Goal: Task Accomplishment & Management: Use online tool/utility

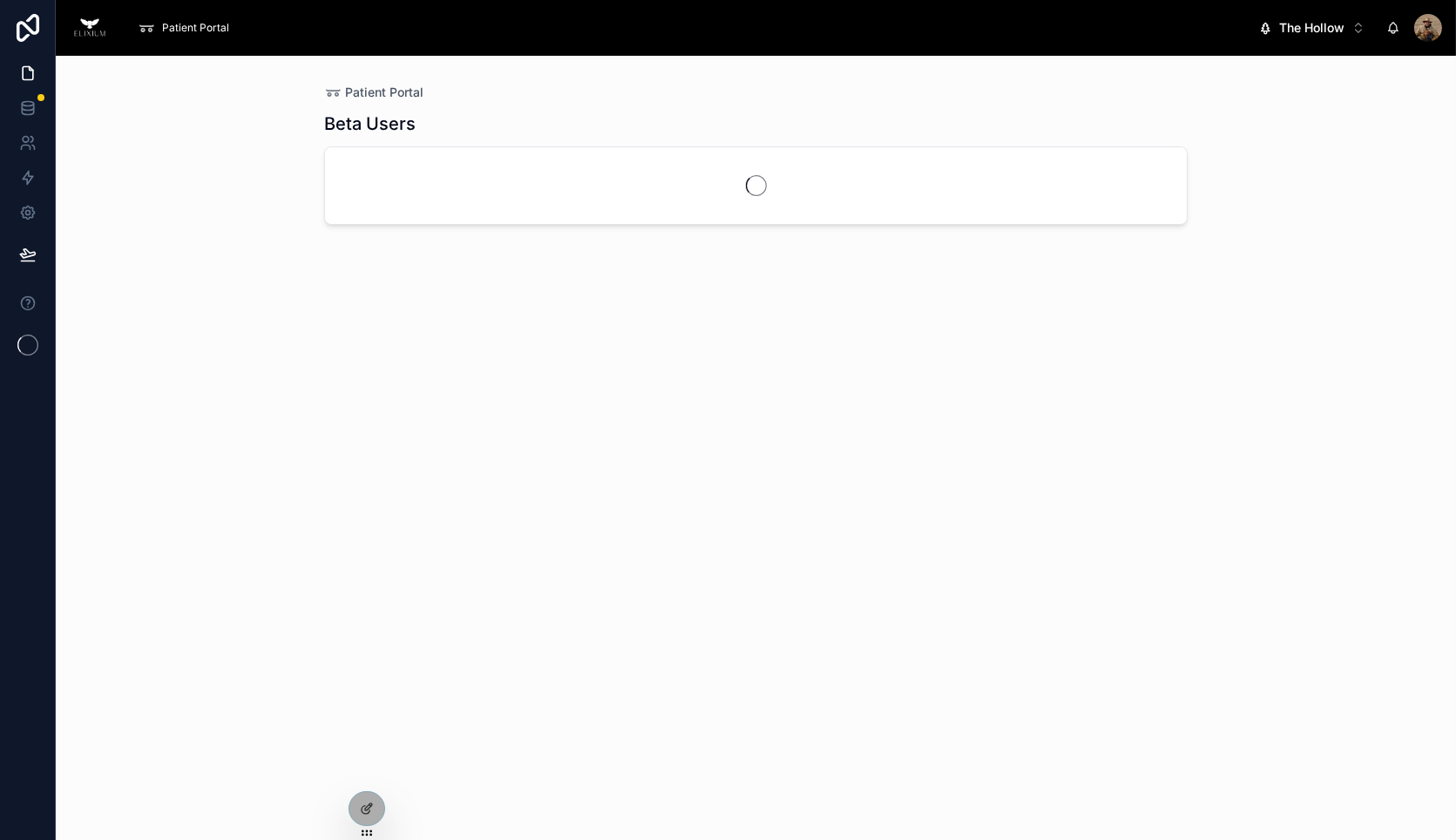
click at [1302, 34] on span "The Hollow" at bounding box center [1311, 28] width 65 height 18
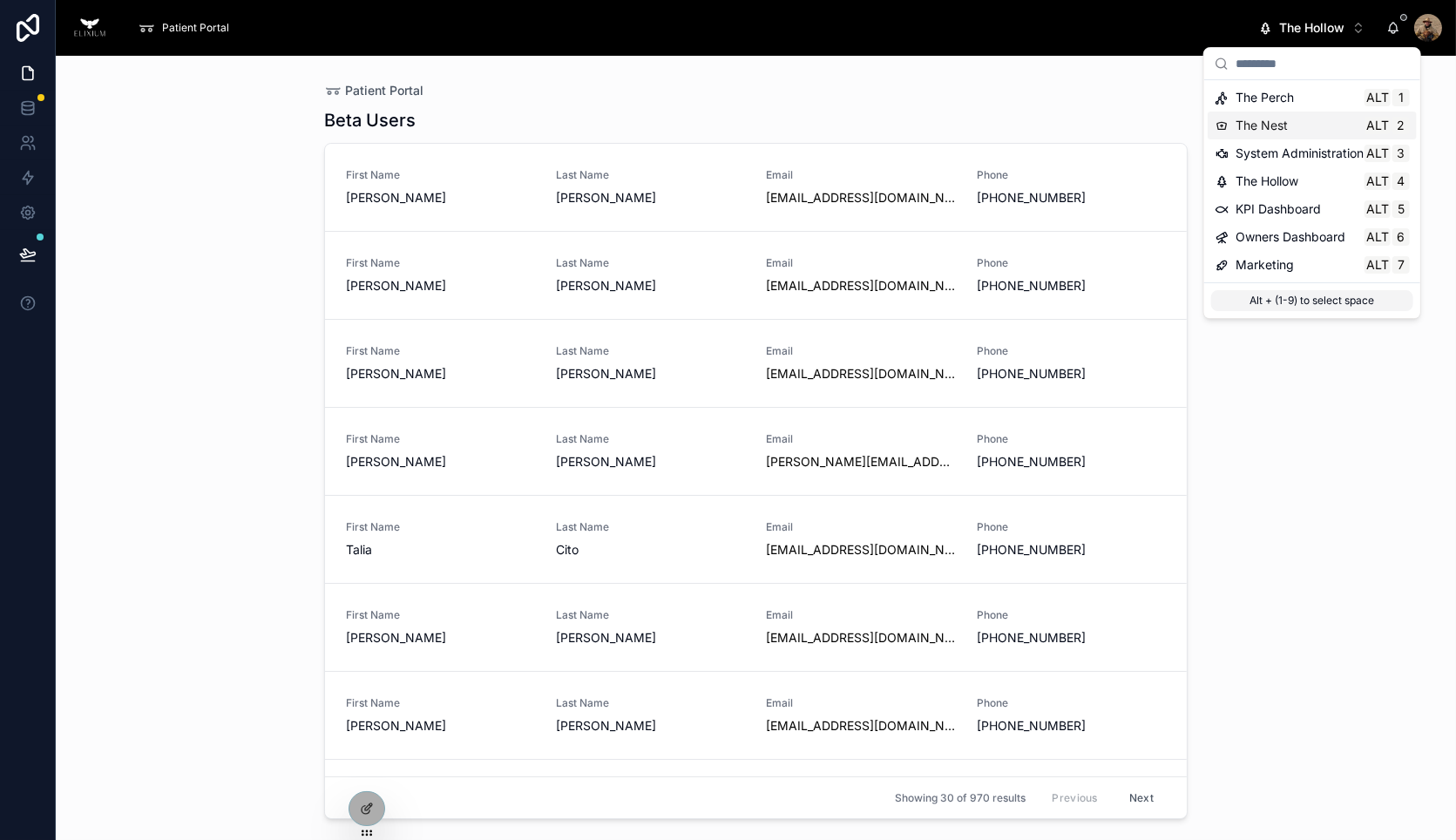
click at [1279, 112] on div "The Nest Alt 2" at bounding box center [1311, 125] width 209 height 28
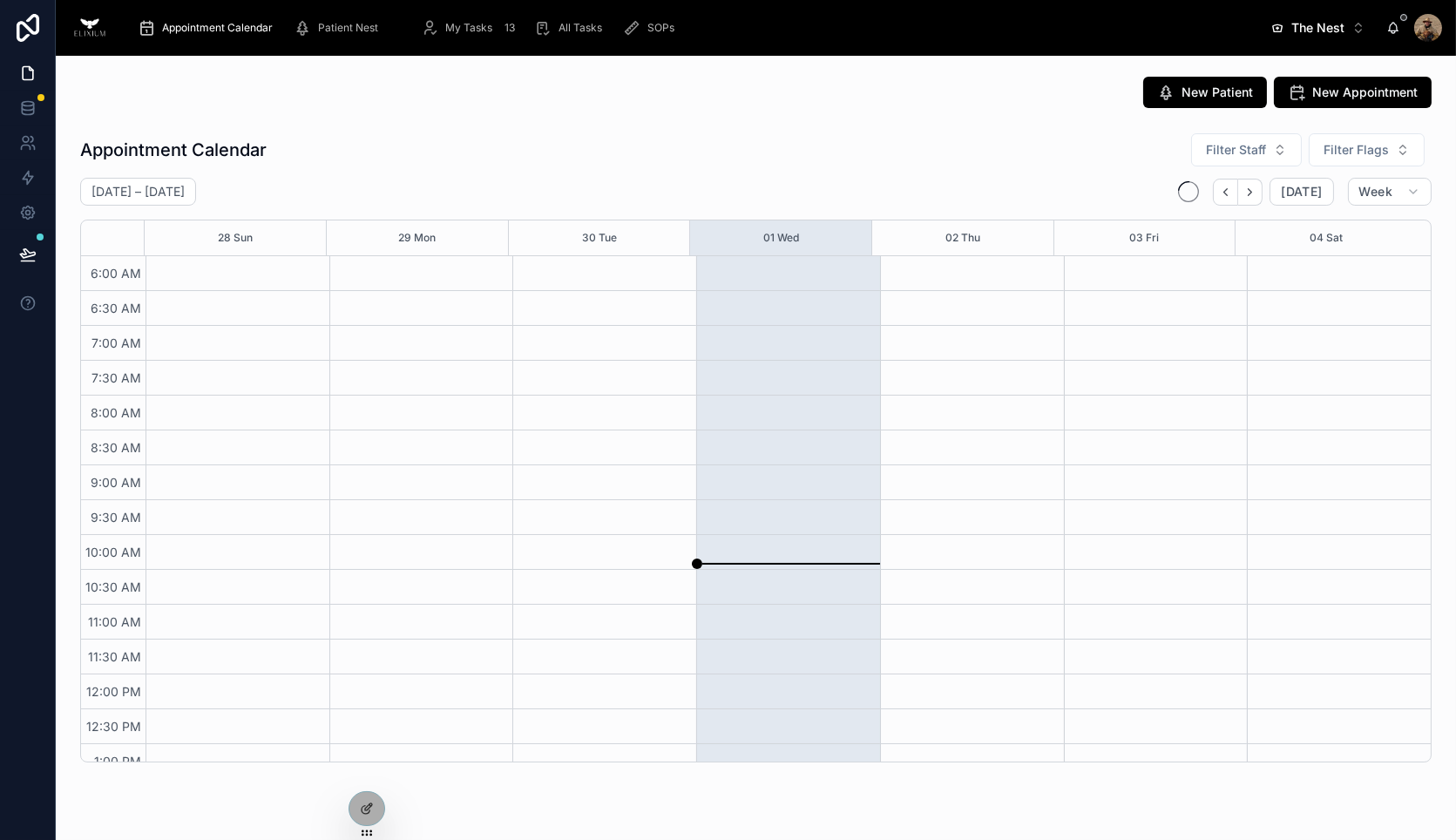
click at [1321, 37] on button "The Nest Alt 2" at bounding box center [1317, 28] width 123 height 31
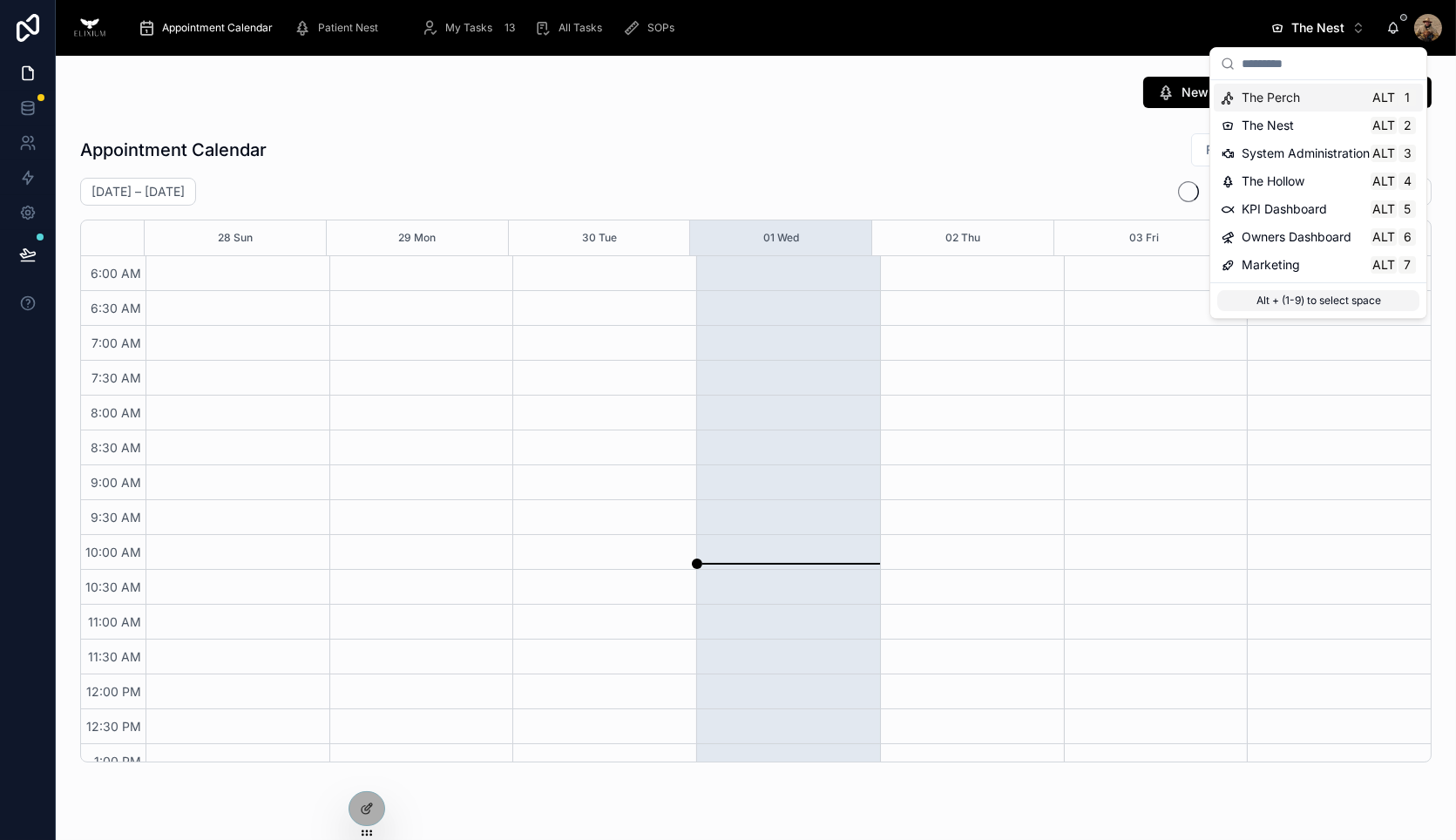
scroll to position [419, 0]
click at [1286, 101] on span "The Perch" at bounding box center [1270, 97] width 58 height 18
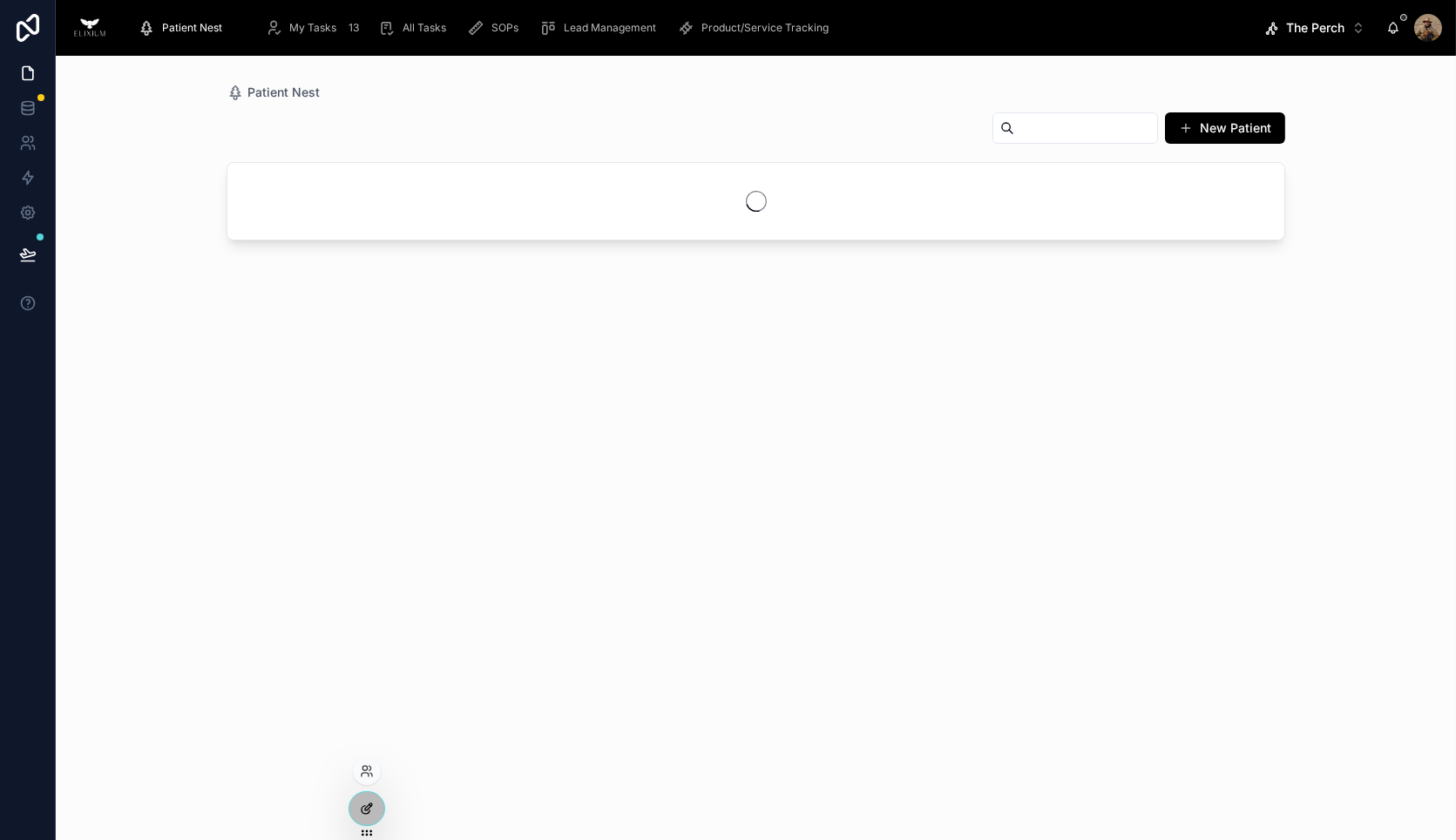
click at [374, 802] on div at bounding box center [367, 809] width 35 height 33
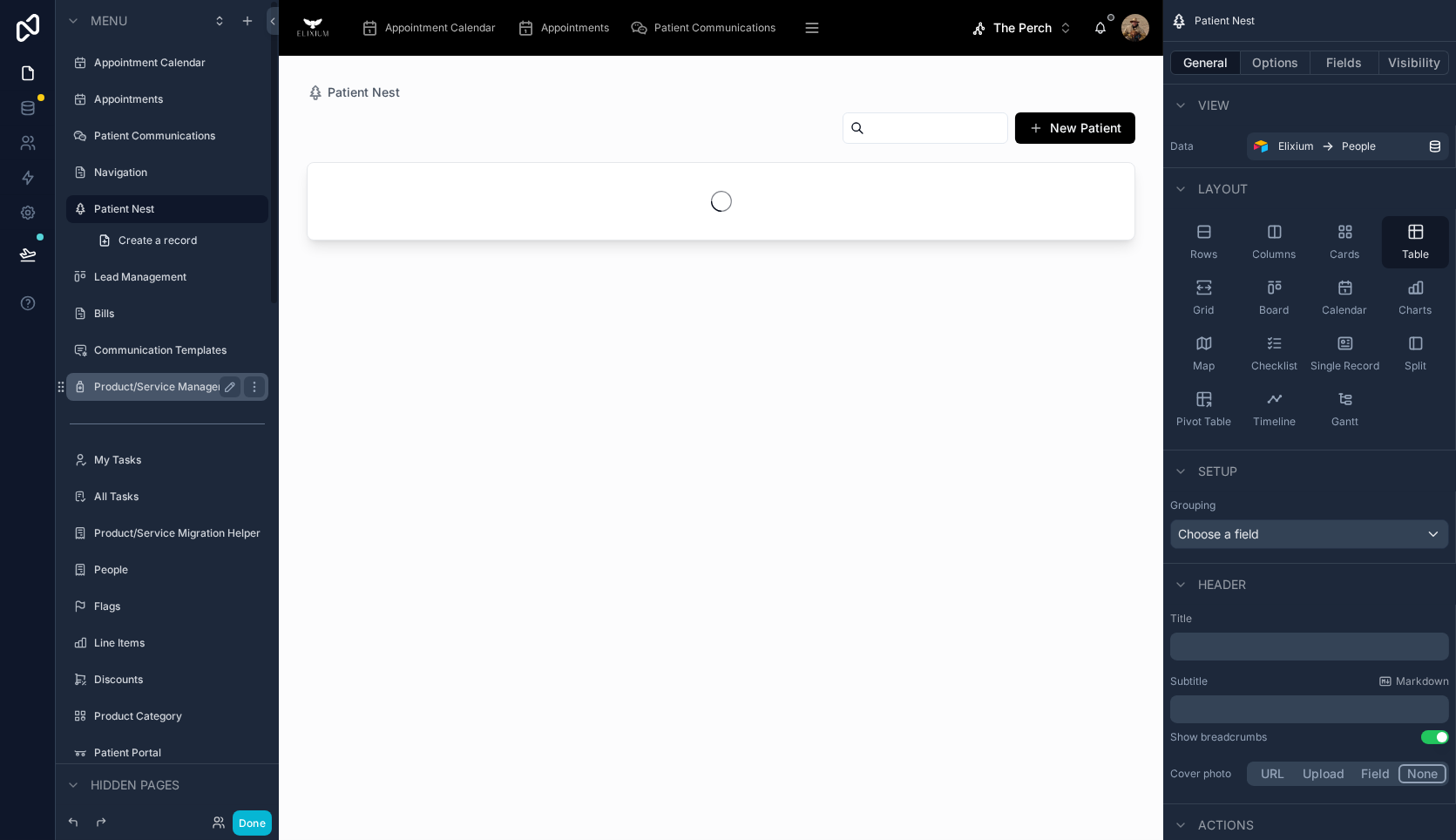
click at [137, 386] on label "Product/Service Management" at bounding box center [167, 386] width 147 height 14
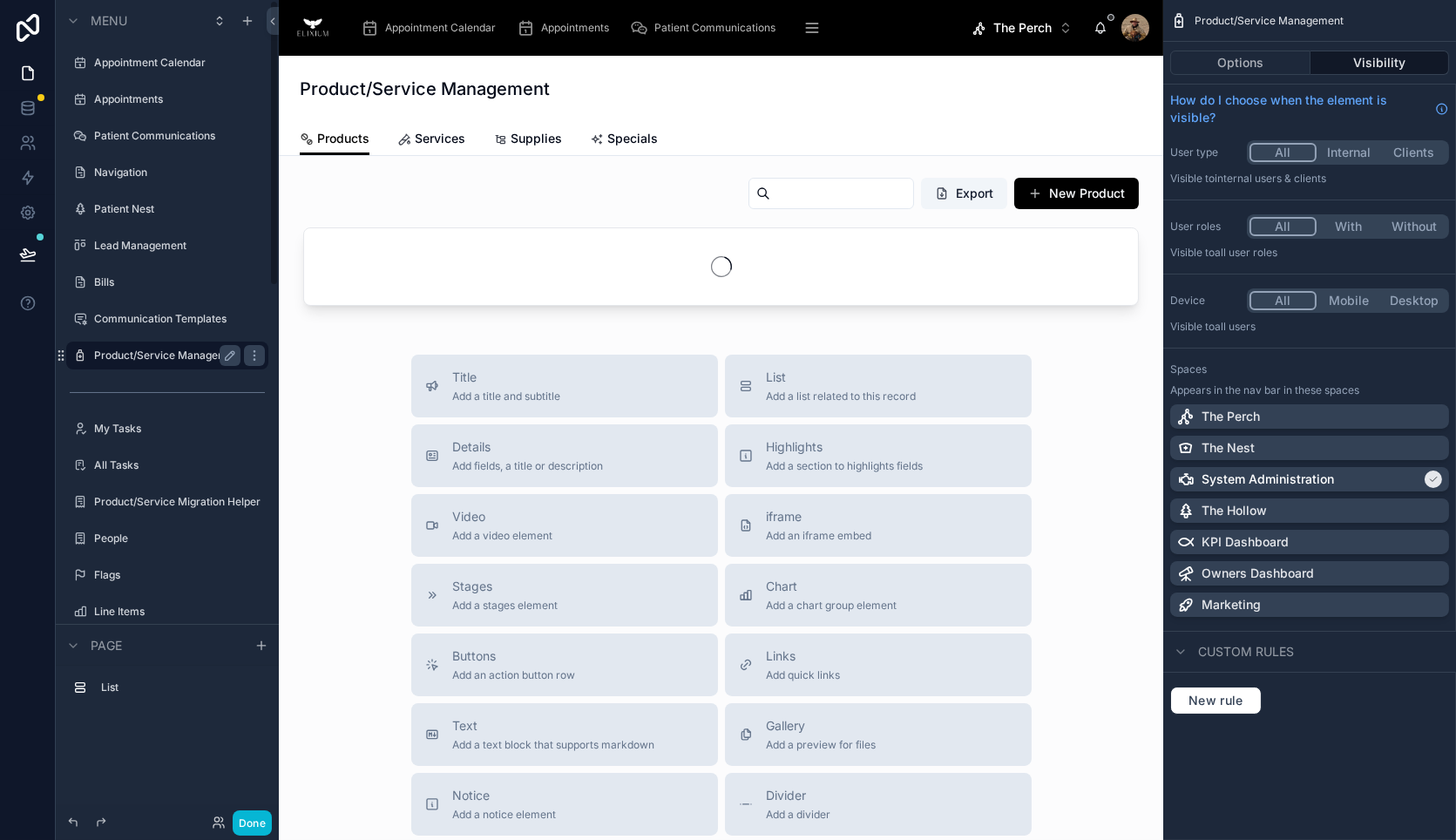
click at [809, 30] on icon "scrollable content" at bounding box center [812, 28] width 18 height 18
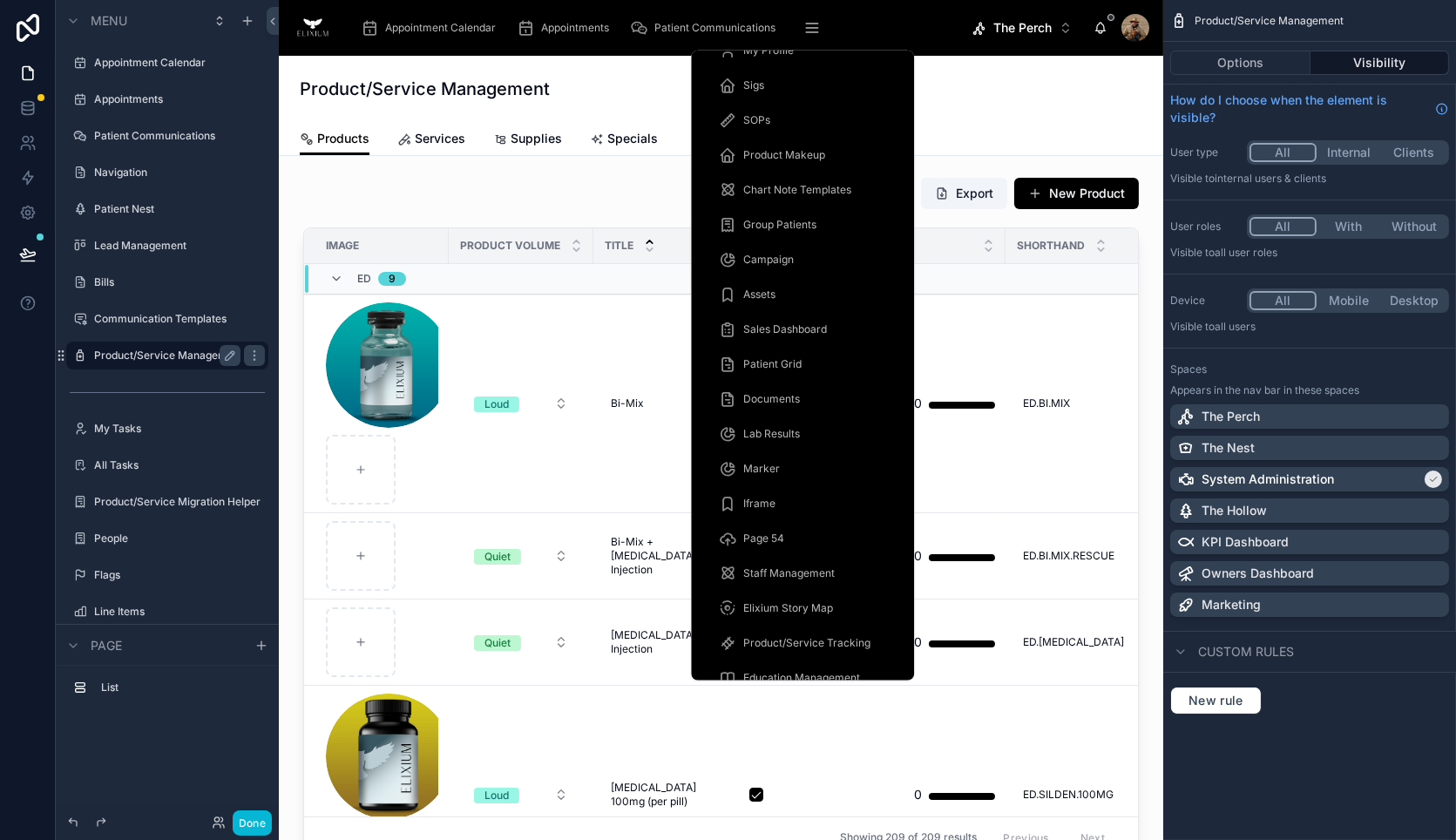
scroll to position [626, 0]
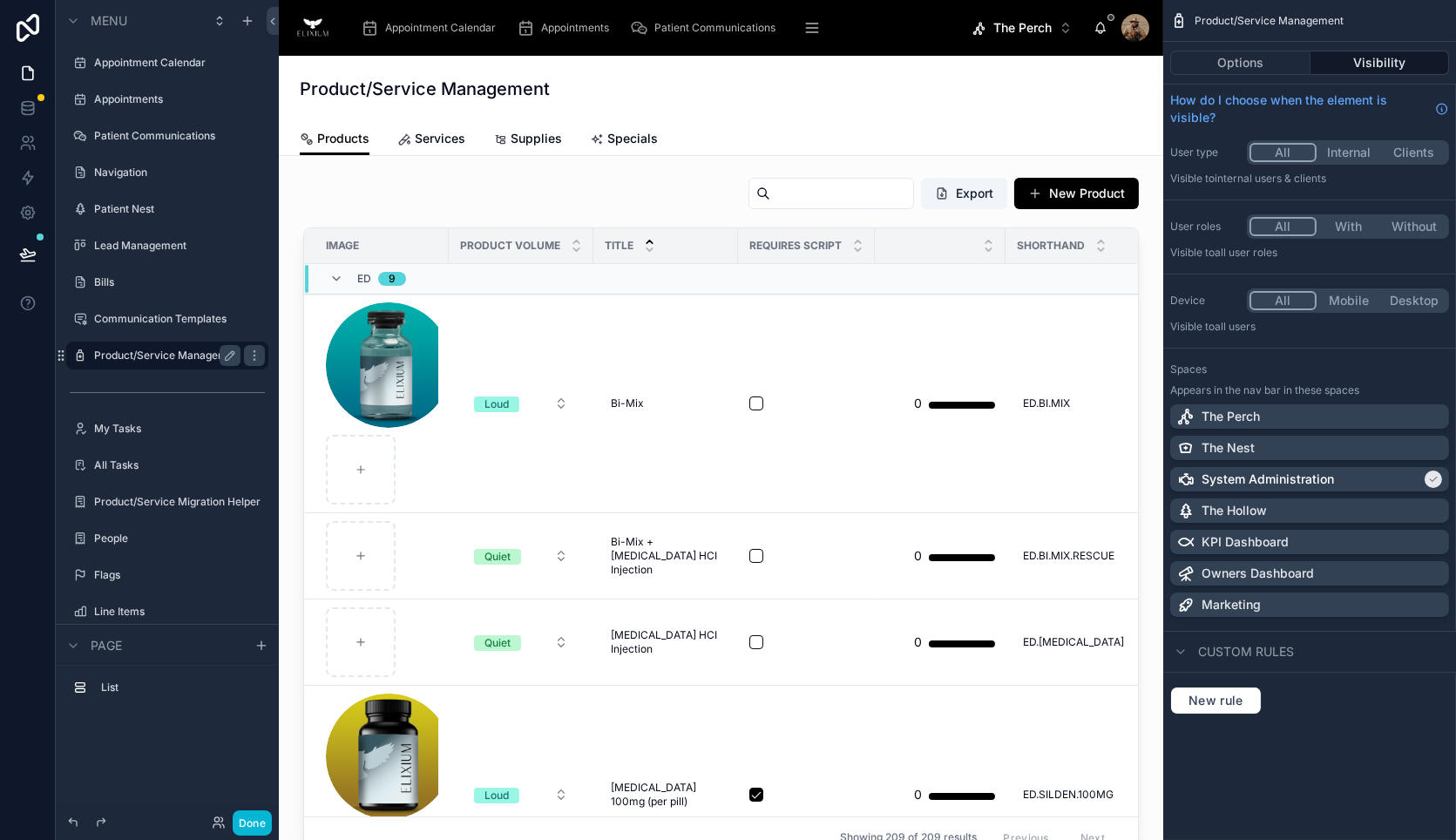
click at [806, 35] on icon "scrollable content" at bounding box center [812, 28] width 18 height 18
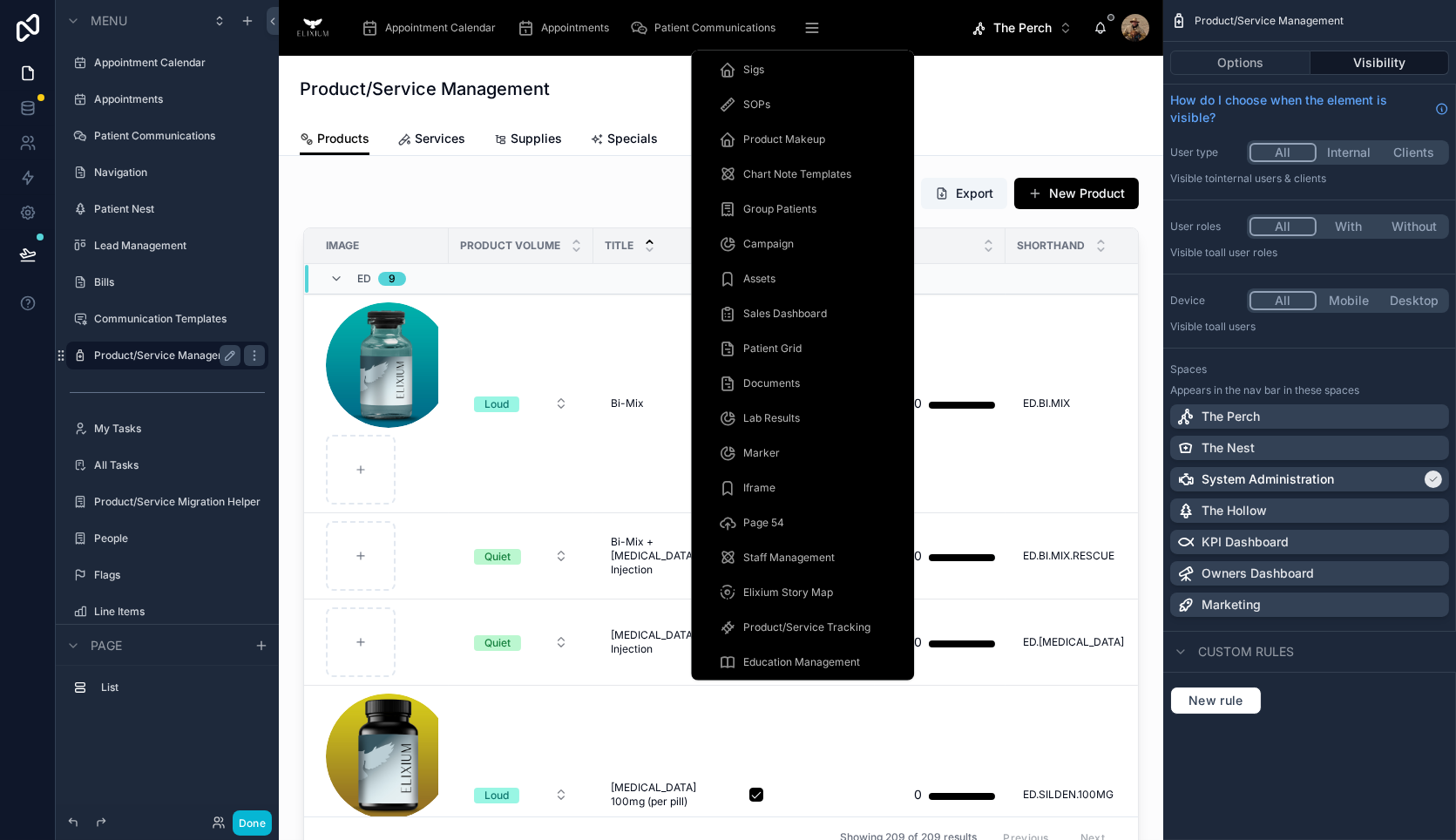
click at [744, 621] on span "Product/Service Tracking" at bounding box center [806, 627] width 127 height 14
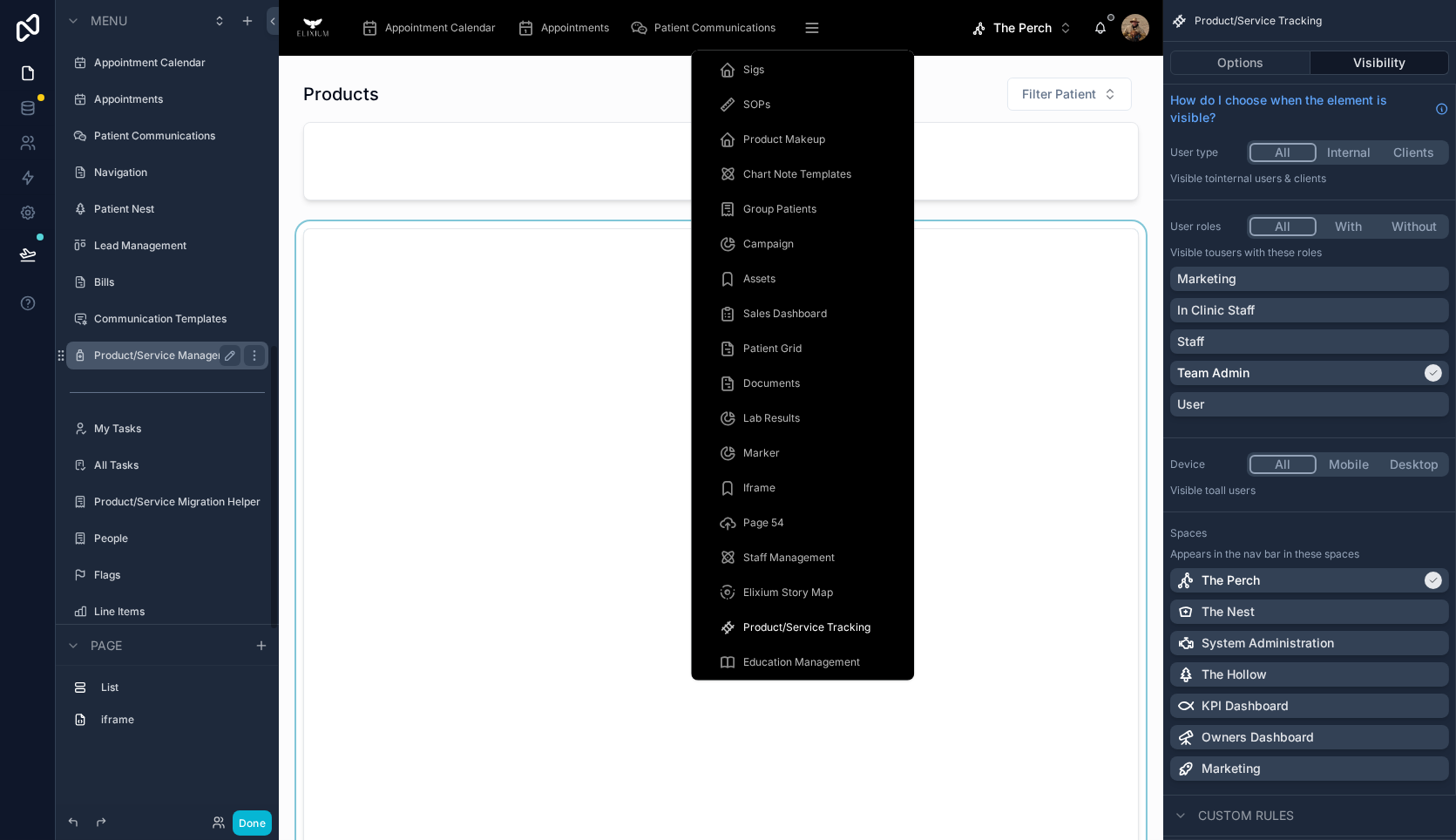
scroll to position [986, 0]
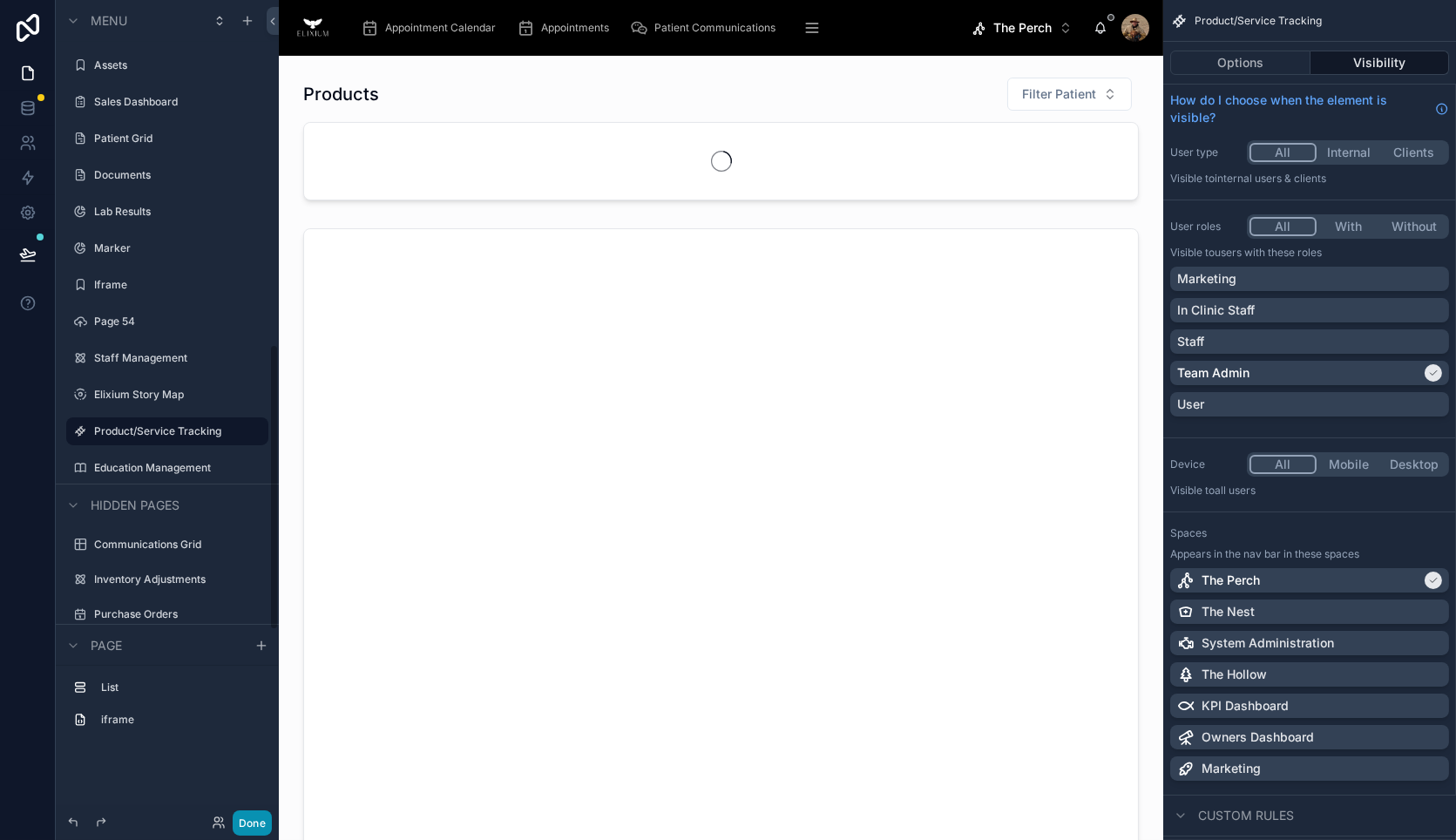
click at [251, 823] on button "Done" at bounding box center [252, 822] width 40 height 25
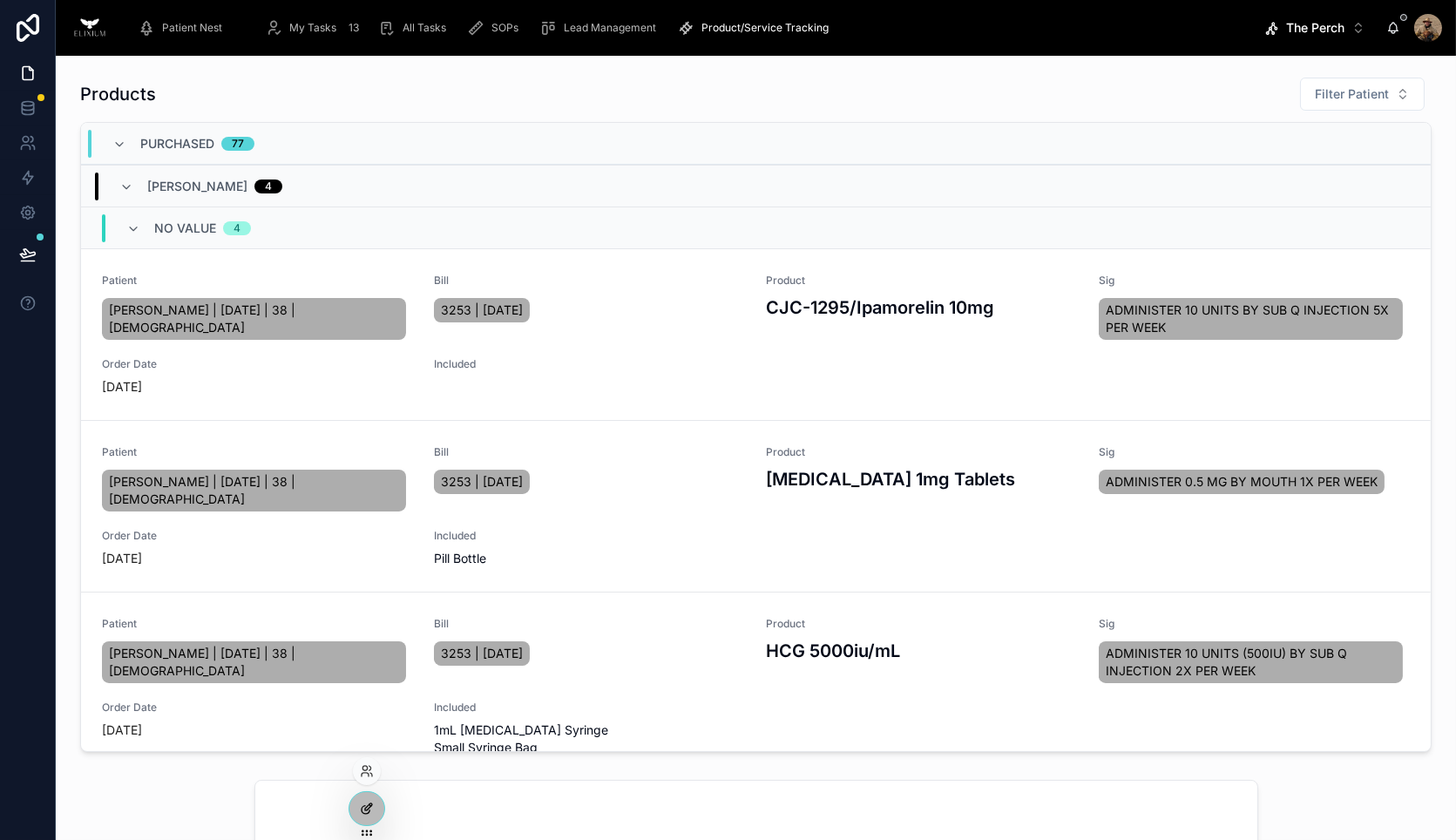
click at [376, 809] on div at bounding box center [367, 809] width 35 height 33
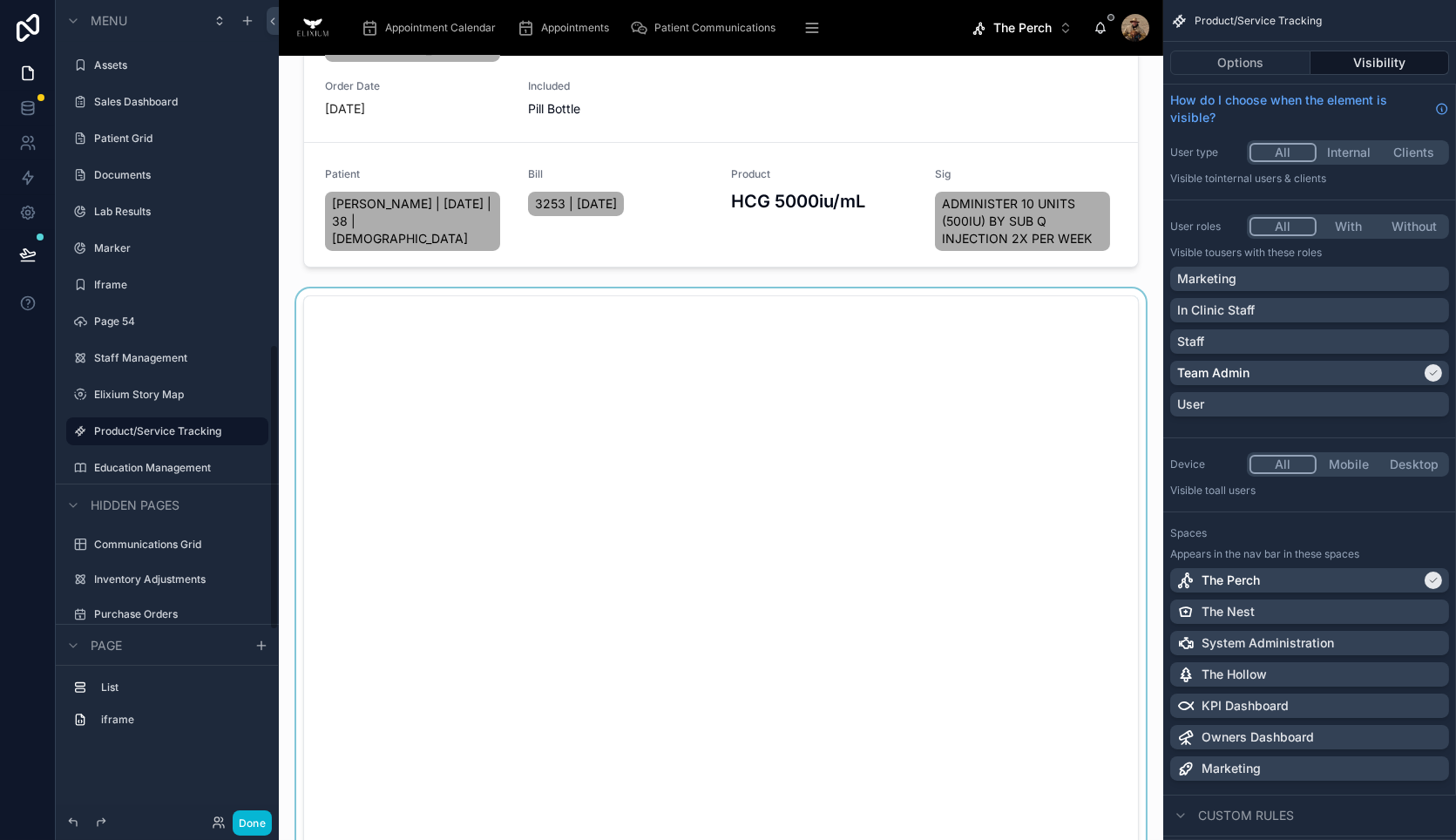
scroll to position [581, 0]
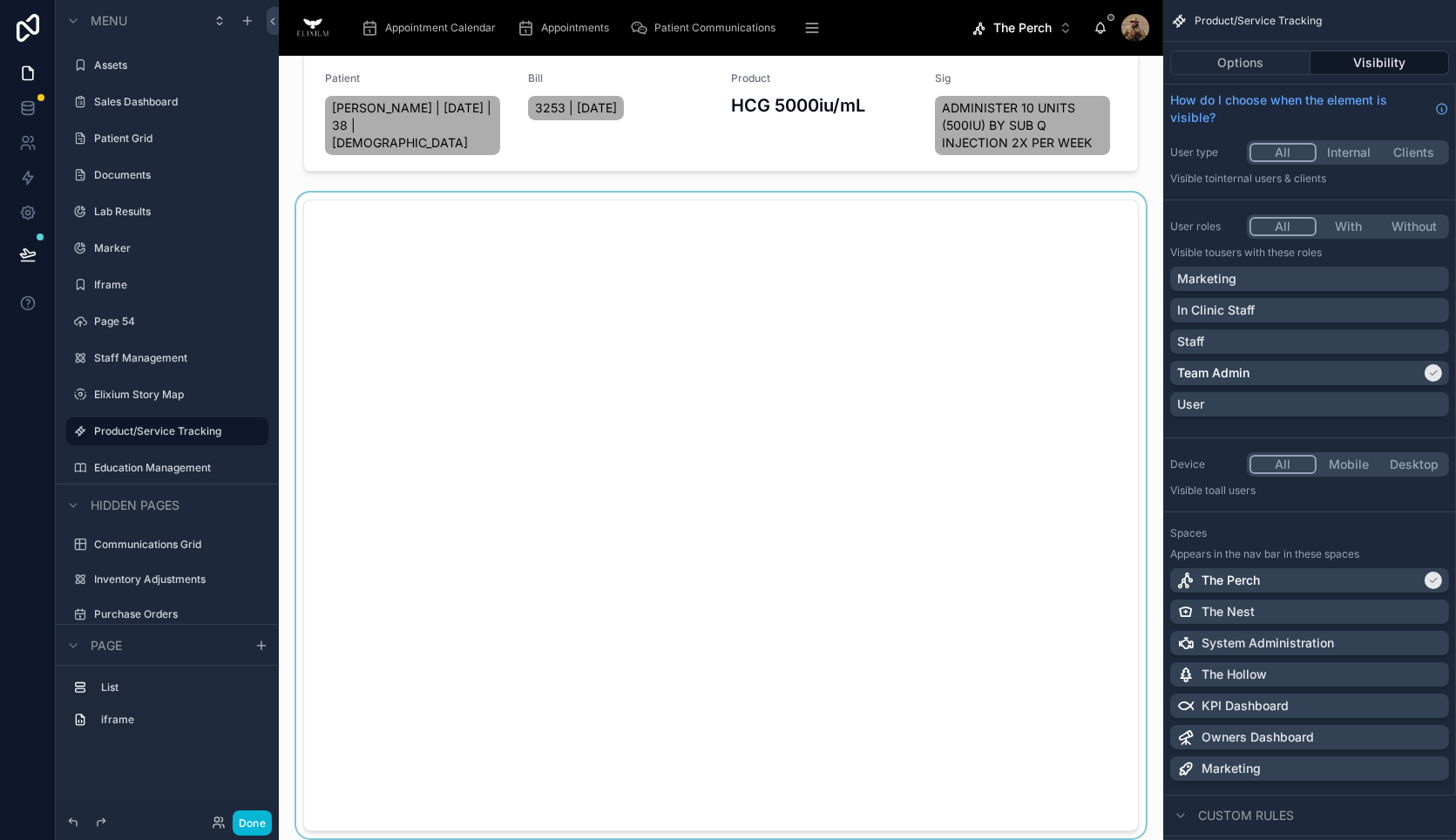
click at [686, 375] on div at bounding box center [721, 515] width 856 height 646
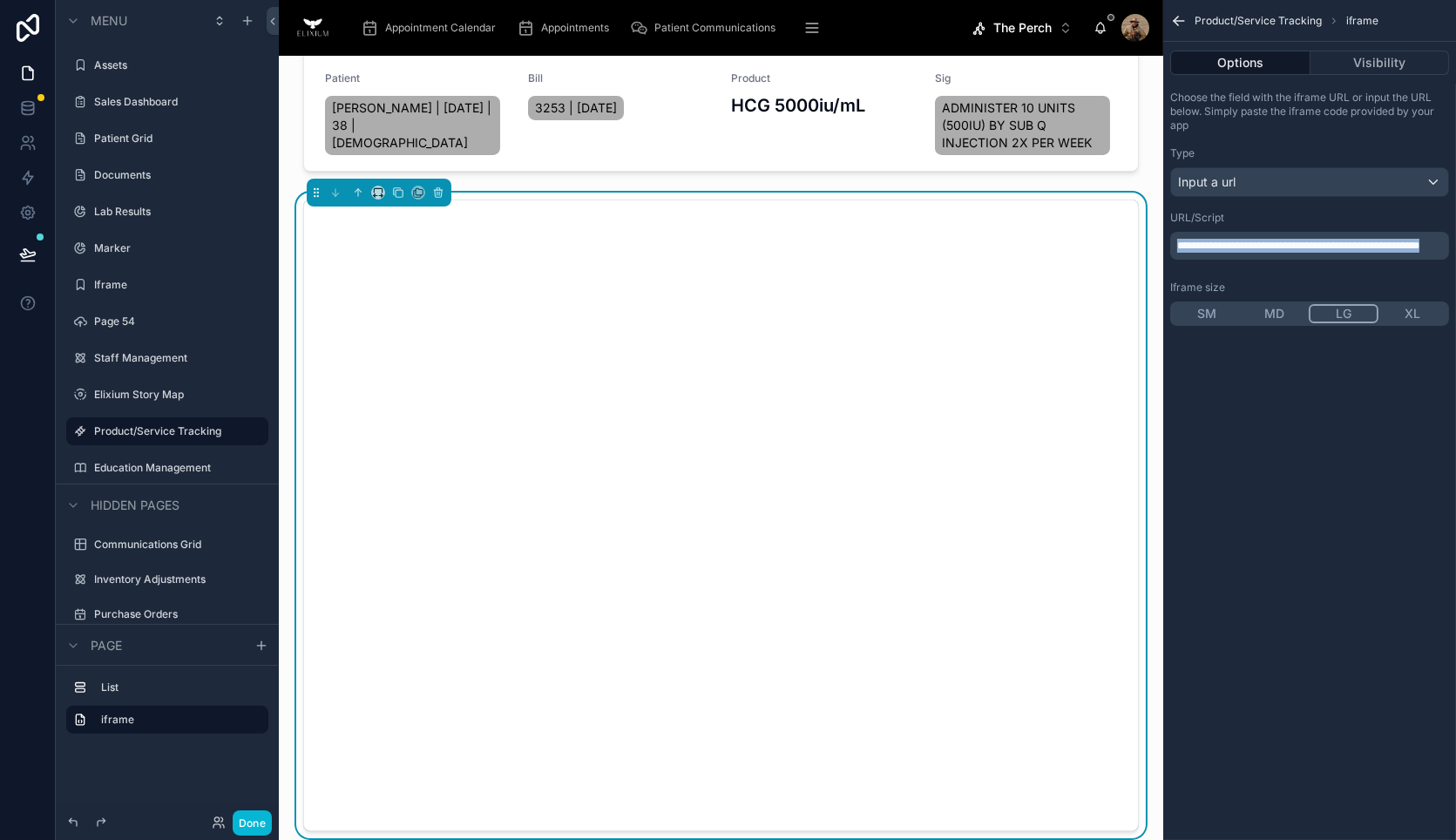
drag, startPoint x: 1281, startPoint y: 263, endPoint x: 1124, endPoint y: 221, distance: 162.5
click at [1124, 221] on div "Appointment Calendar Appointments Patient Communications Navigation Patient Nes…" at bounding box center [867, 420] width 1177 height 840
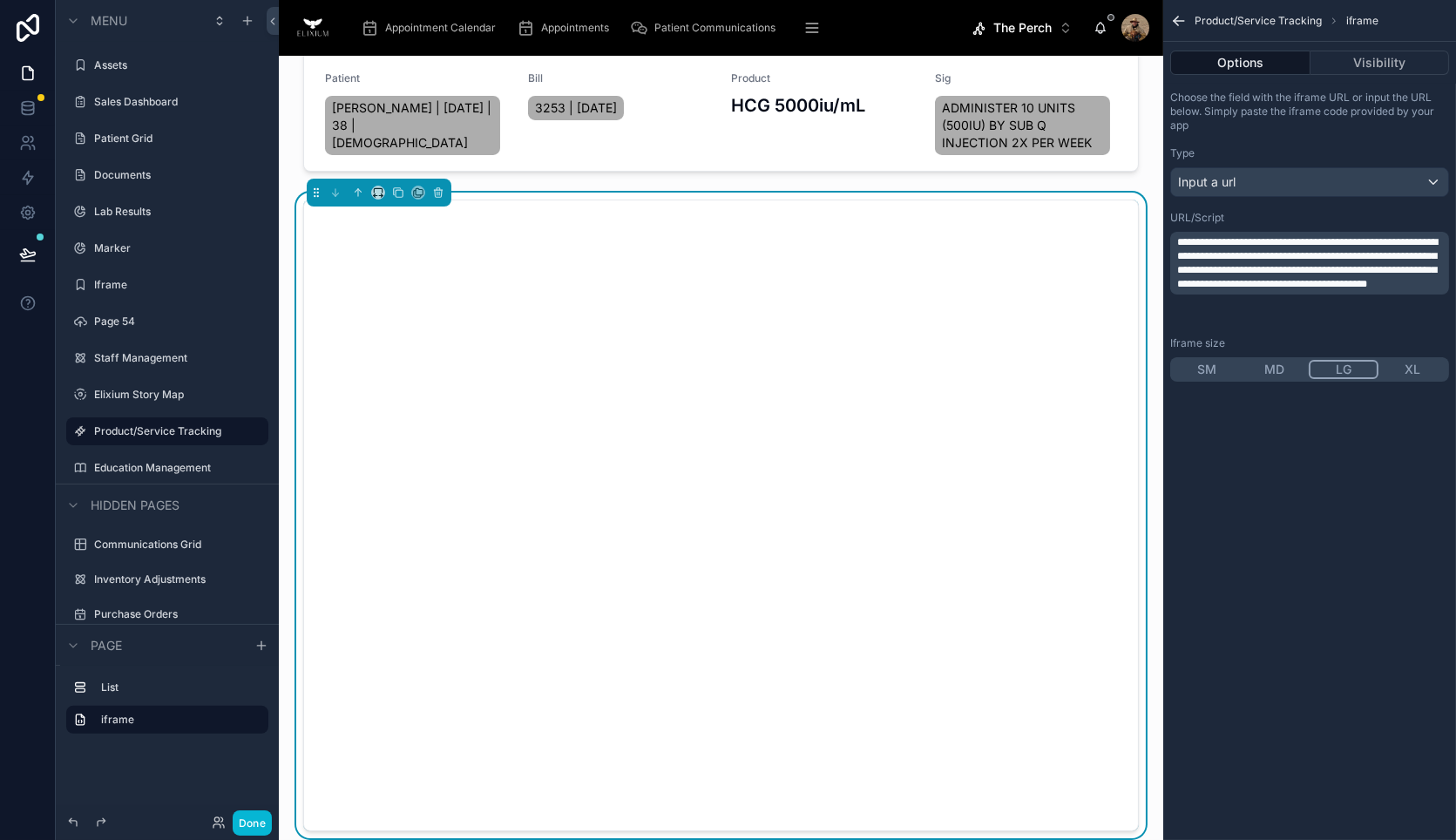
scroll to position [0, 0]
click at [1423, 368] on button "XL" at bounding box center [1413, 369] width 68 height 19
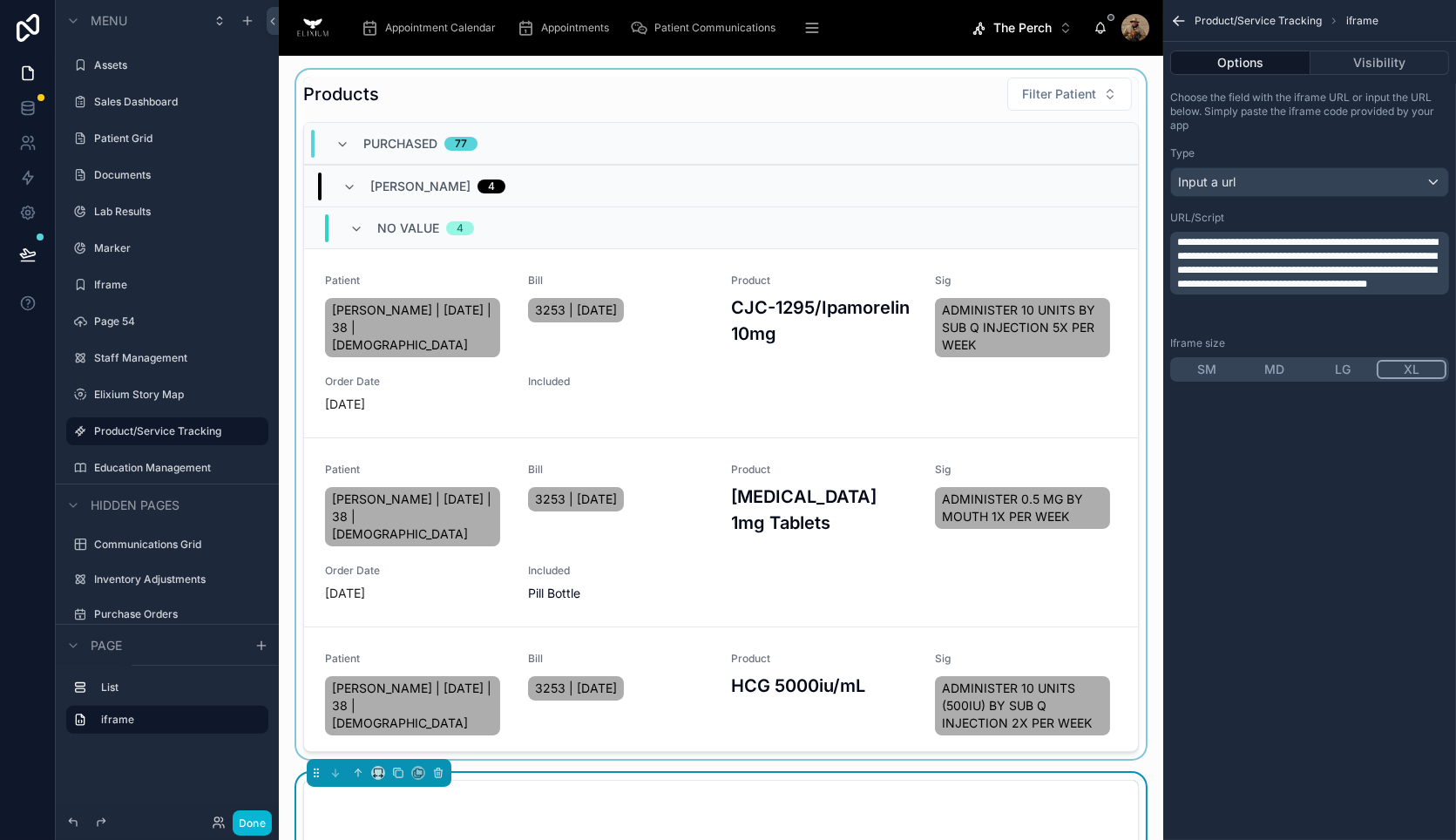
click at [798, 120] on div at bounding box center [721, 415] width 856 height 690
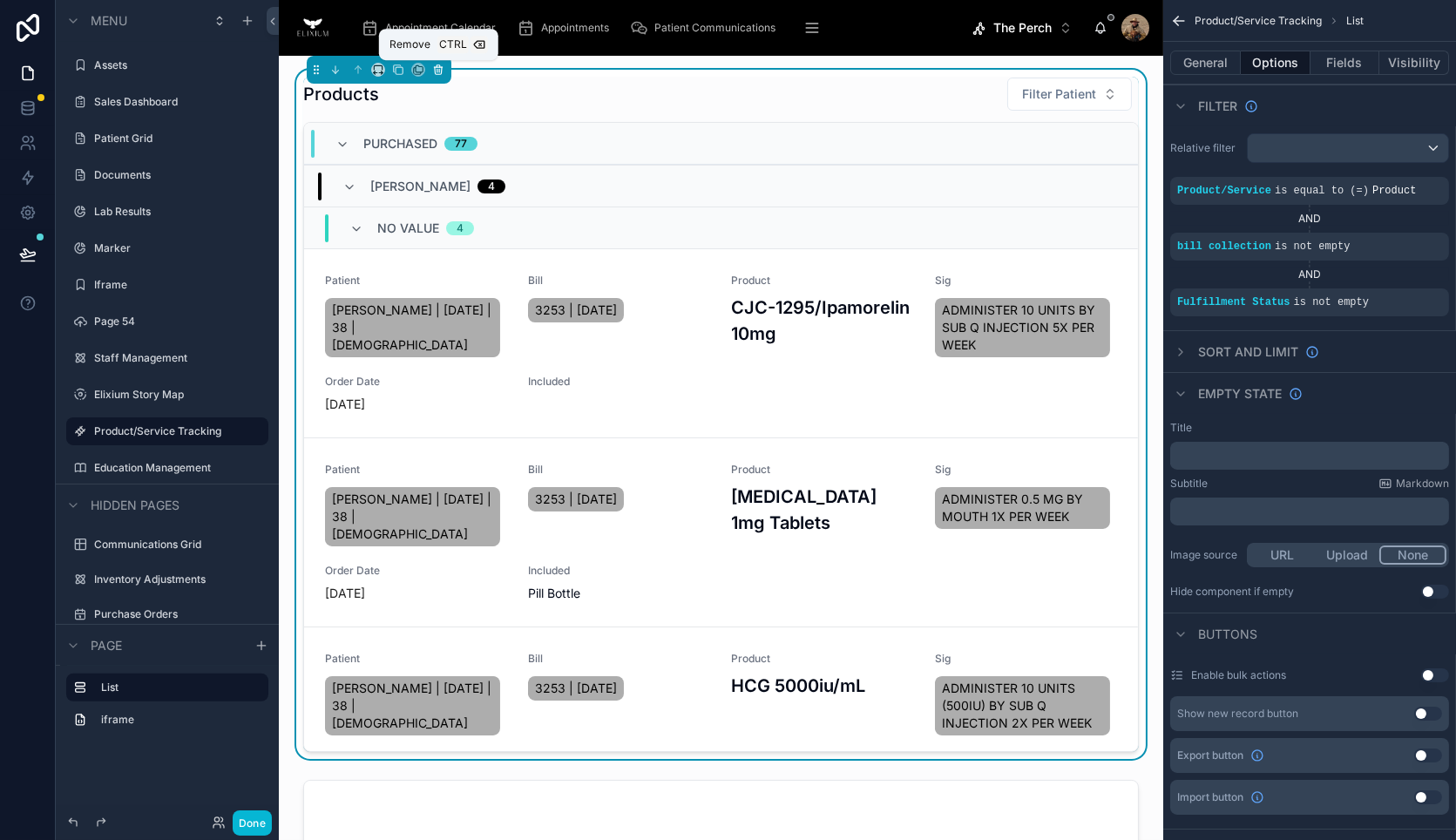
click at [435, 72] on icon at bounding box center [439, 71] width 7 height 7
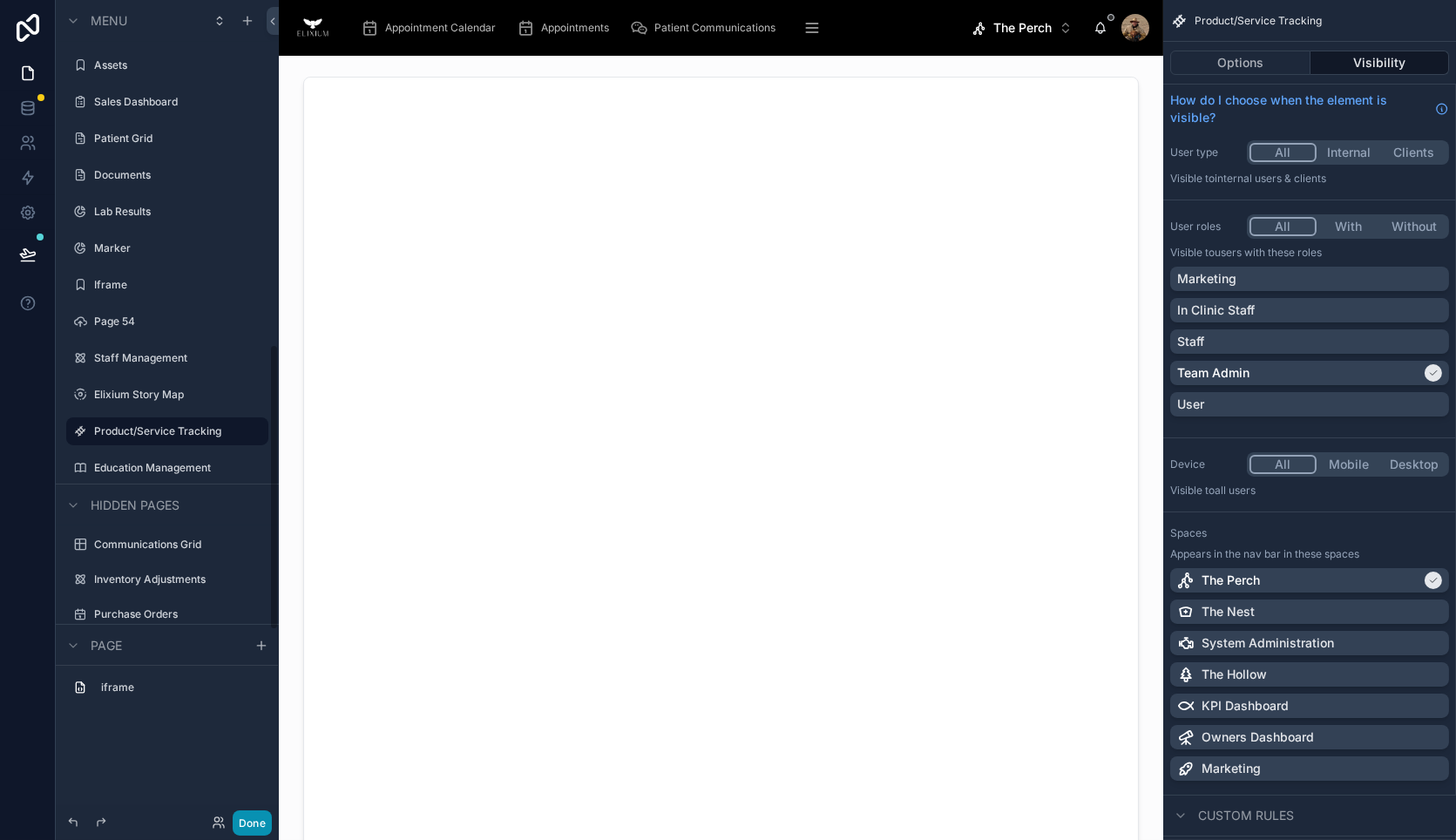
click at [255, 821] on button "Done" at bounding box center [252, 822] width 40 height 25
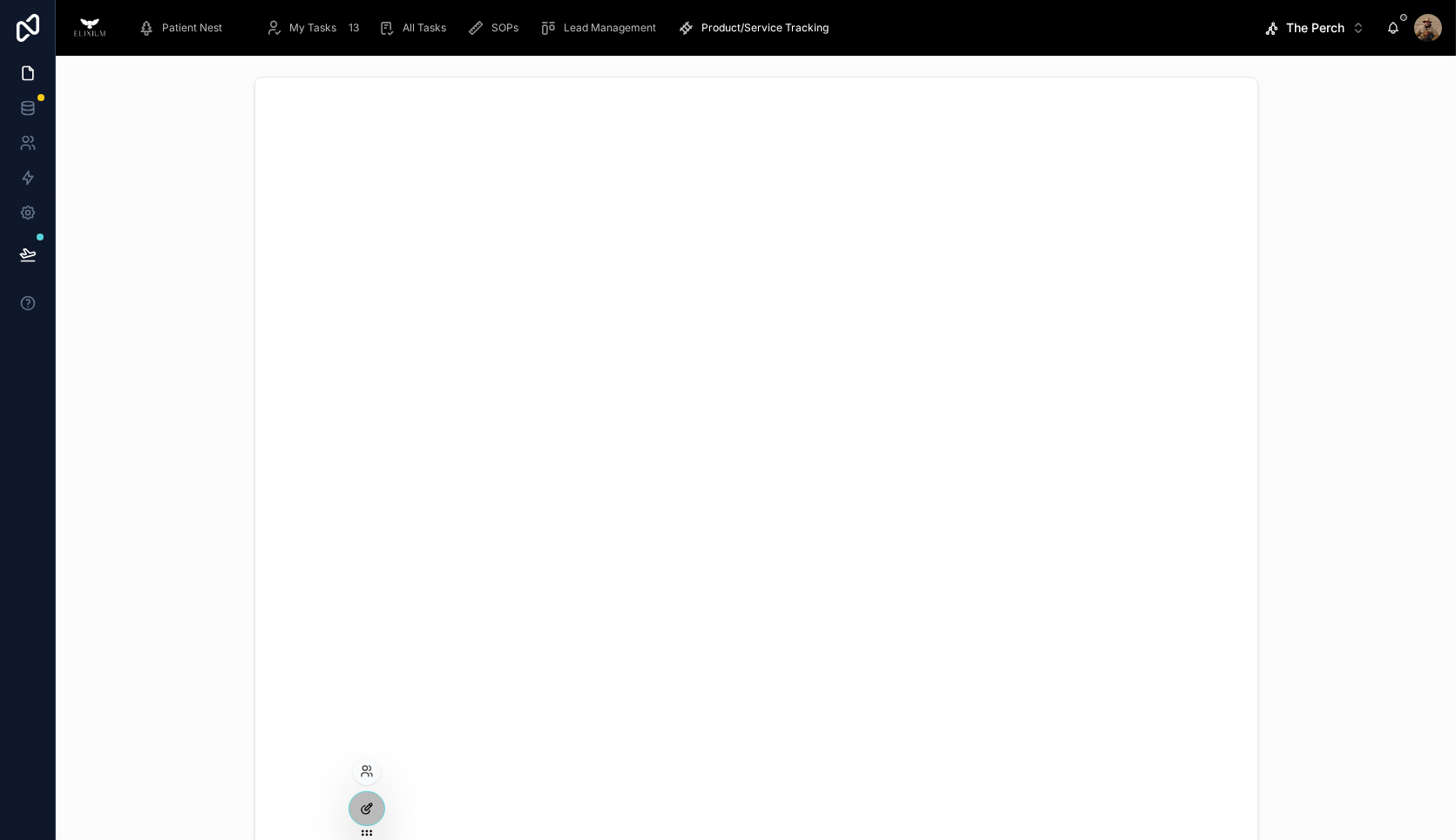
click at [358, 815] on div at bounding box center [367, 809] width 35 height 33
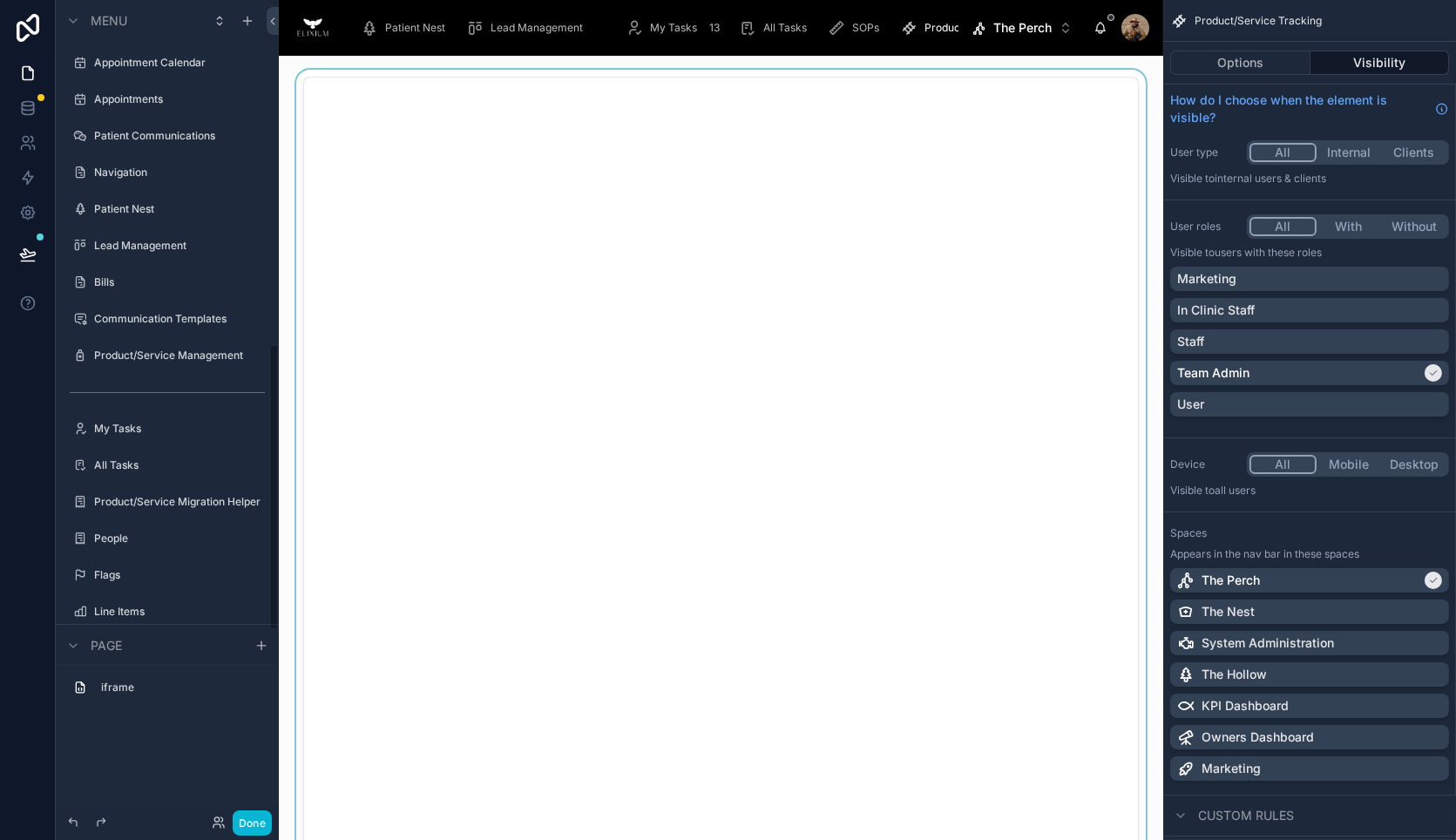
scroll to position [986, 0]
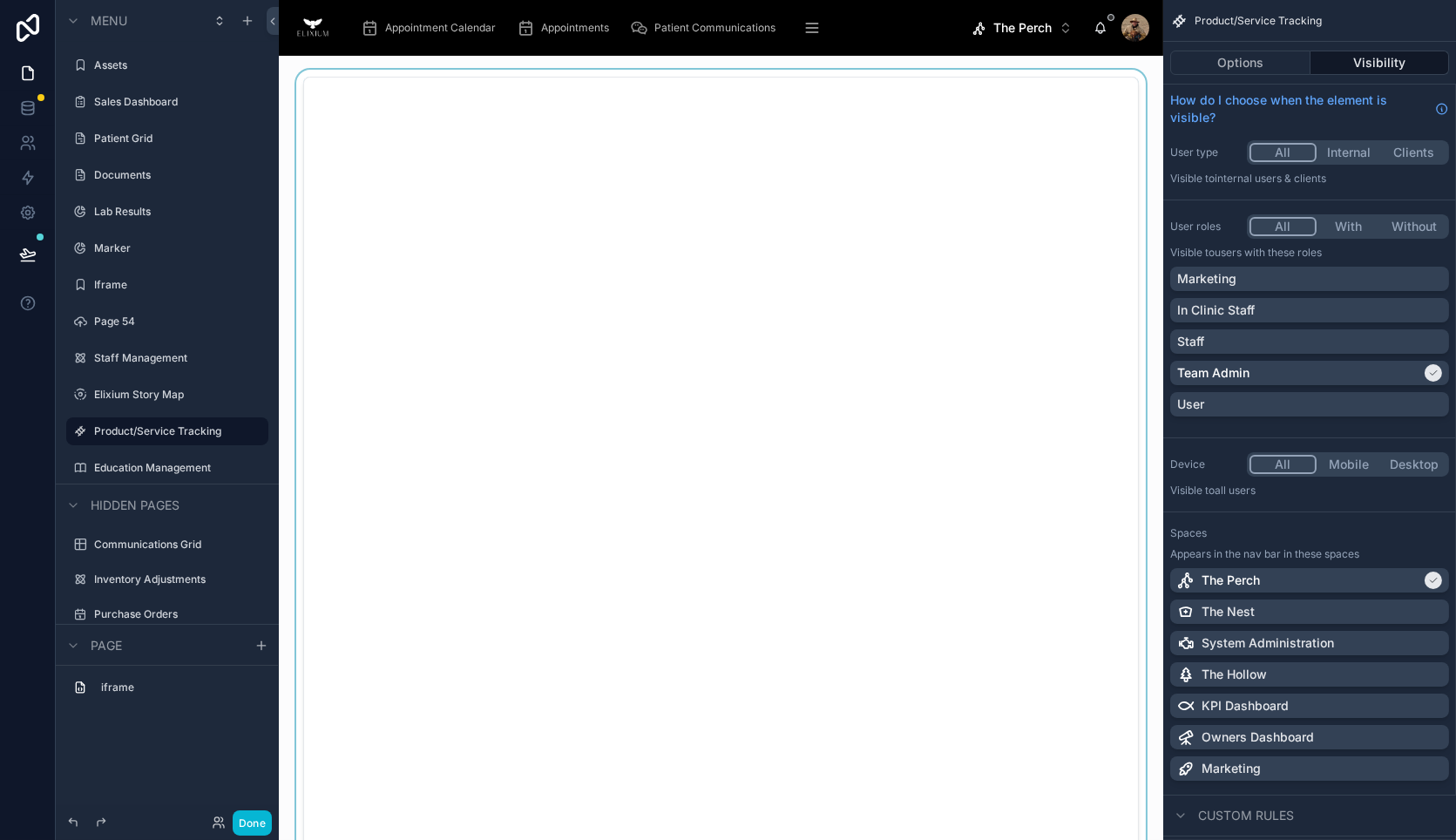
click at [493, 81] on div at bounding box center [721, 498] width 856 height 856
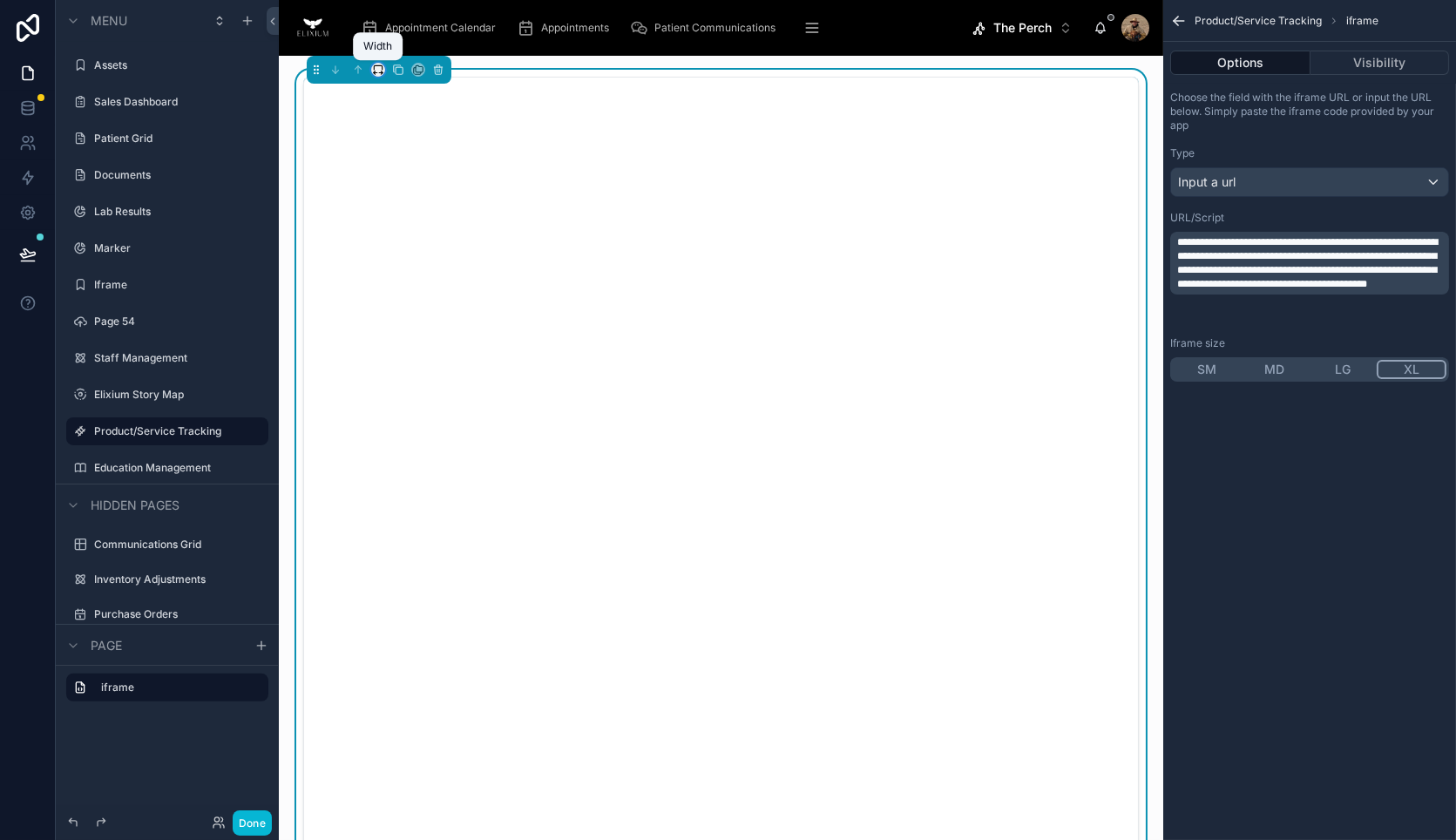
click at [378, 70] on icon at bounding box center [378, 69] width 12 height 12
click at [411, 272] on div "Large" at bounding box center [412, 288] width 75 height 31
click at [241, 822] on button "Done" at bounding box center [252, 822] width 40 height 25
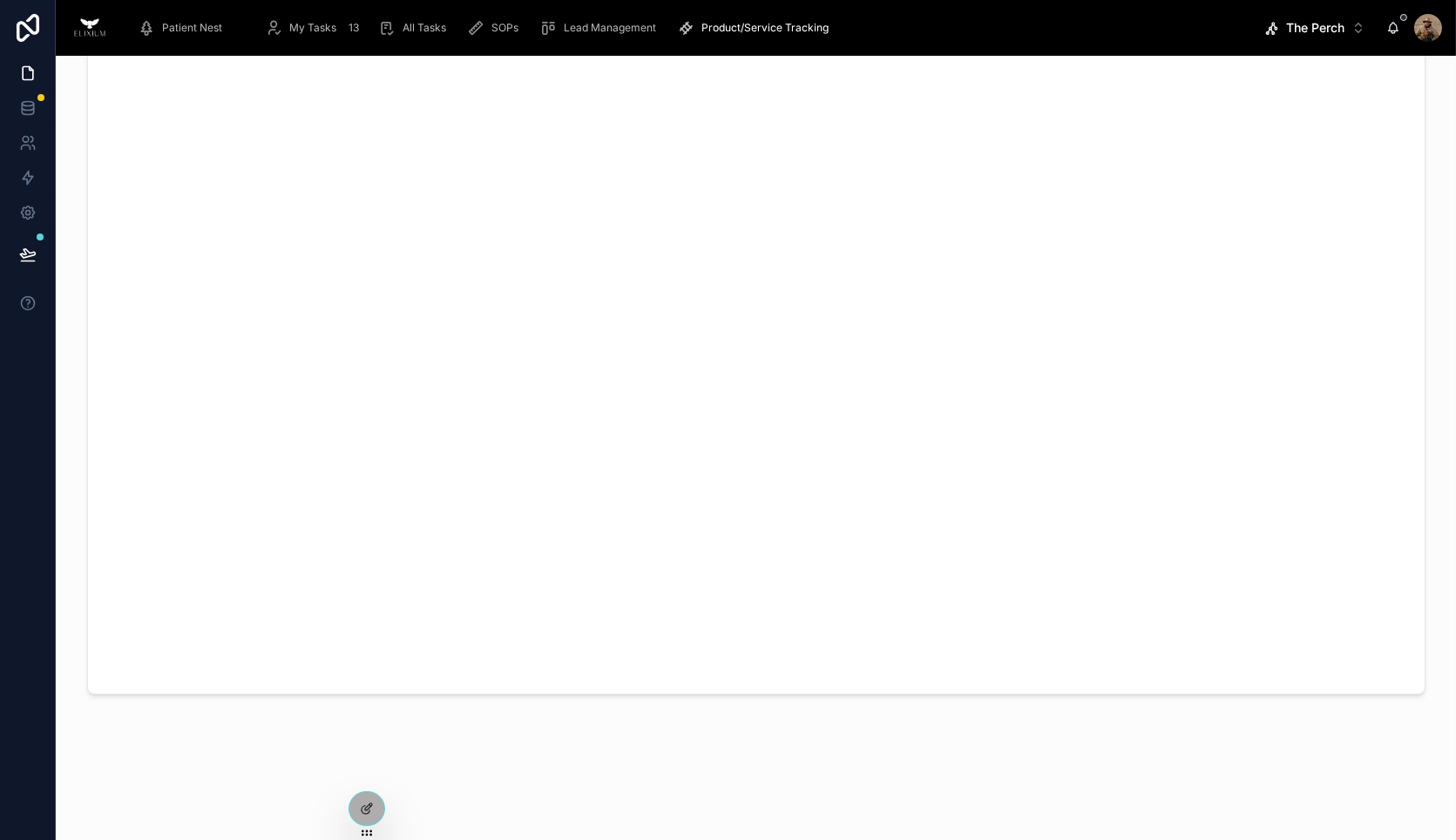
scroll to position [0, 0]
click at [299, 30] on span "My Tasks" at bounding box center [312, 28] width 47 height 14
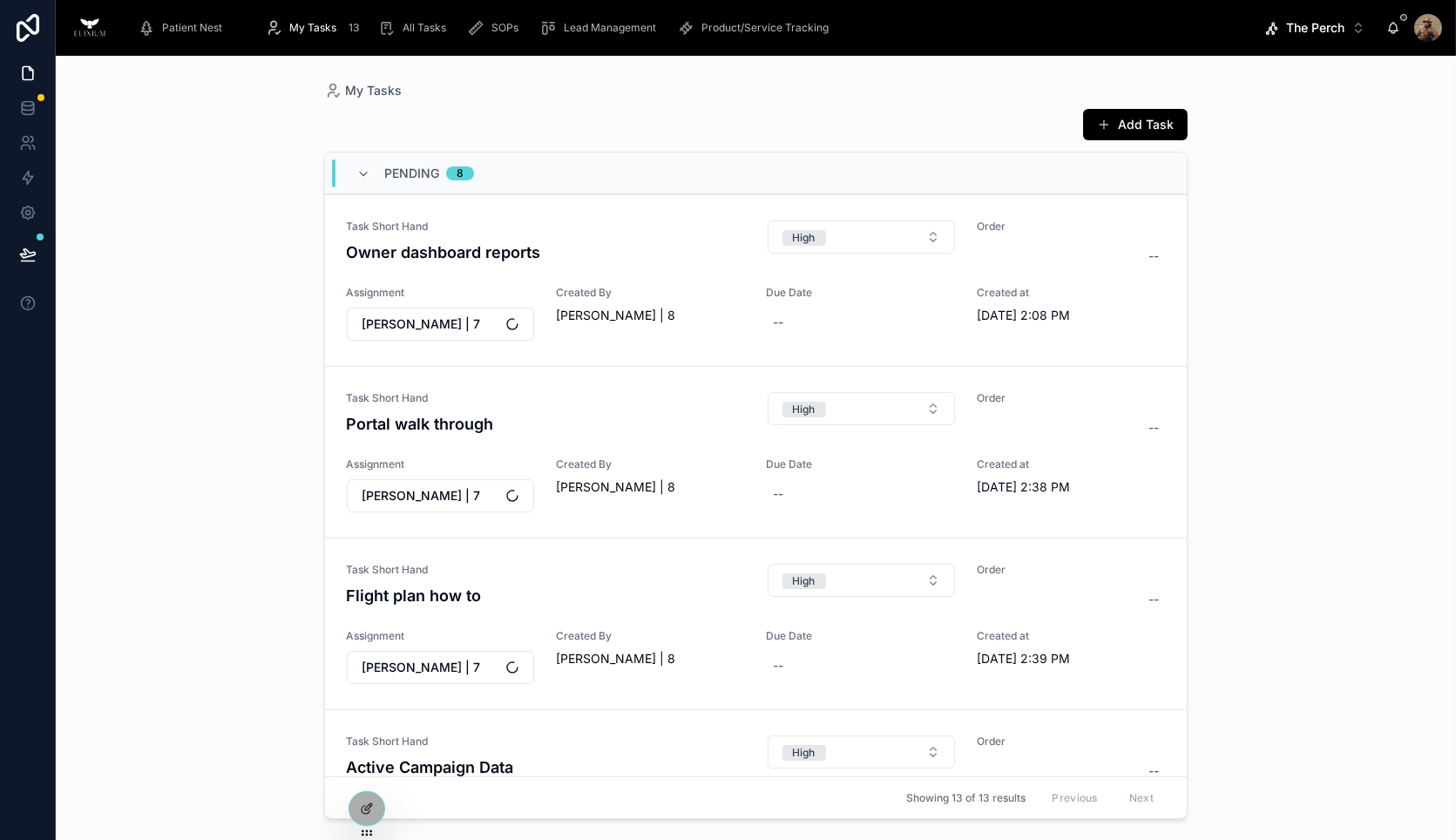
click at [188, 30] on span "Patient Nest" at bounding box center [192, 28] width 60 height 14
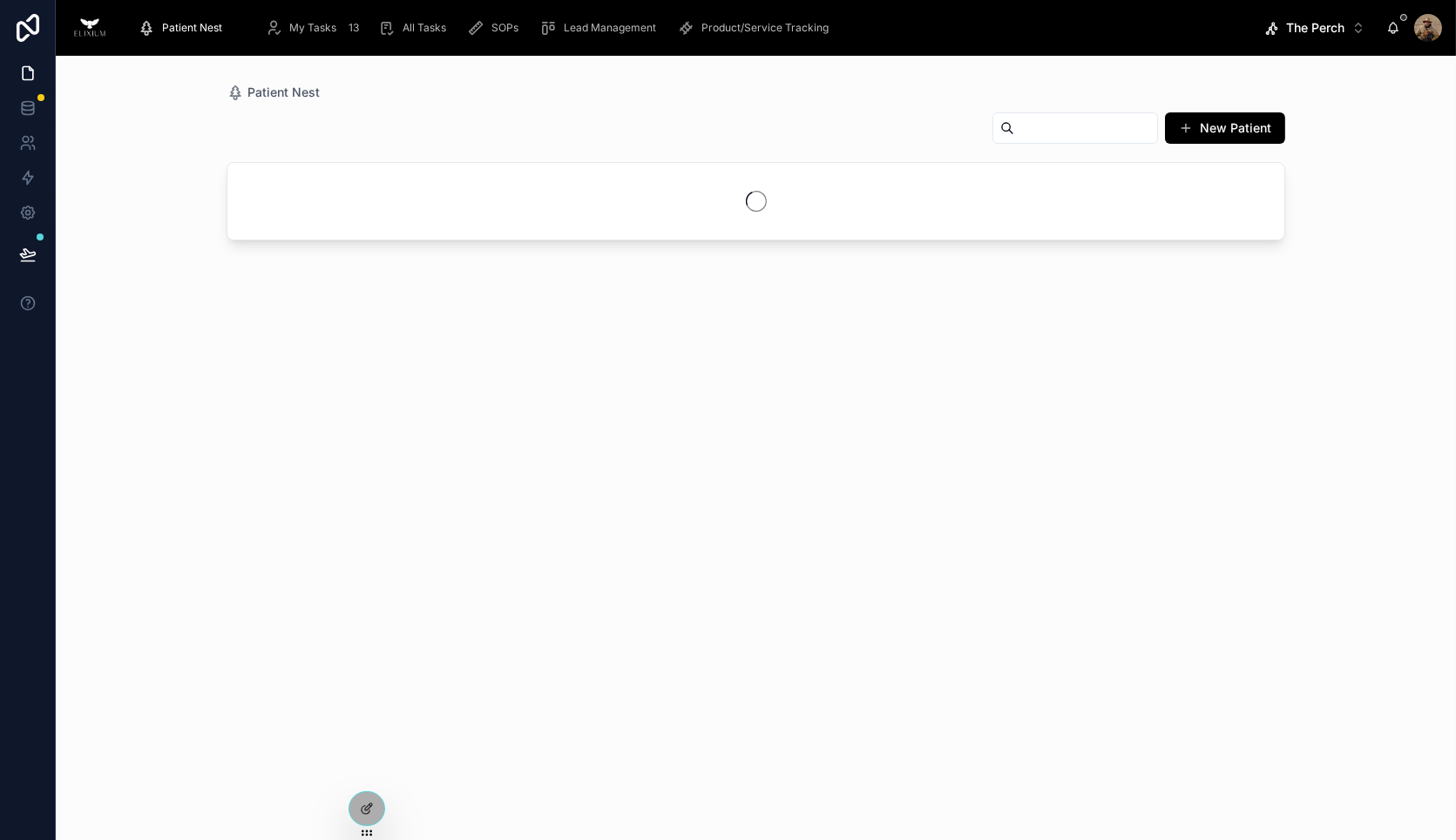
click at [334, 30] on span "My Tasks" at bounding box center [312, 28] width 47 height 14
click at [589, 32] on span "Lead Management" at bounding box center [610, 28] width 92 height 14
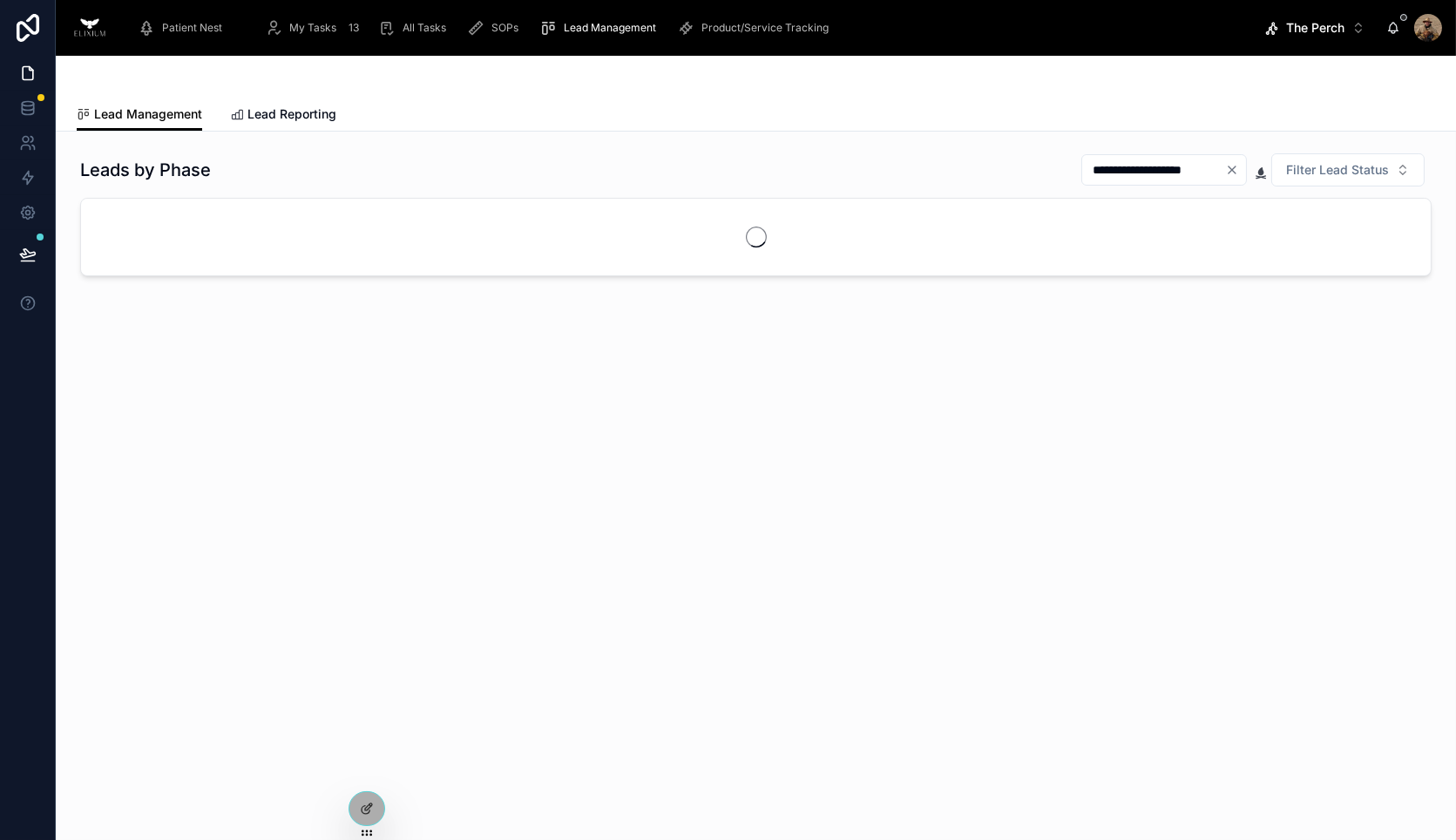
click at [722, 42] on link "Product/Service Tracking" at bounding box center [756, 28] width 169 height 31
click at [487, 26] on div "SOPs" at bounding box center [496, 28] width 58 height 28
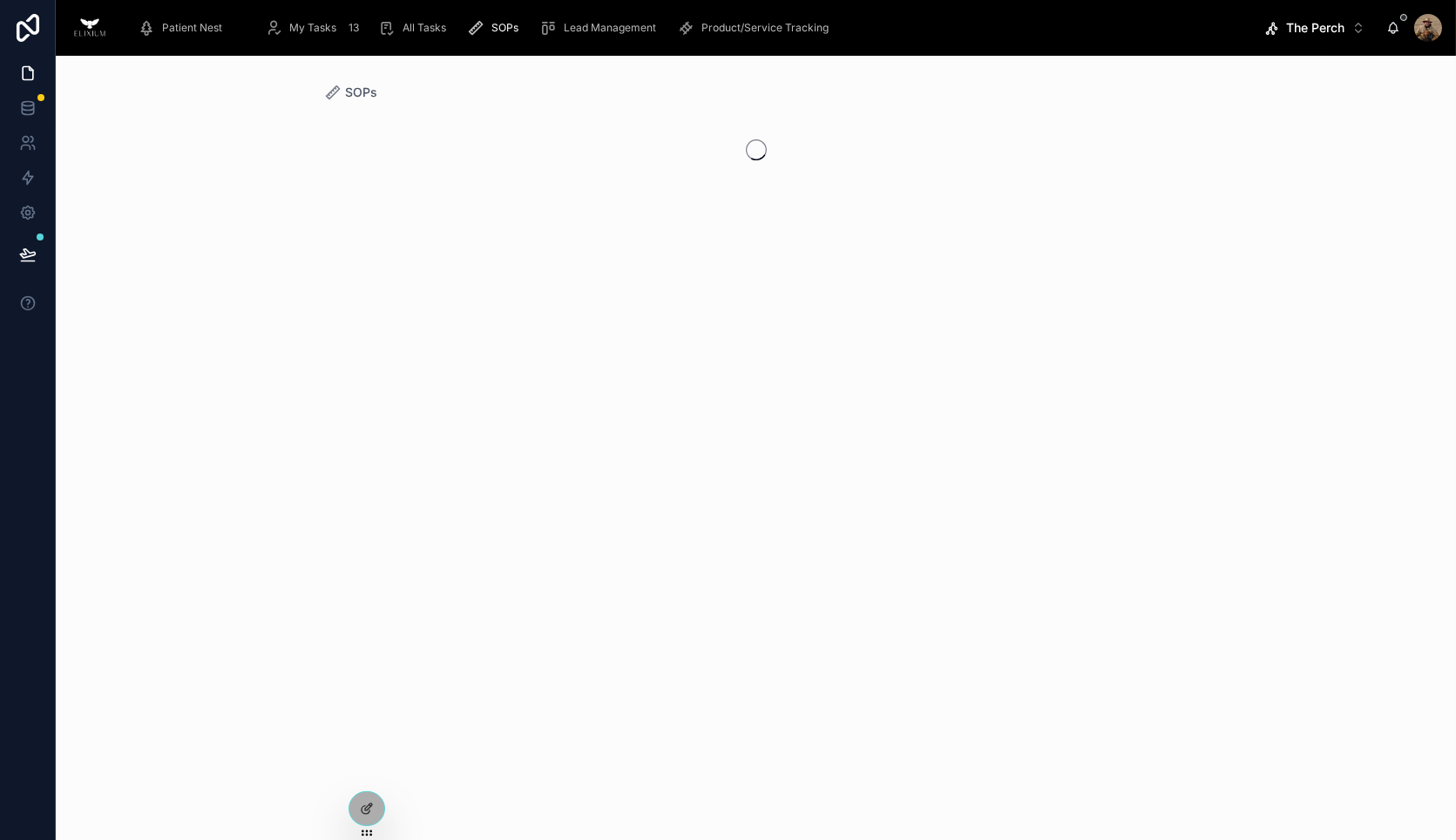
click at [438, 30] on span "All Tasks" at bounding box center [424, 28] width 43 height 14
click at [321, 33] on span "My Tasks" at bounding box center [312, 28] width 47 height 14
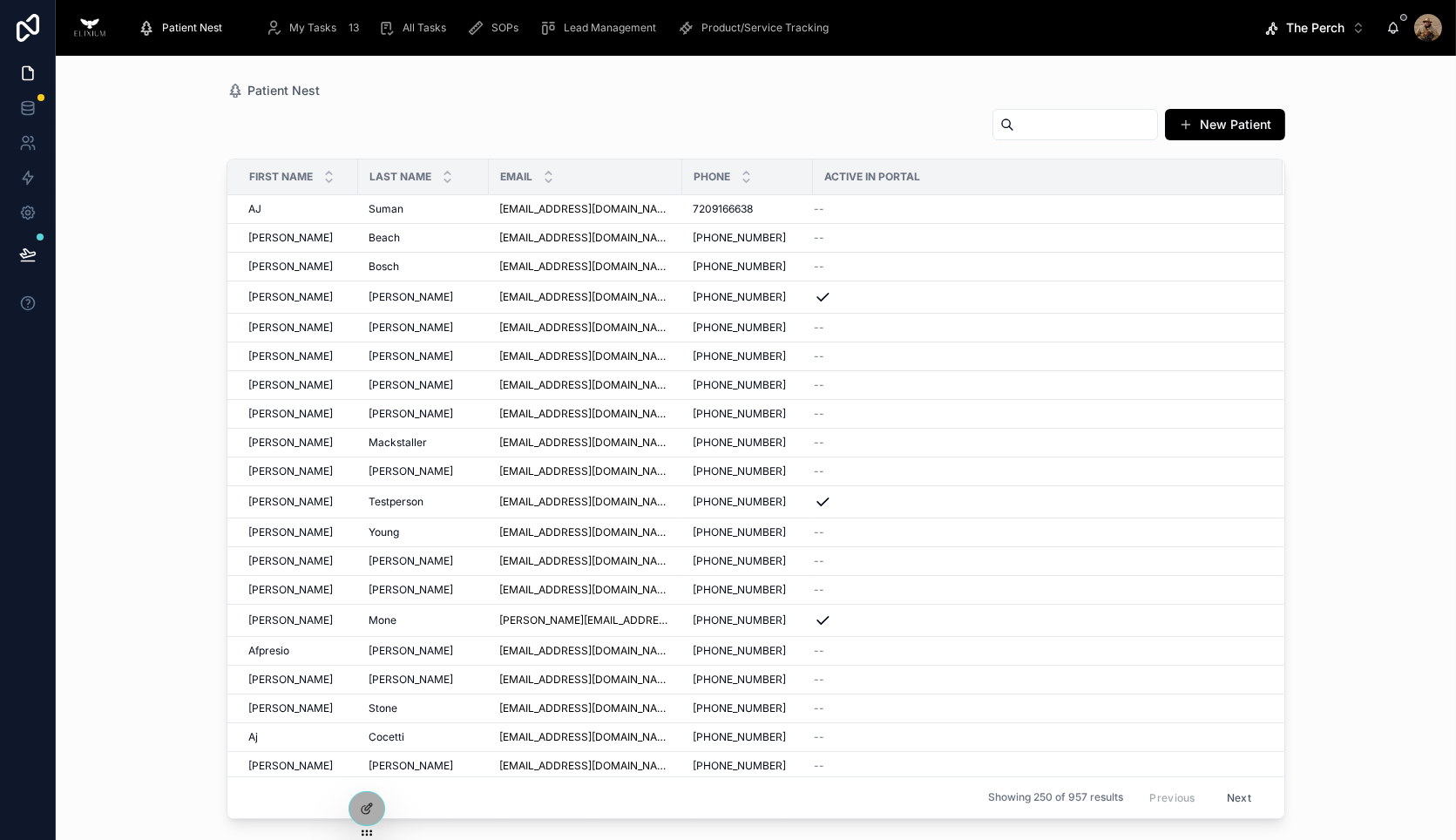
click at [398, 31] on div "All Tasks" at bounding box center [415, 28] width 75 height 28
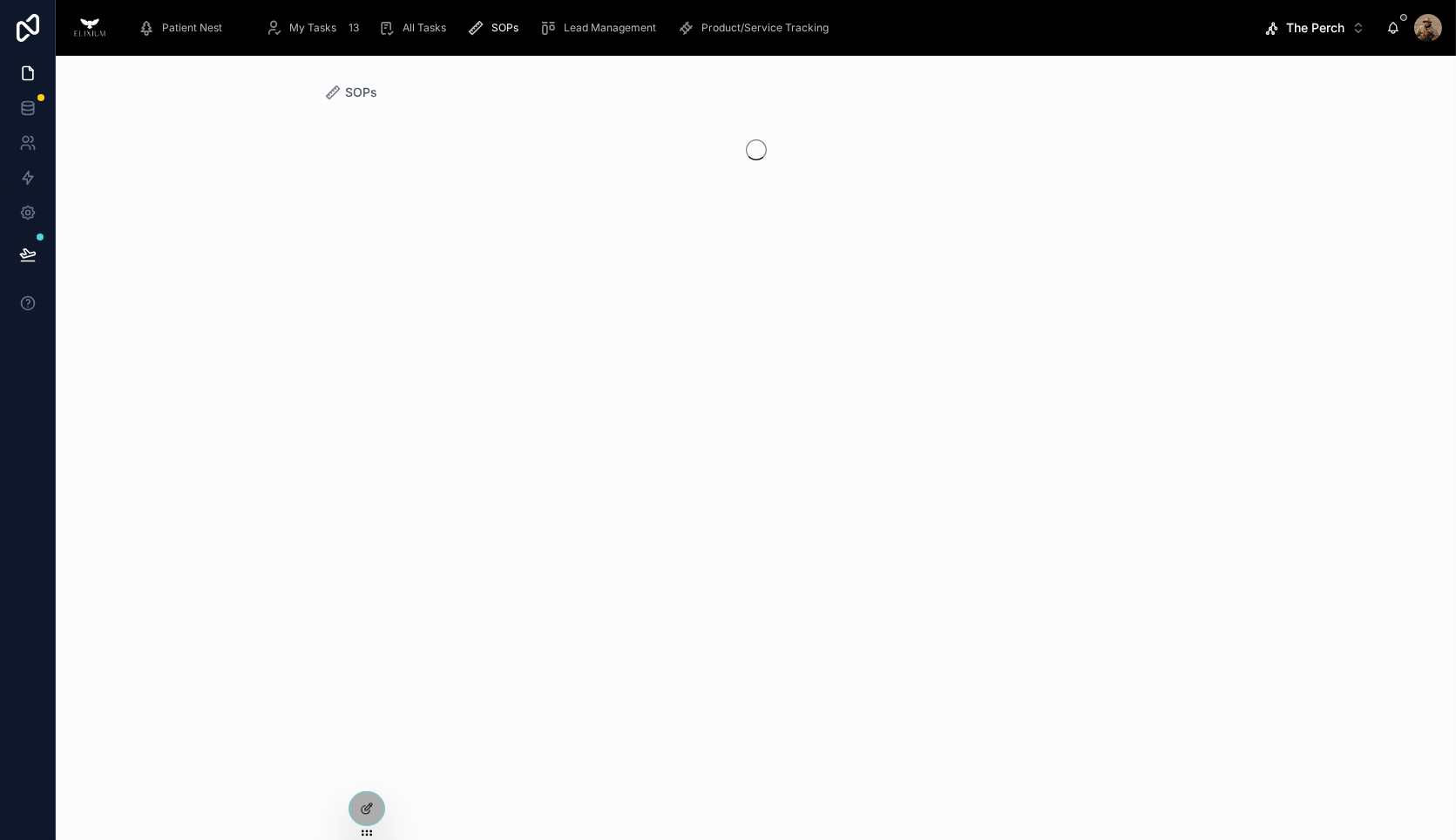
click at [568, 30] on span "Lead Management" at bounding box center [610, 28] width 92 height 14
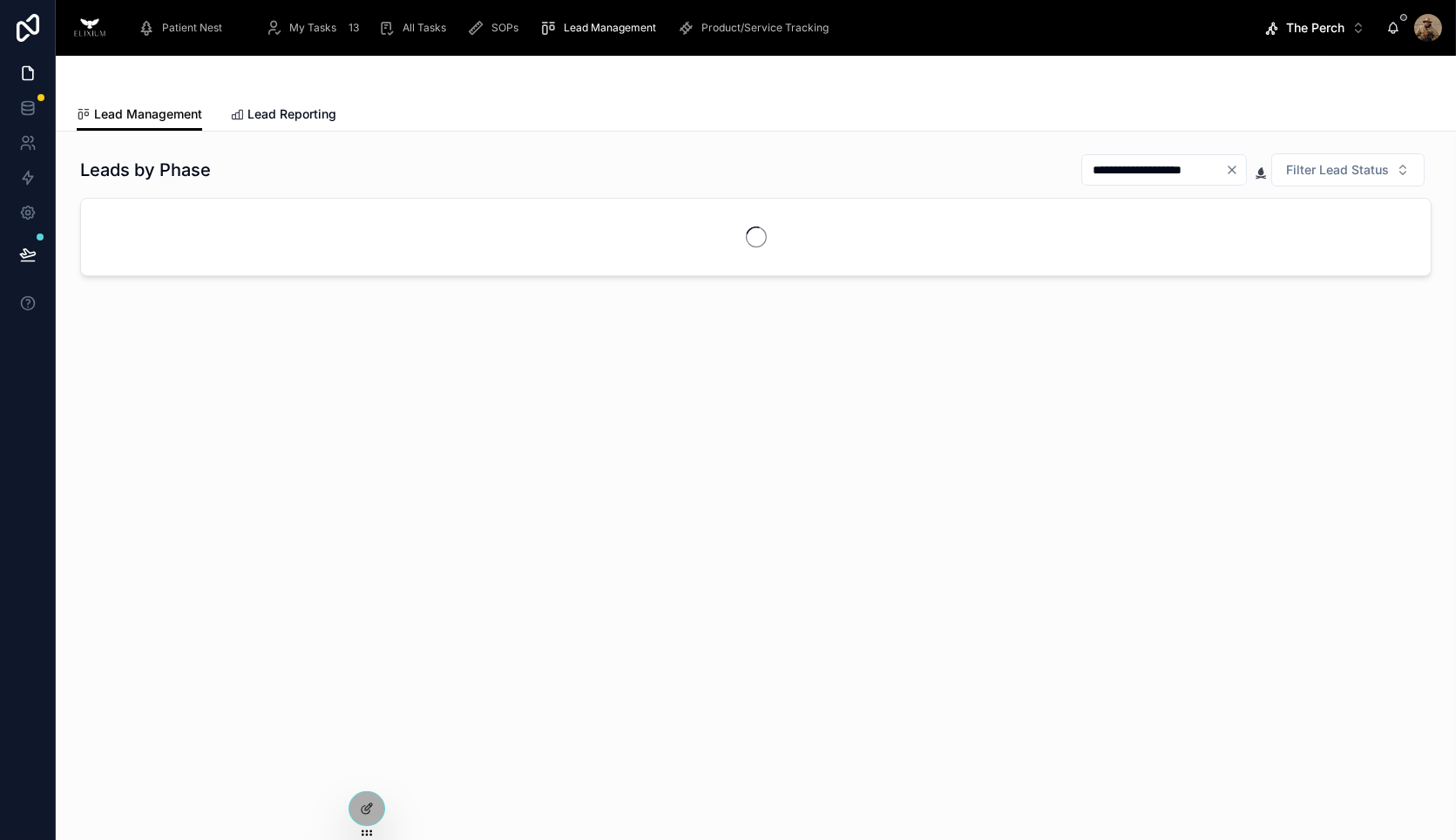
click at [701, 28] on span "Product/Service Tracking" at bounding box center [765, 28] width 127 height 14
click at [311, 28] on span "My Tasks" at bounding box center [312, 28] width 47 height 14
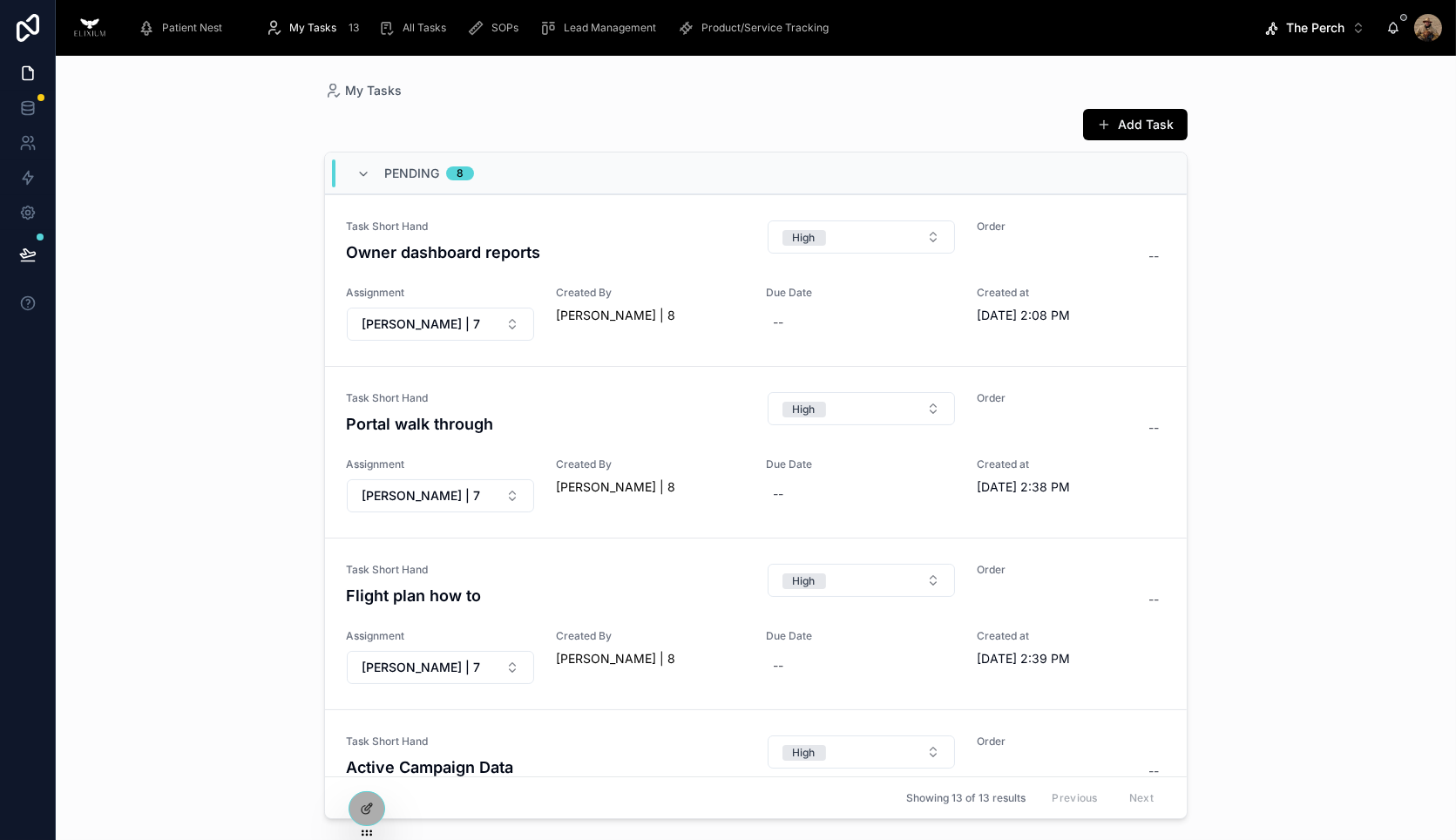
click at [349, 174] on div "Pending 8" at bounding box center [415, 173] width 159 height 28
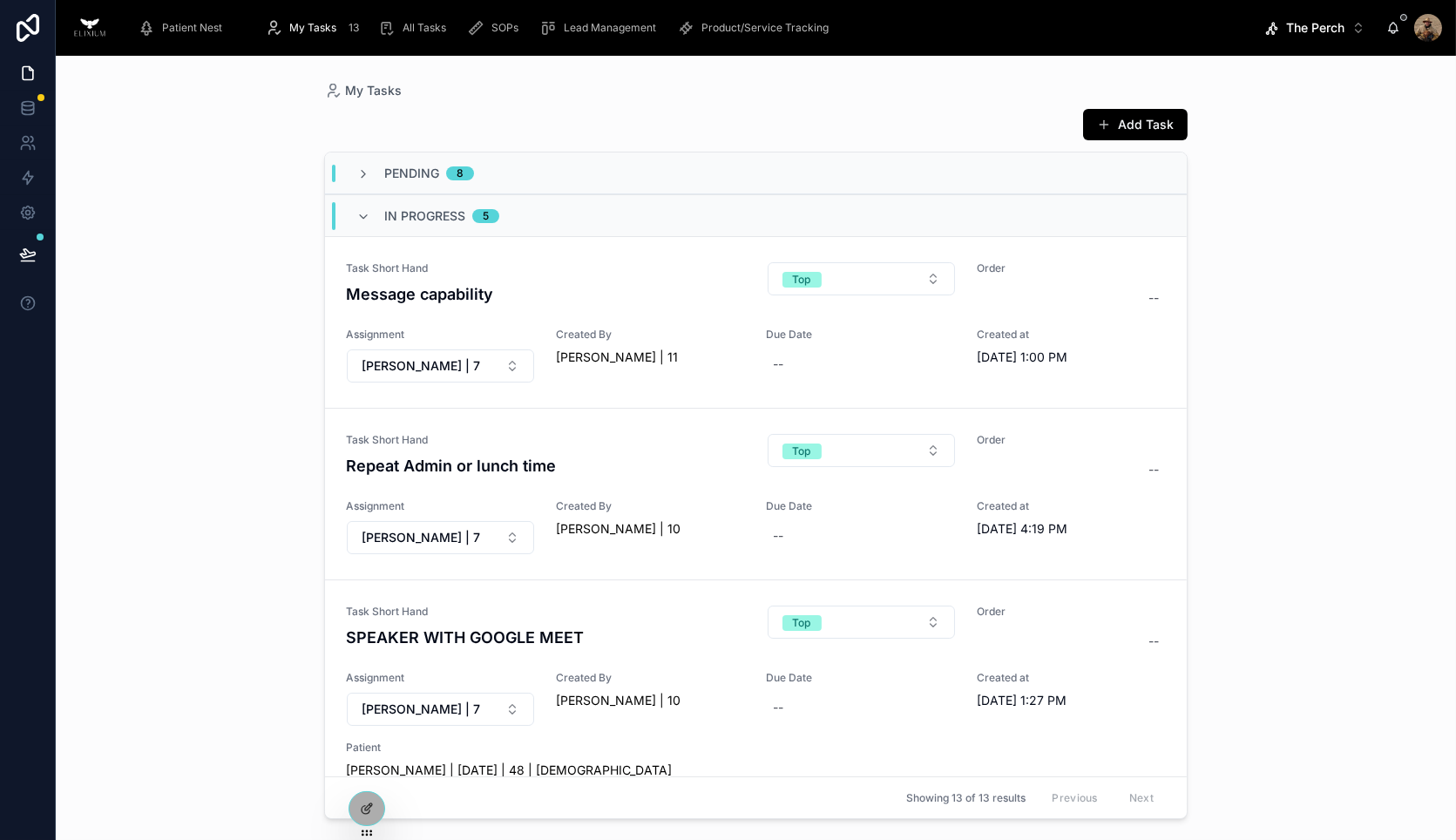
click at [771, 30] on span "Product/Service Tracking" at bounding box center [765, 28] width 127 height 14
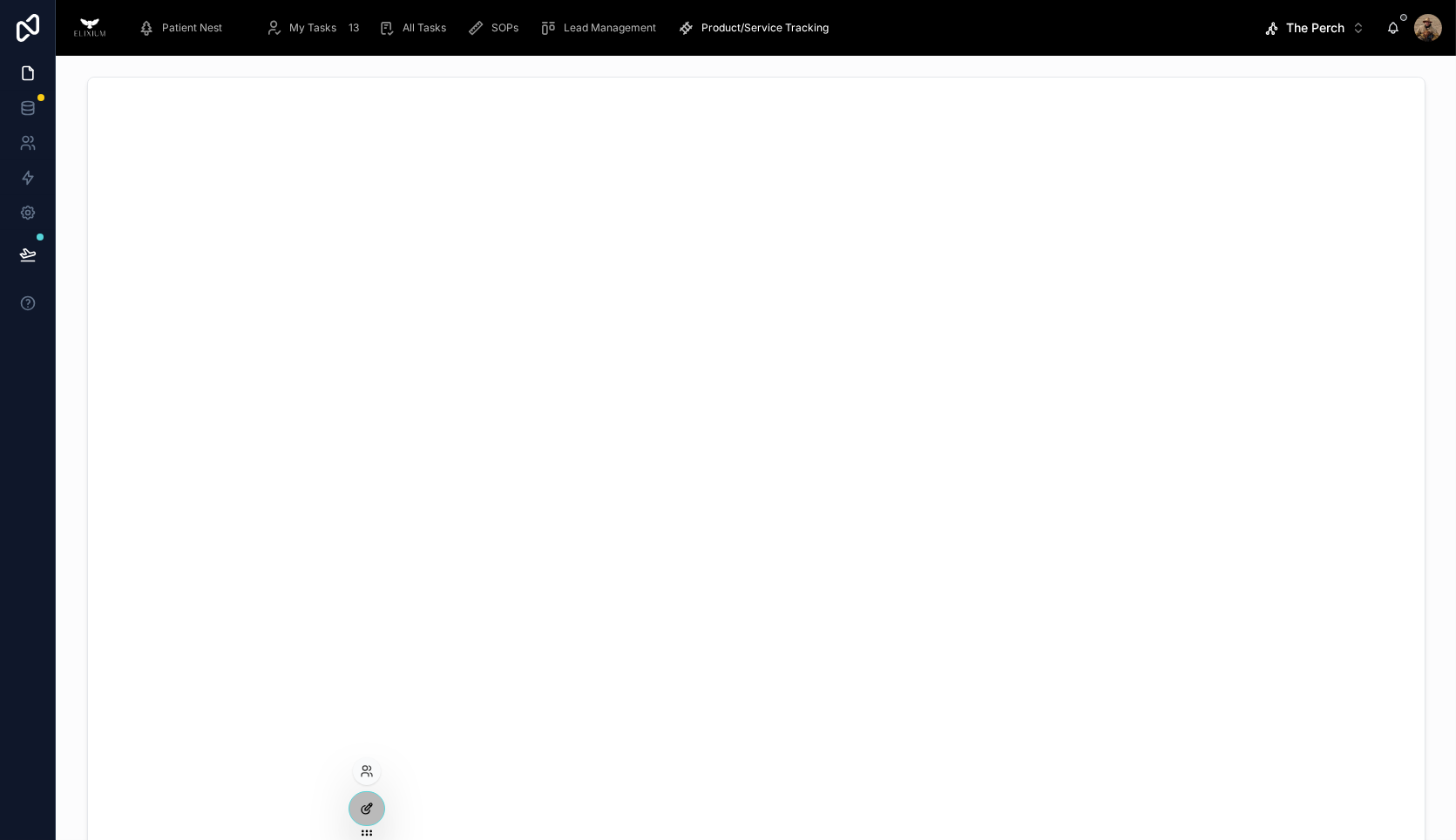
click at [367, 811] on icon at bounding box center [366, 809] width 14 height 14
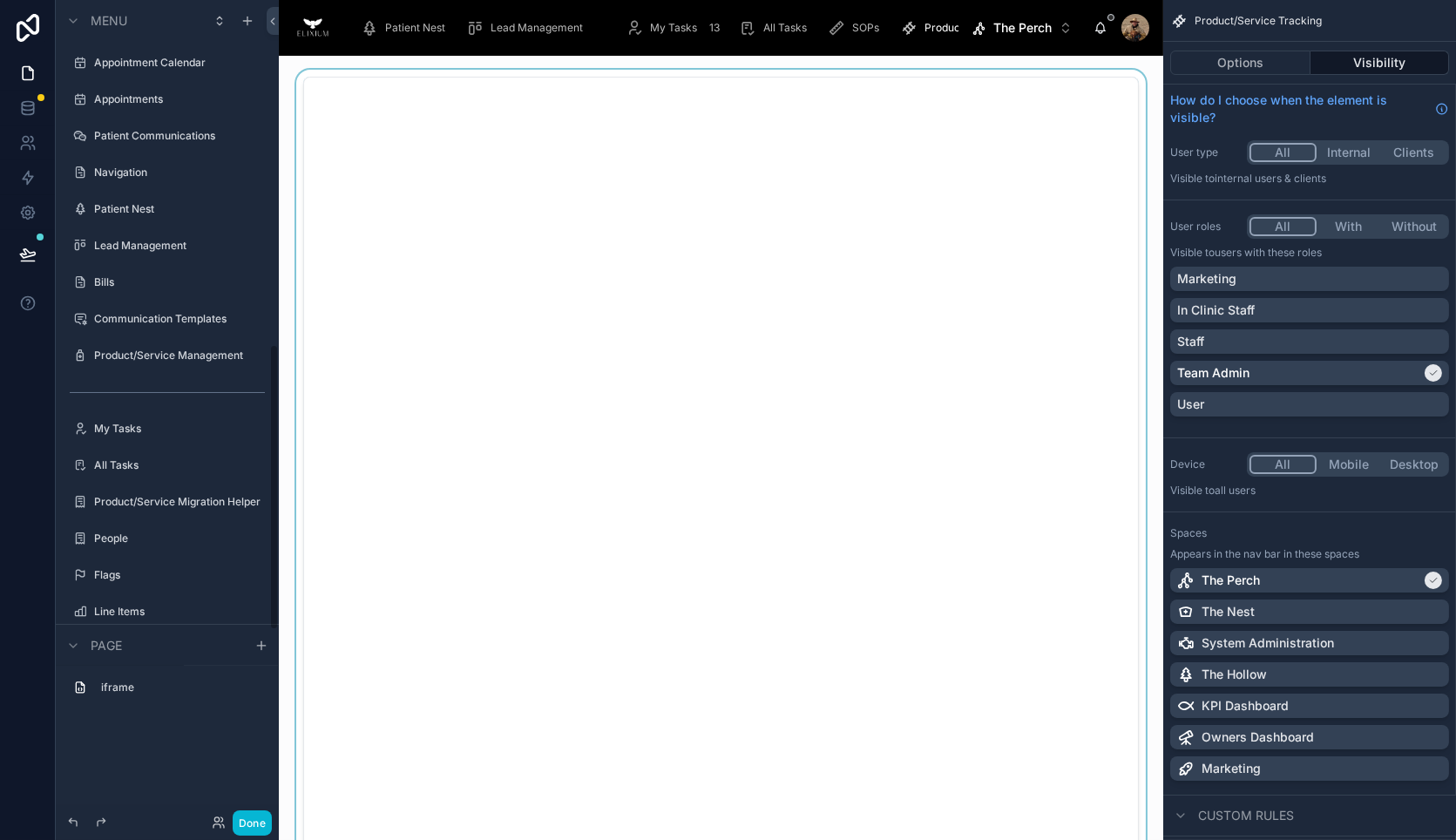
scroll to position [986, 0]
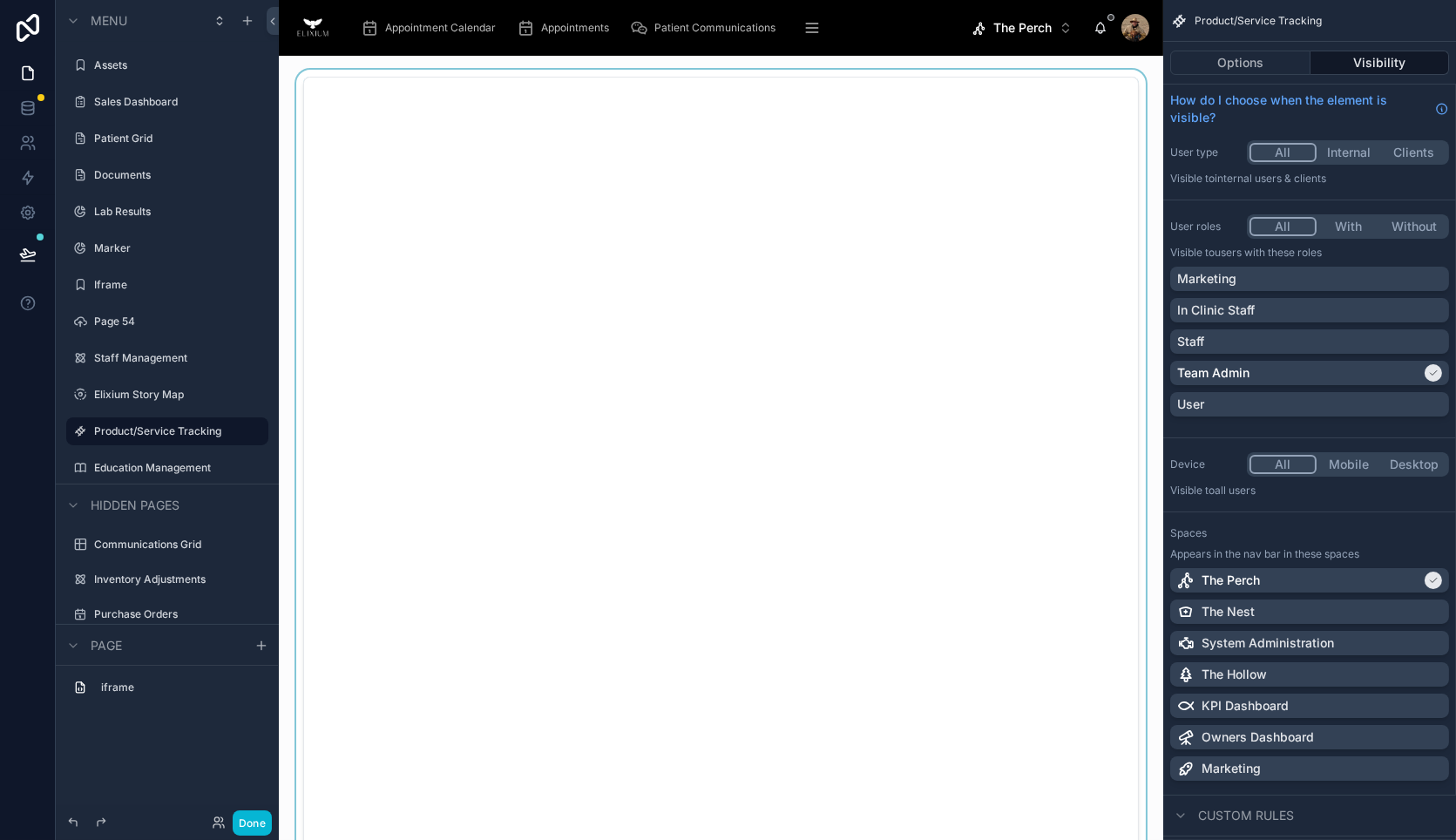
click at [658, 102] on div at bounding box center [721, 498] width 856 height 856
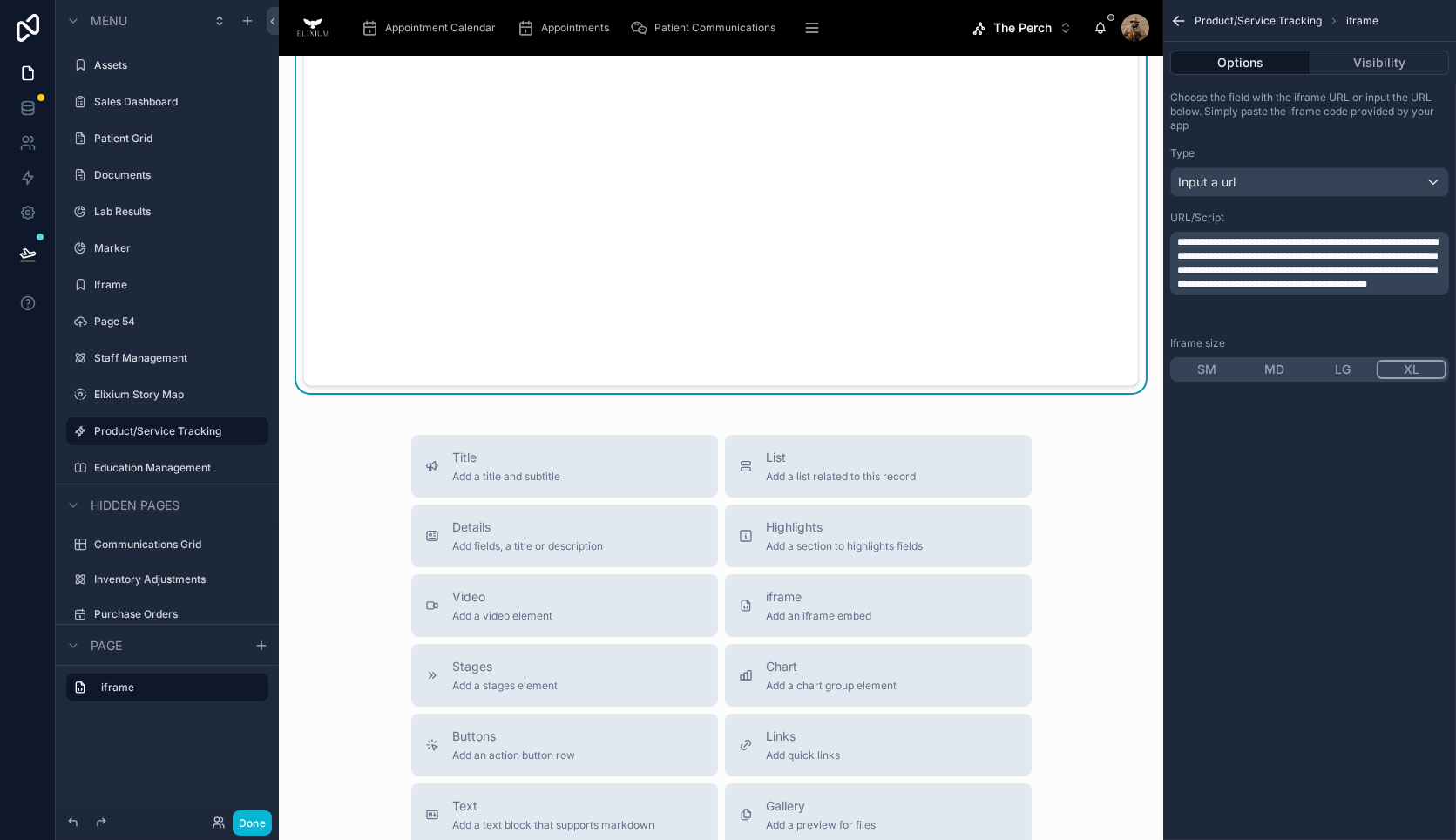
scroll to position [581, 0]
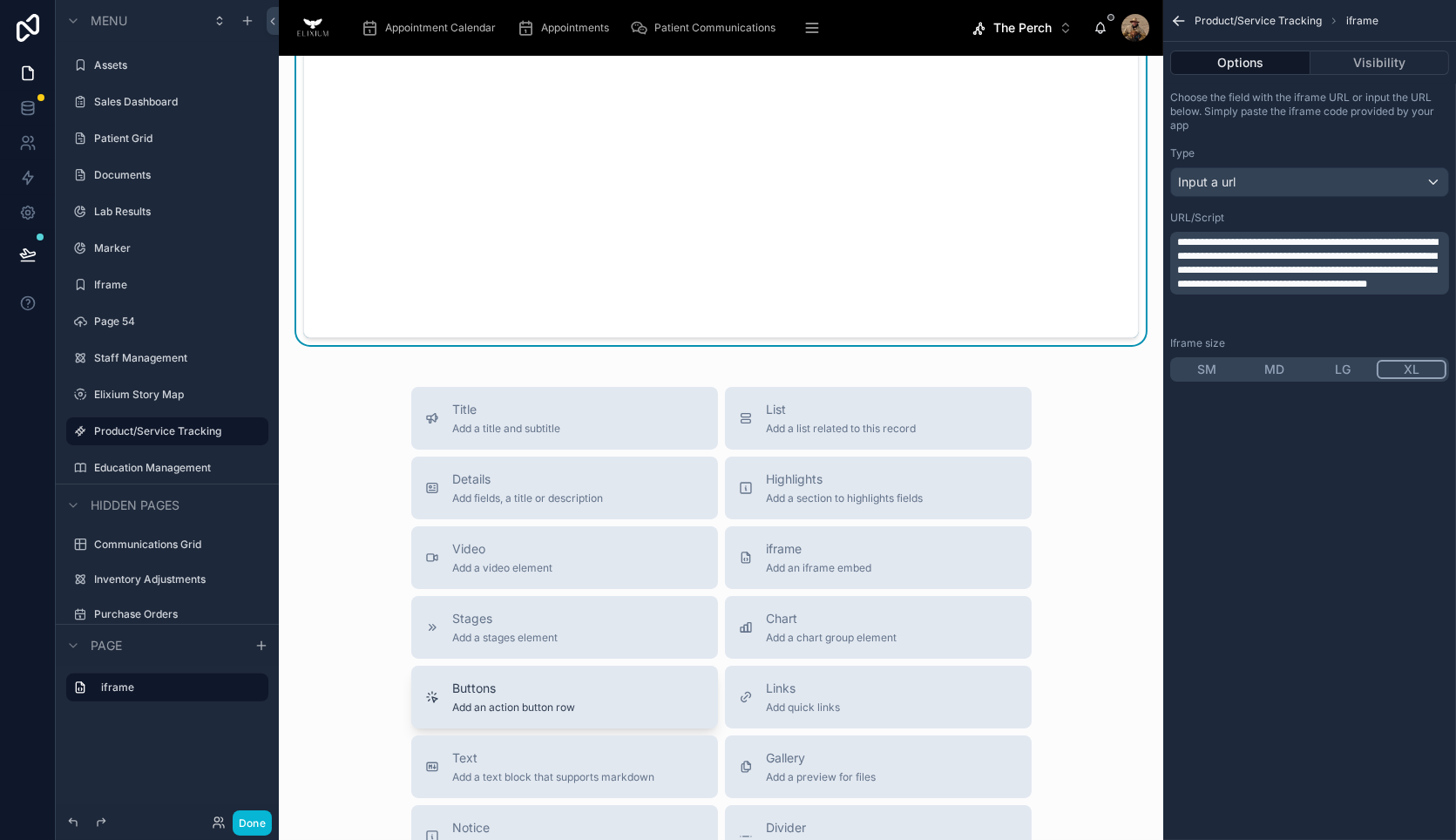
click at [563, 689] on span "Buttons" at bounding box center [514, 688] width 123 height 18
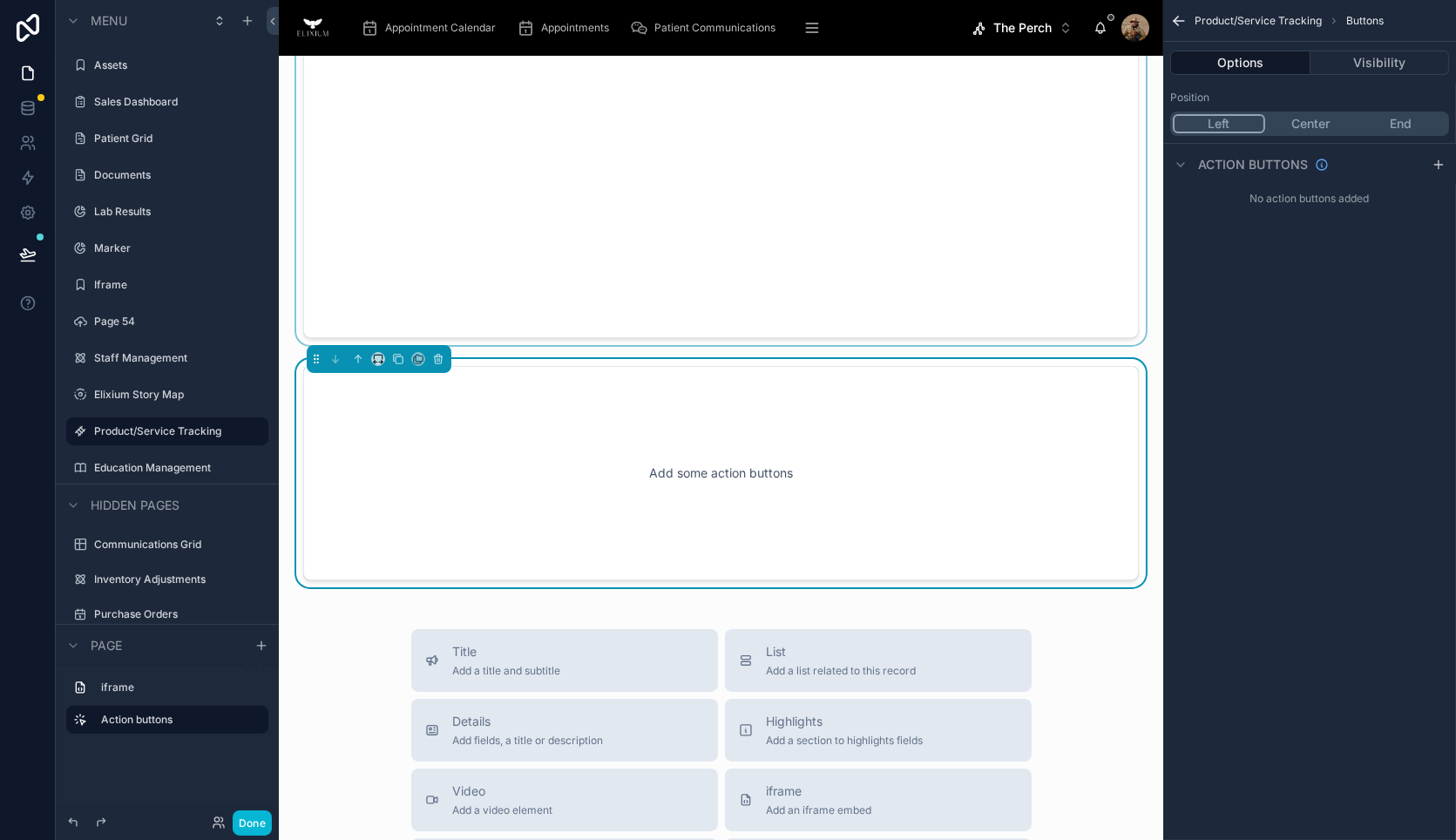
scroll to position [605, 0]
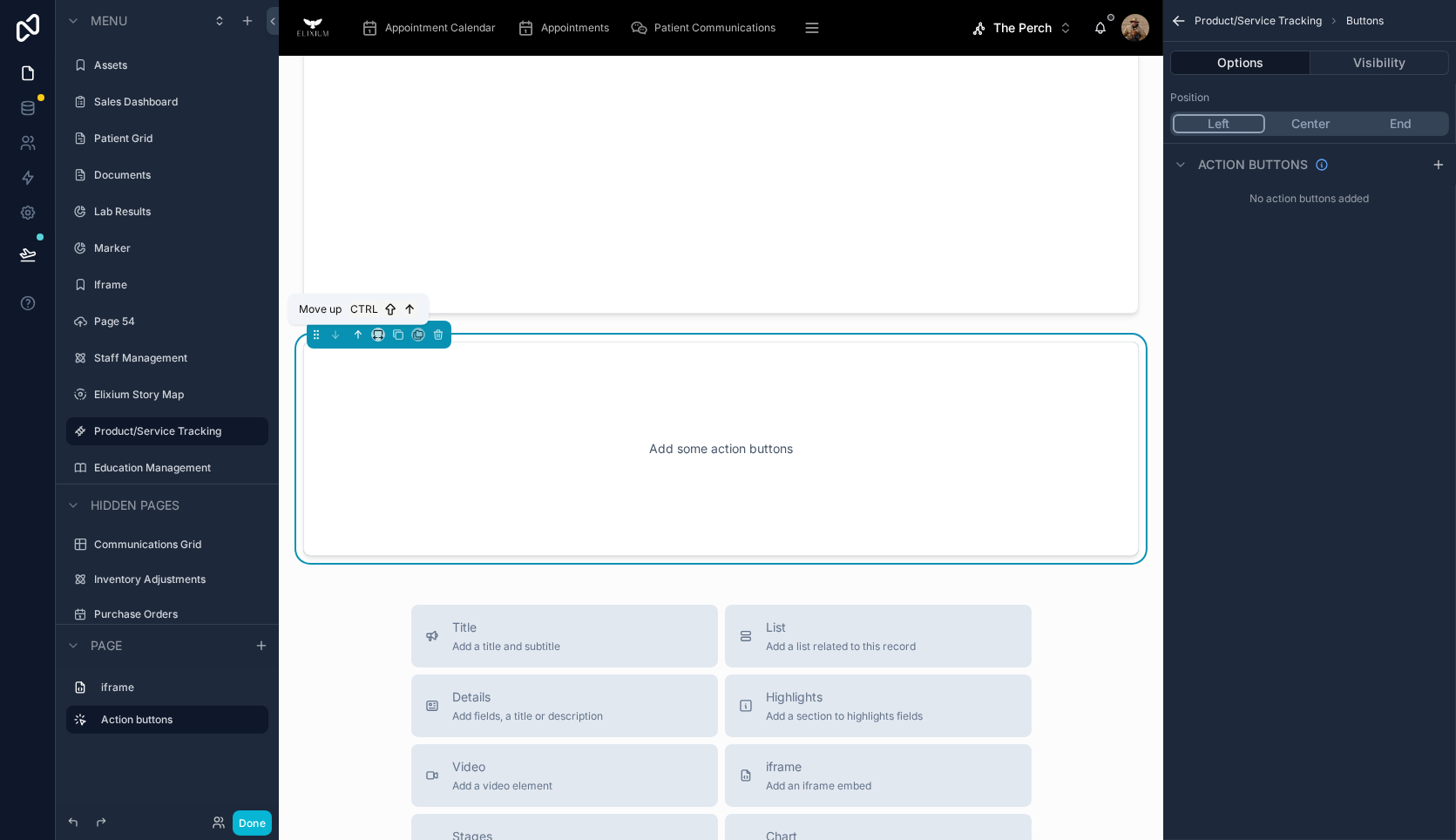
click at [356, 332] on icon at bounding box center [358, 334] width 12 height 12
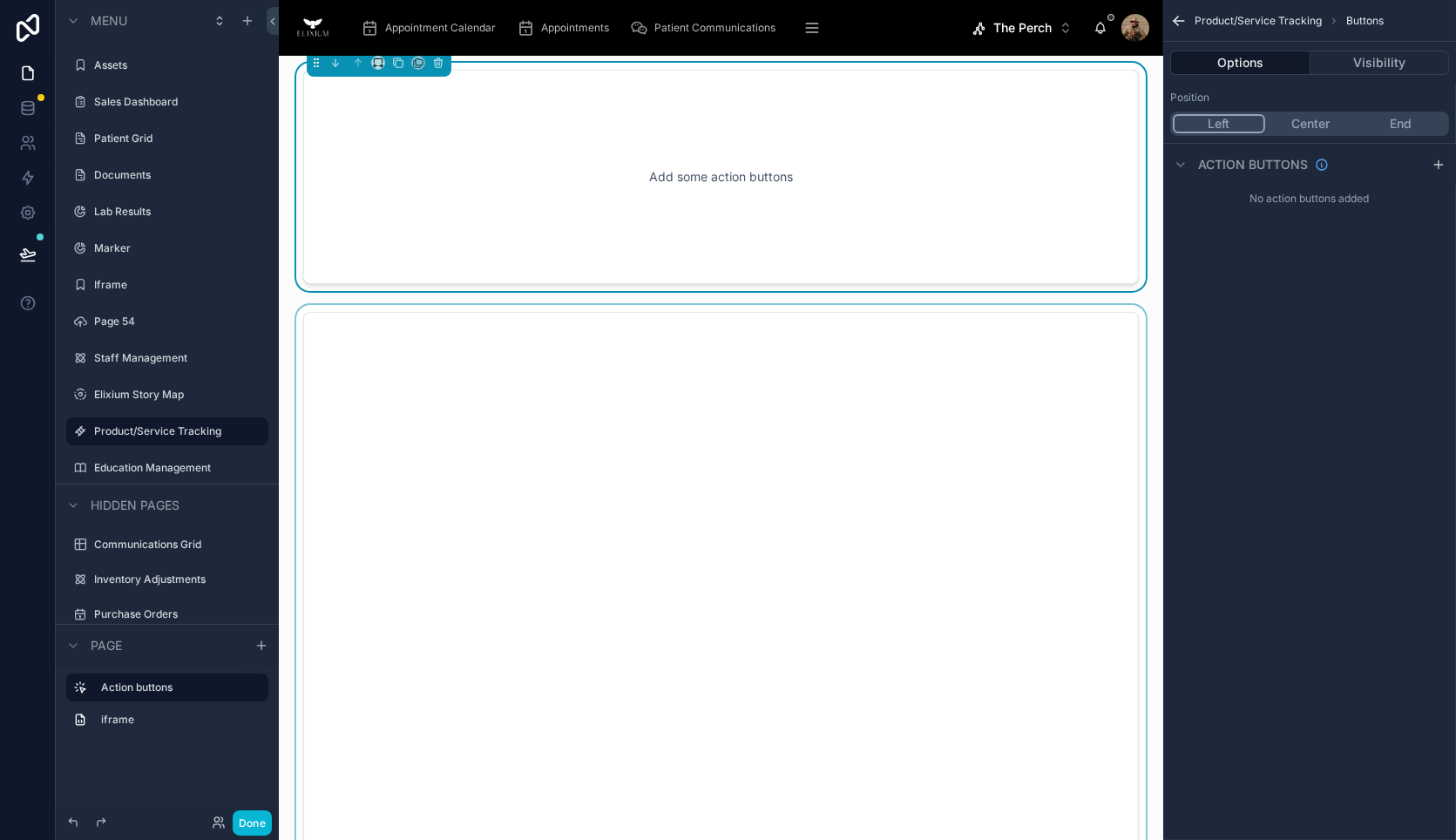
scroll to position [0, 0]
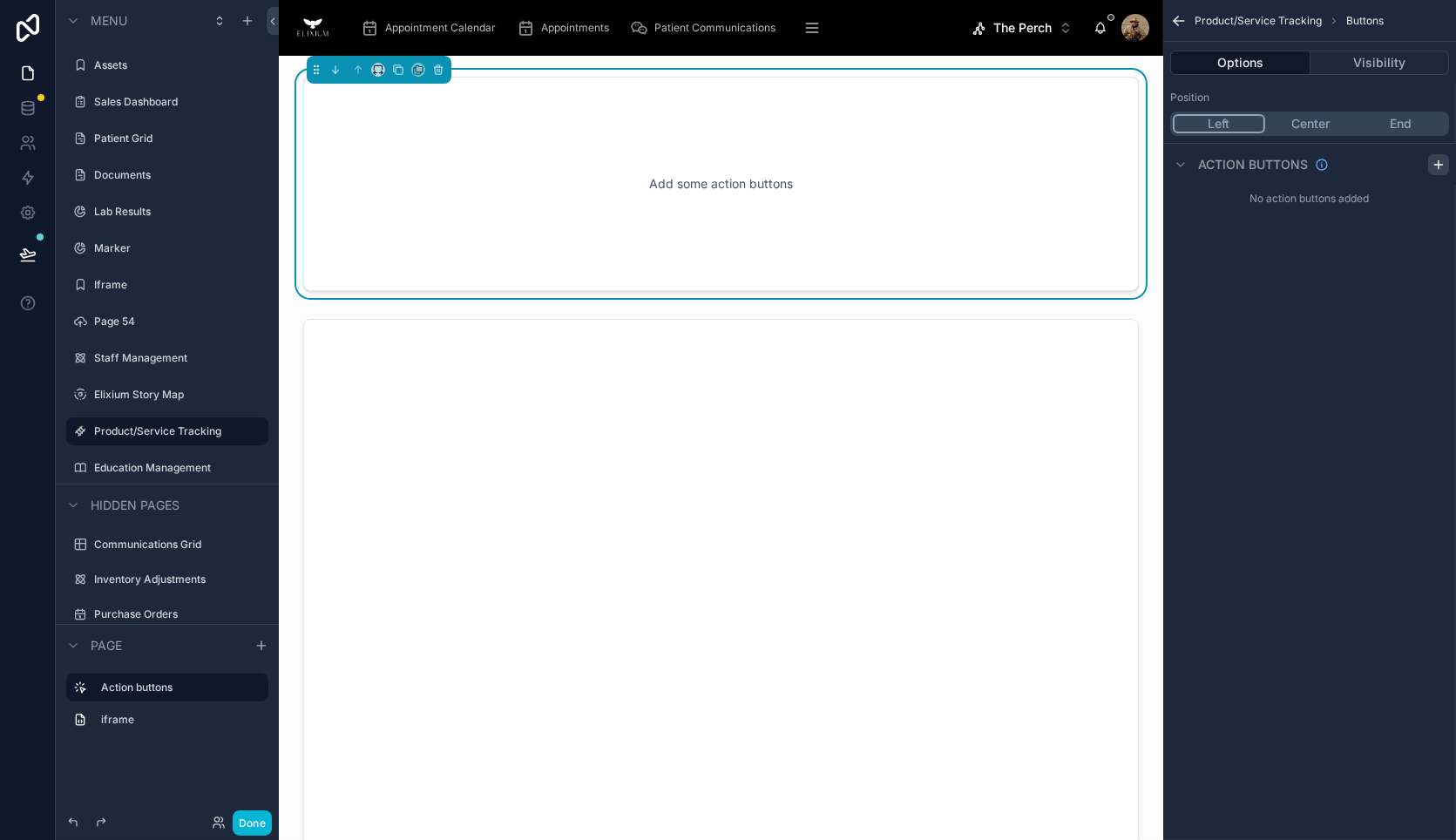
click at [1438, 167] on icon "scrollable content" at bounding box center [1438, 164] width 0 height 8
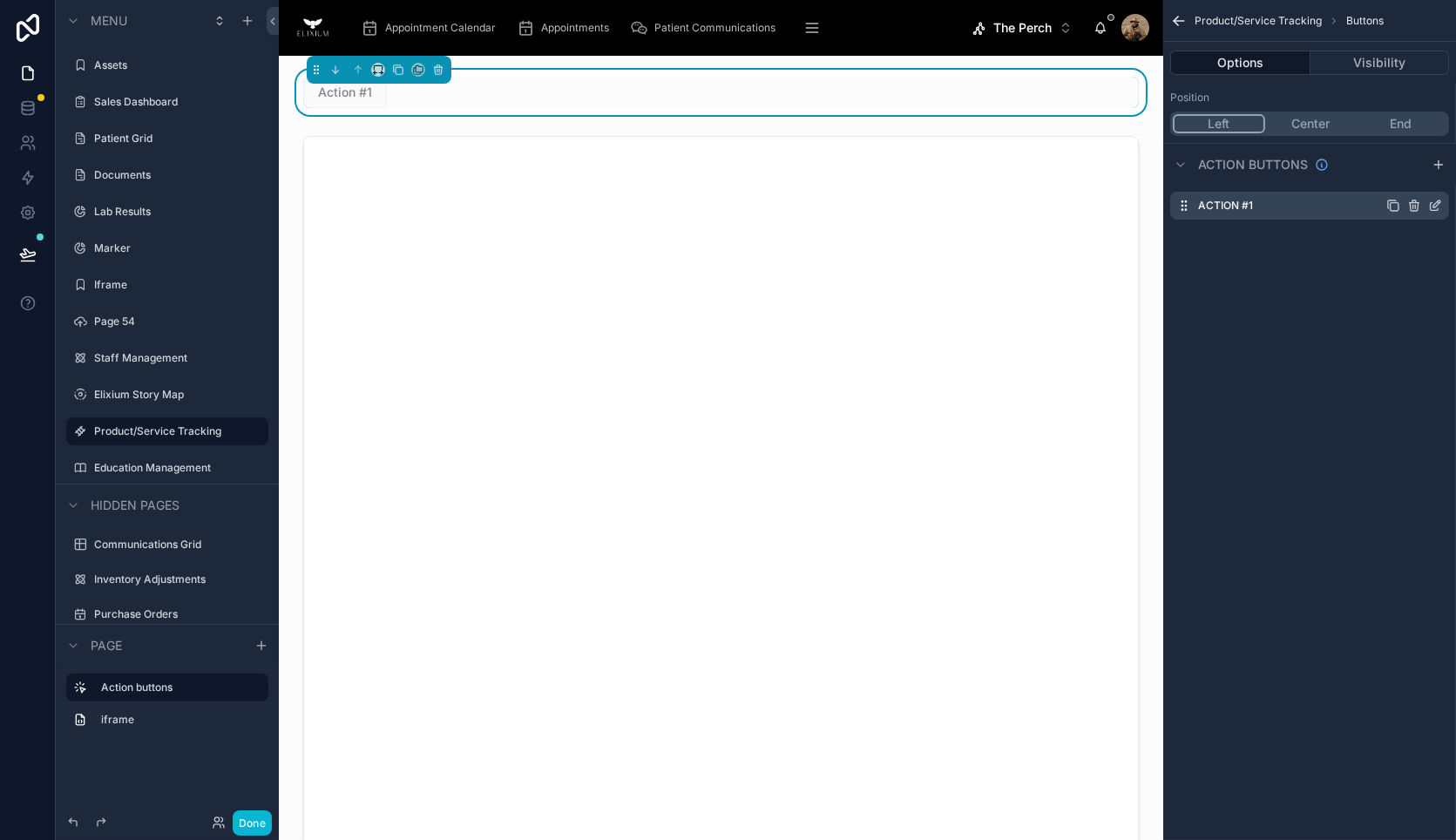
click at [1441, 205] on icon "scrollable content" at bounding box center [1435, 206] width 14 height 14
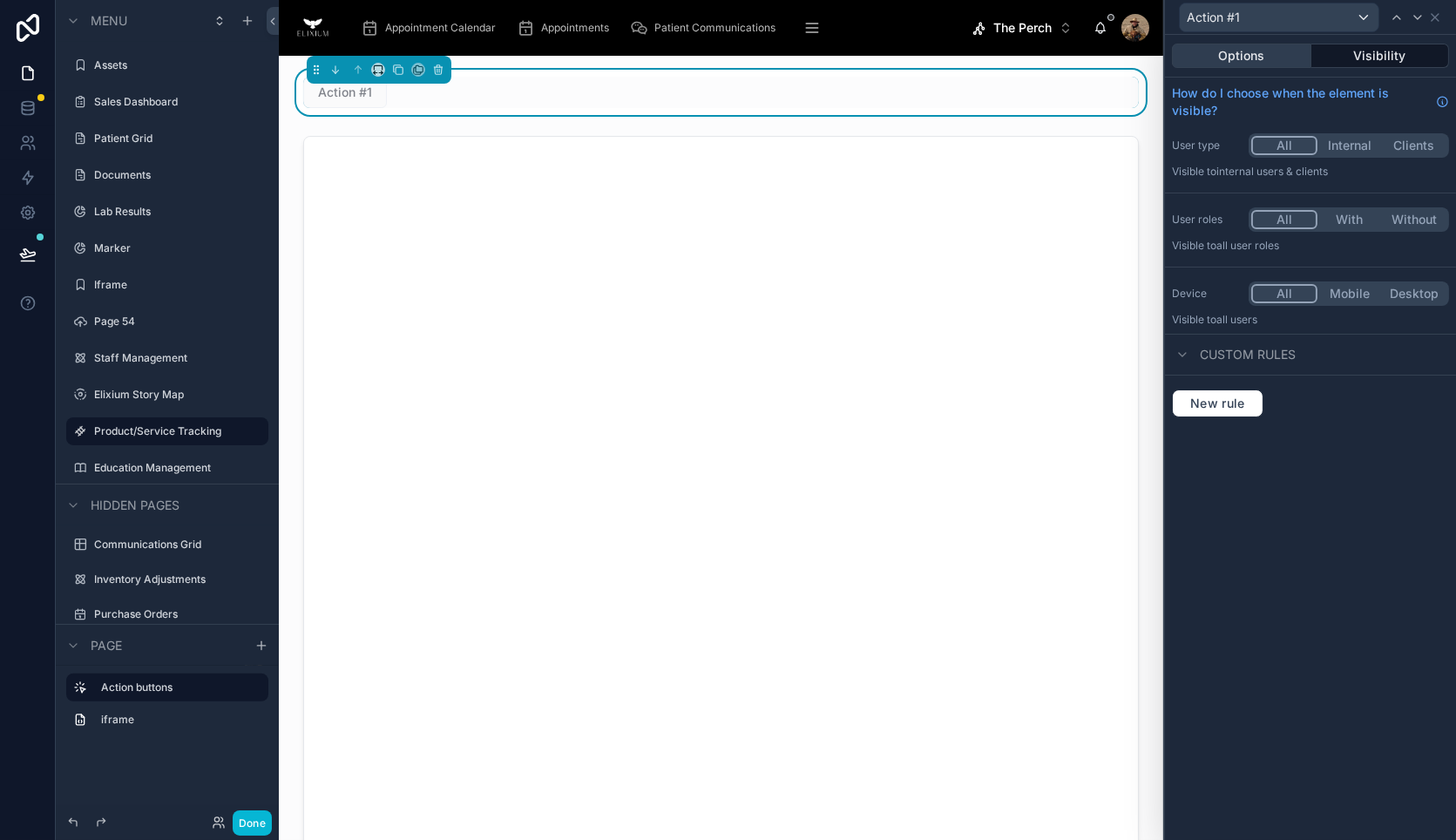
click at [1267, 56] on button "Options" at bounding box center [1241, 55] width 139 height 24
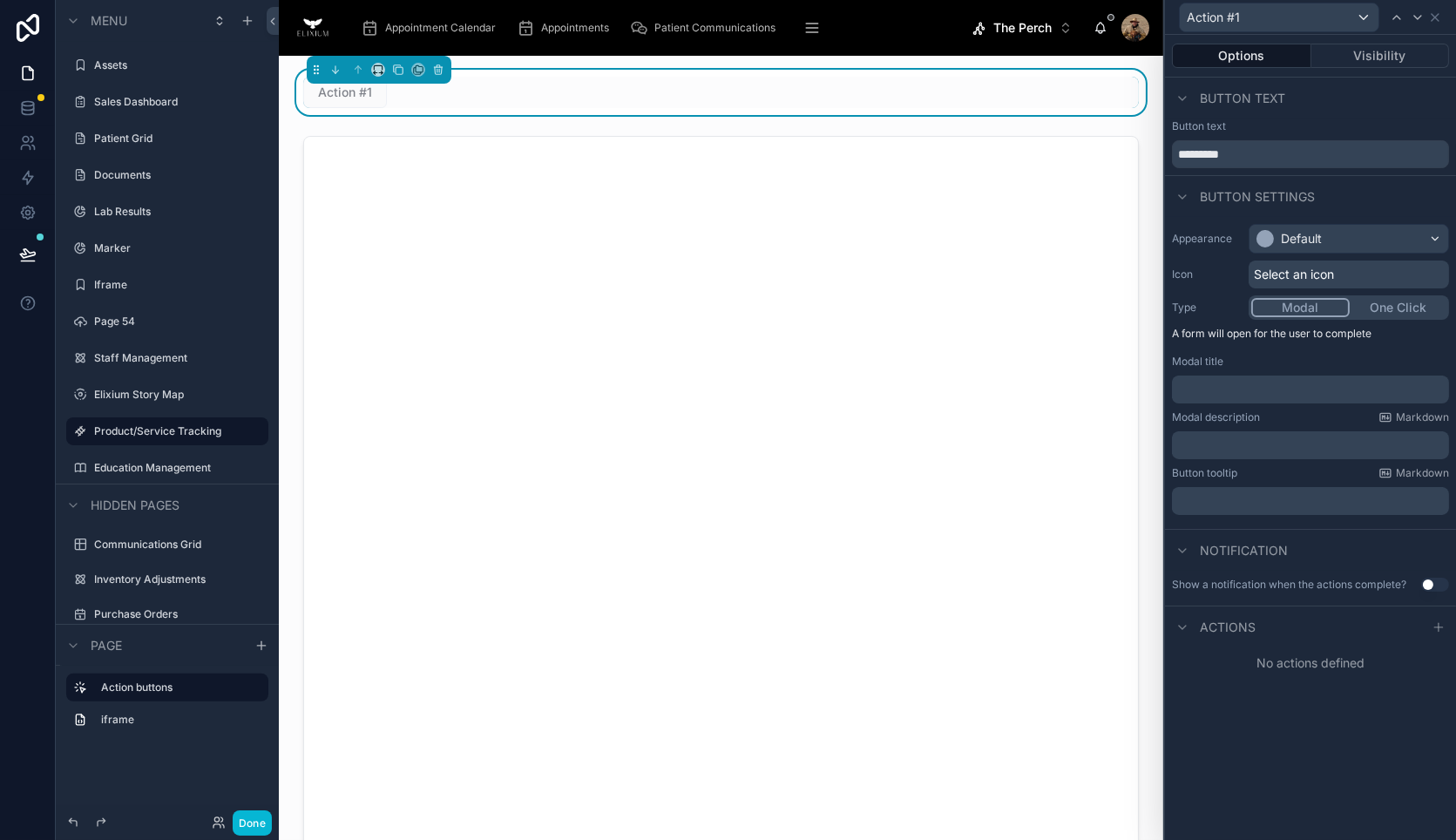
click at [1235, 375] on div "﻿" at bounding box center [1310, 389] width 277 height 28
click at [1235, 376] on div "﻿" at bounding box center [1310, 389] width 277 height 28
click at [1387, 307] on button "One Click" at bounding box center [1398, 307] width 97 height 19
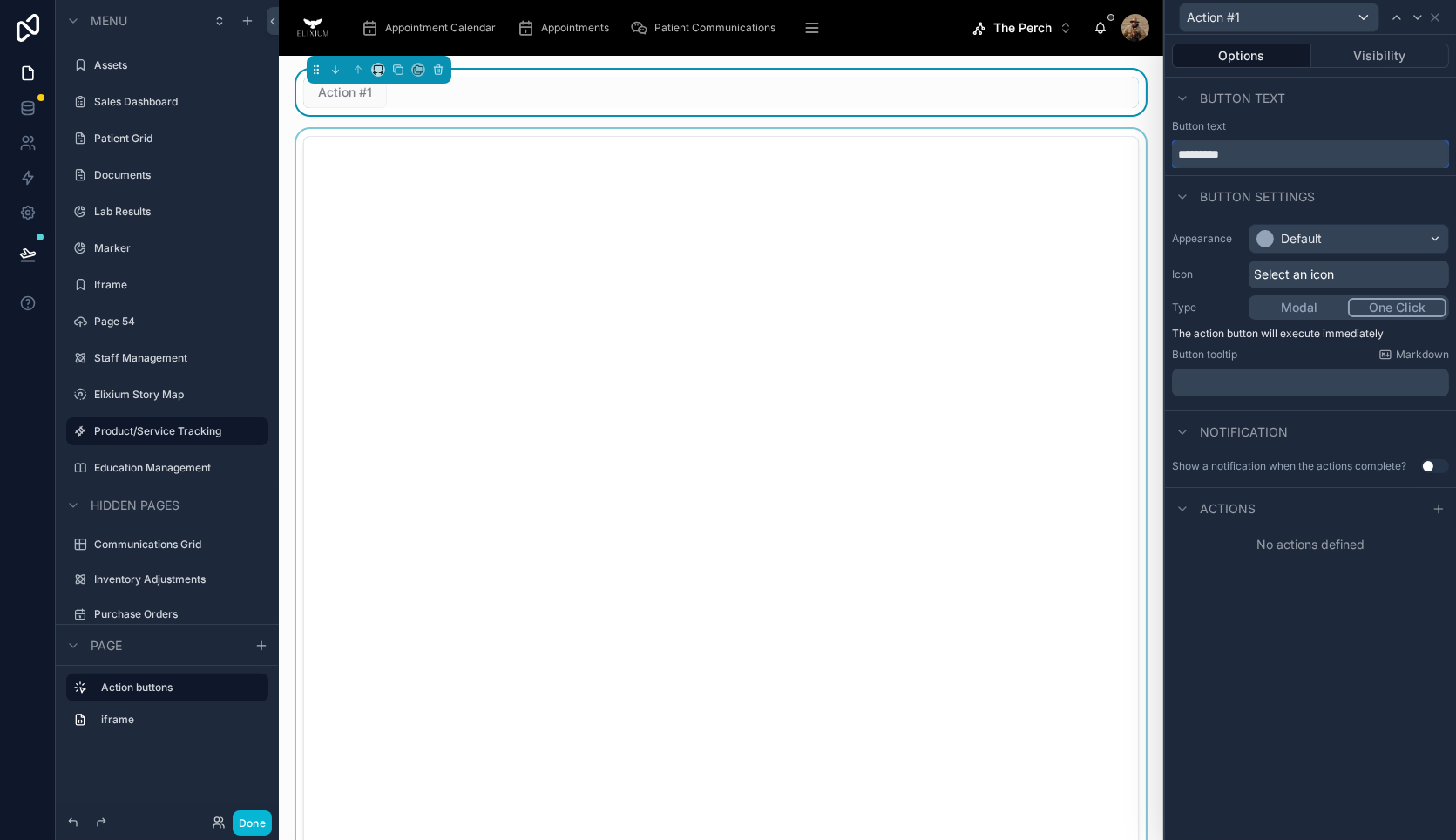
drag, startPoint x: 1260, startPoint y: 157, endPoint x: 1133, endPoint y: 152, distance: 127.1
click at [1133, 152] on div "Action #1 Options Visibility Button text Button text ********* Button settings …" at bounding box center [728, 420] width 1456 height 840
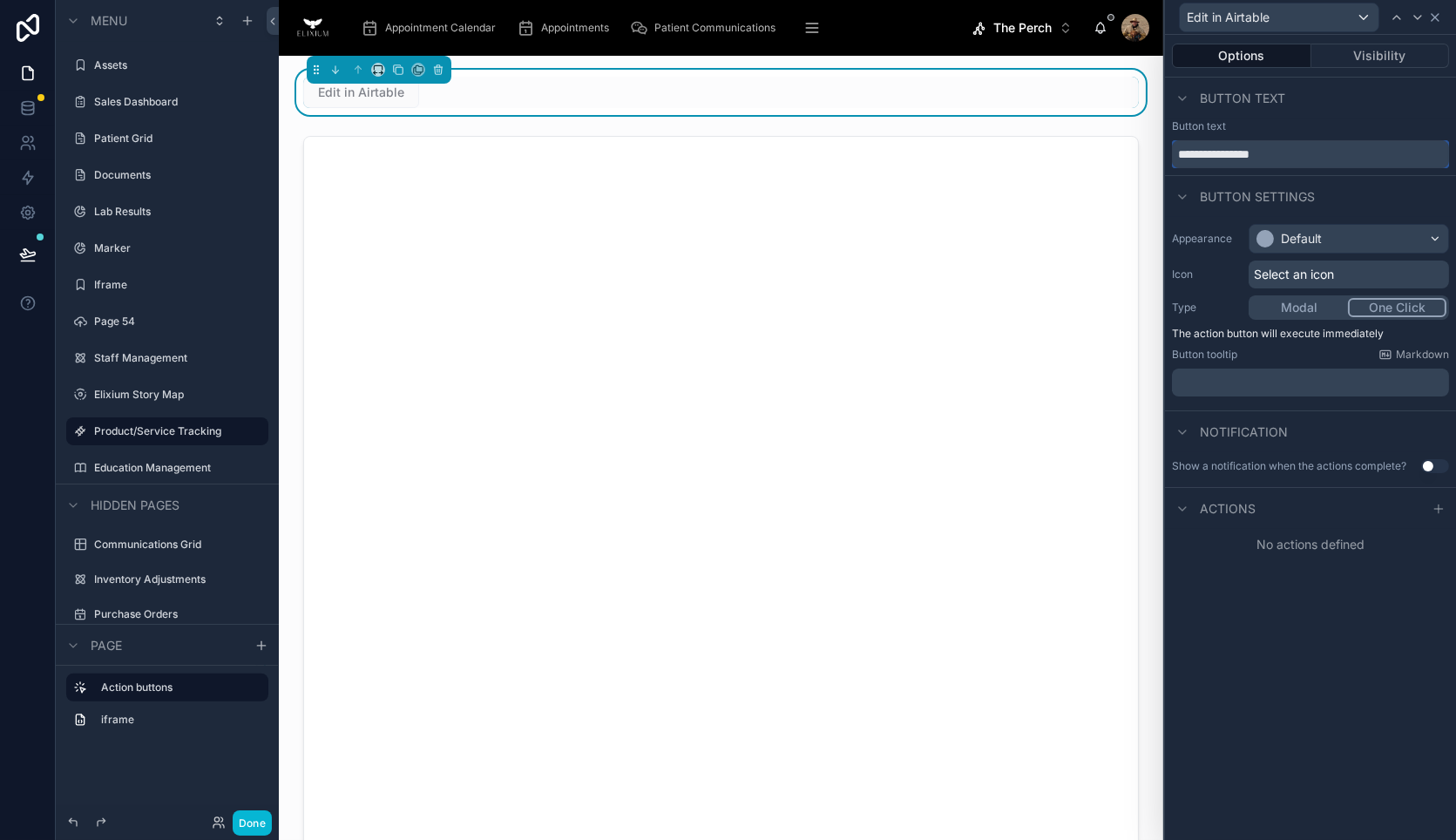
type input "**********"
click at [1433, 21] on icon at bounding box center [1435, 17] width 14 height 14
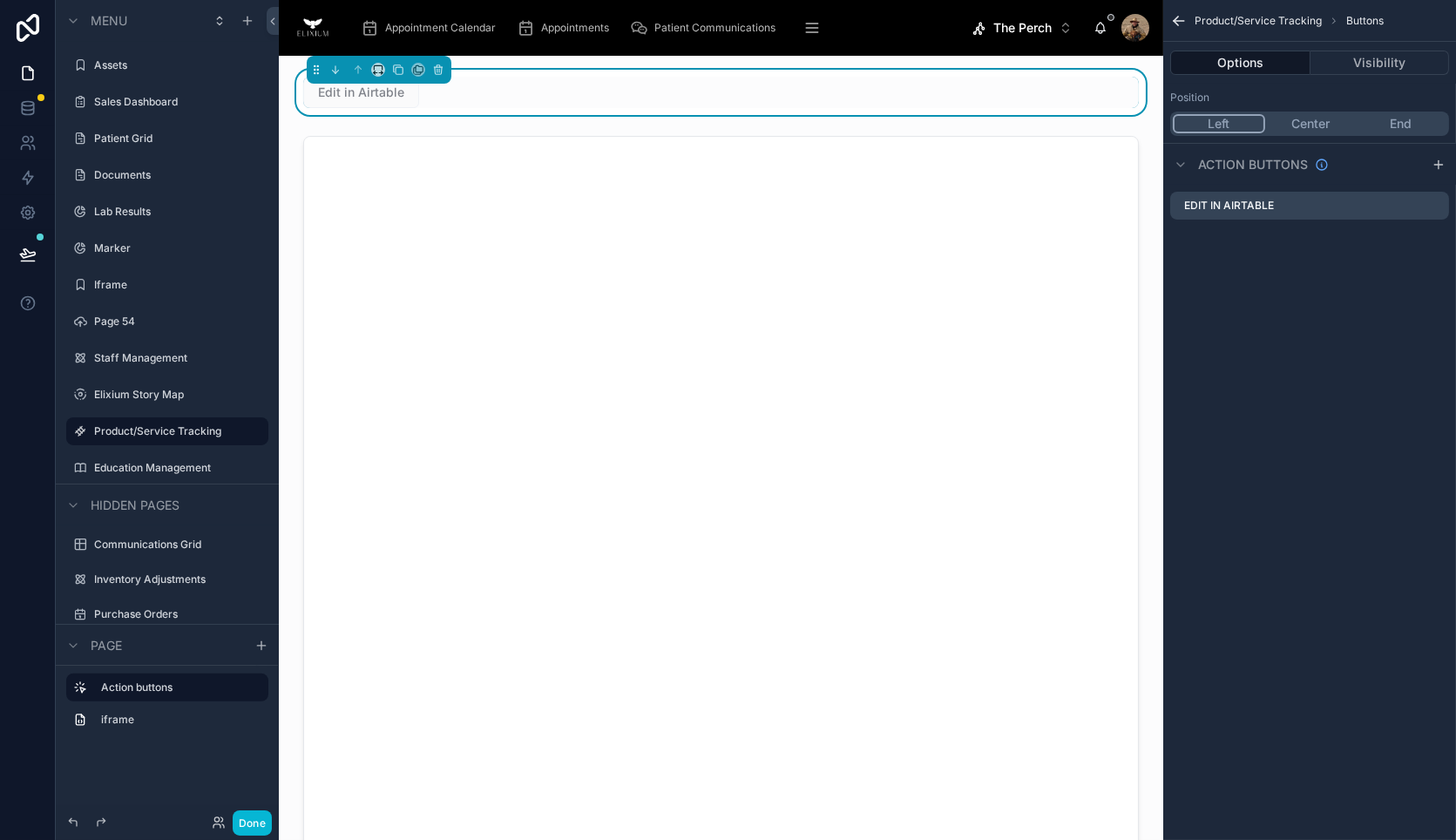
click at [1397, 121] on button "End" at bounding box center [1401, 124] width 90 height 19
click at [1438, 205] on icon "scrollable content" at bounding box center [1435, 206] width 14 height 14
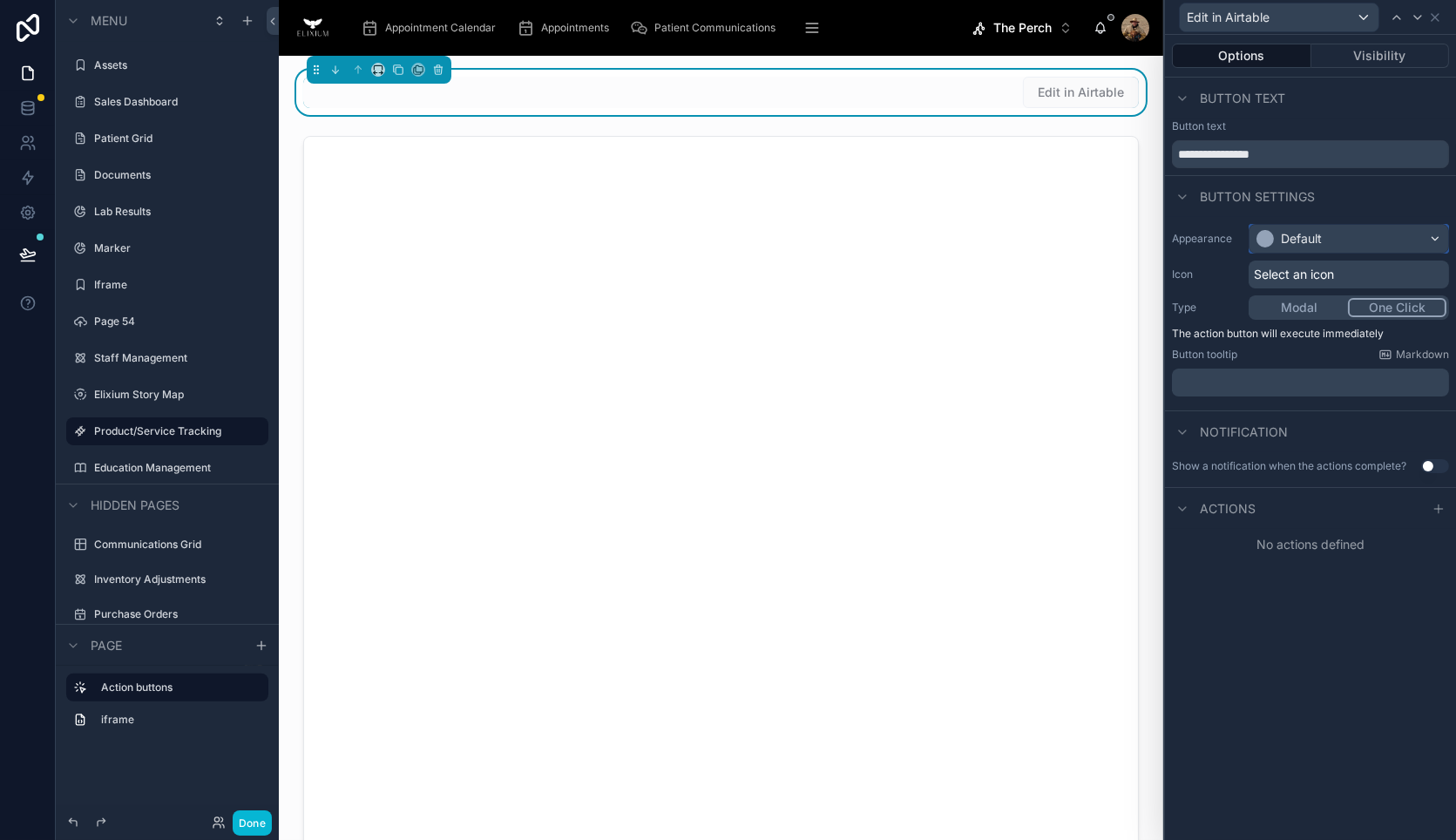
click at [1302, 236] on div "Default" at bounding box center [1301, 239] width 41 height 18
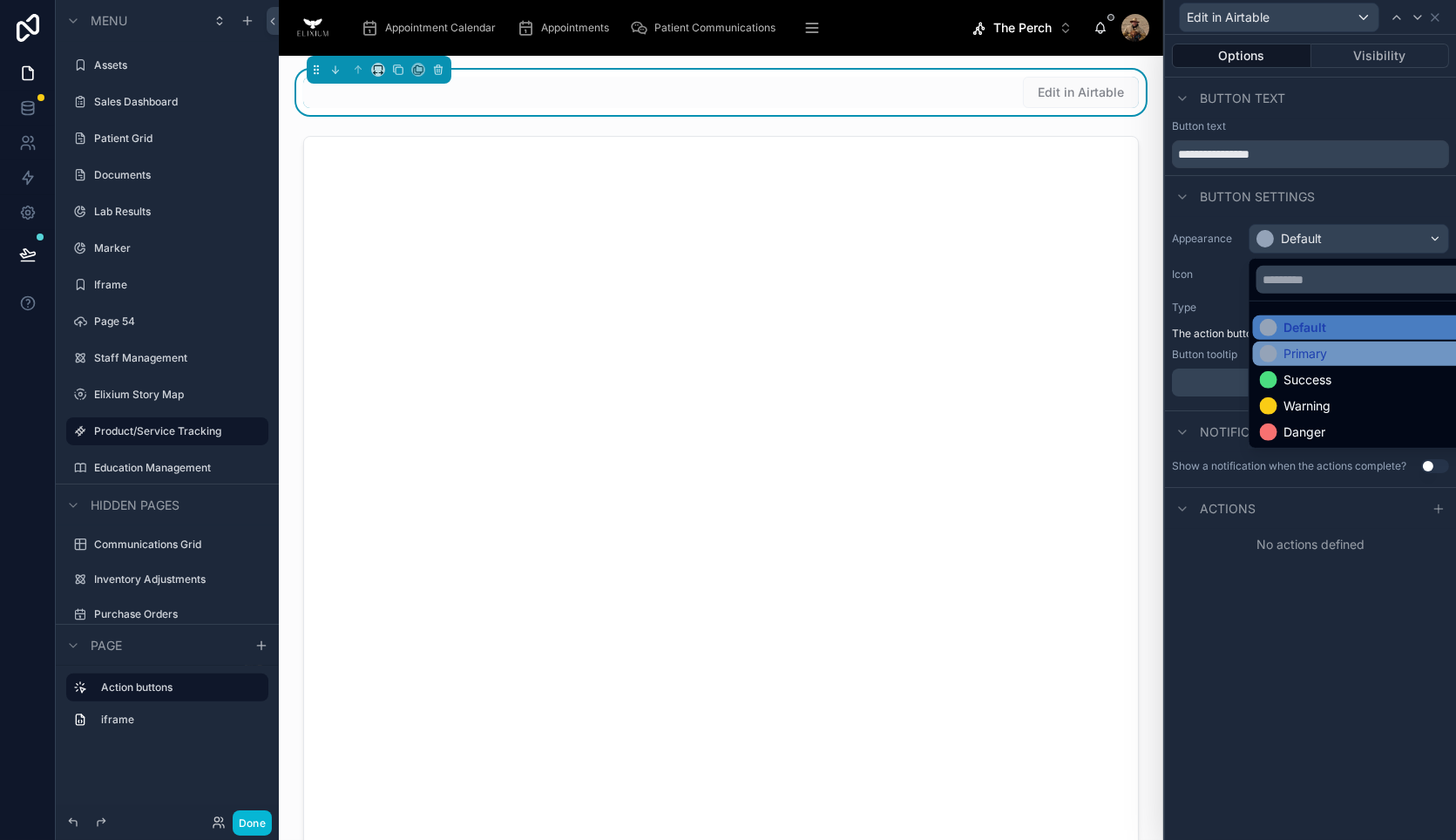
click at [1307, 349] on div "Primary" at bounding box center [1306, 353] width 43 height 18
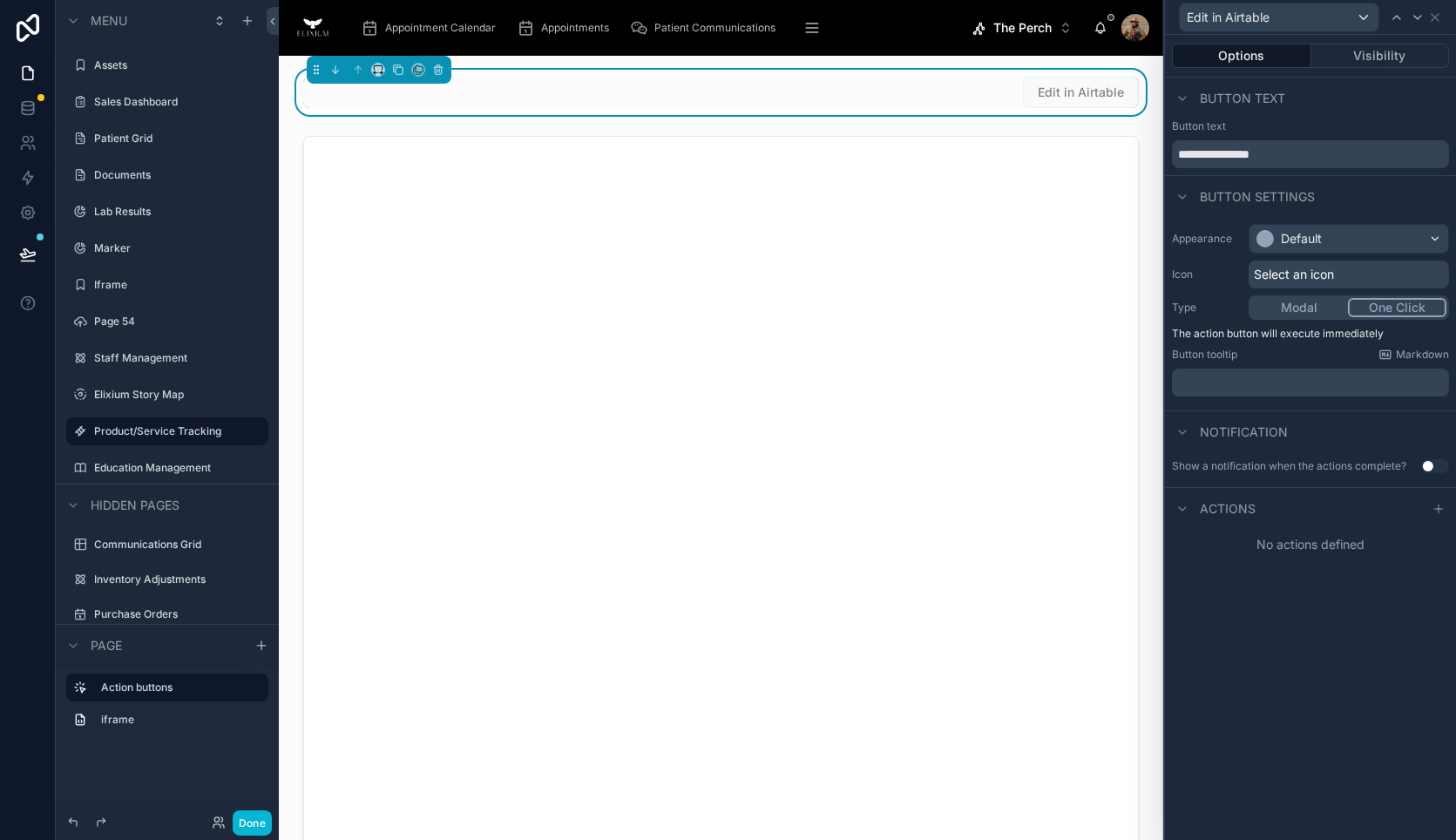
click at [1270, 276] on span "Select an icon" at bounding box center [1294, 274] width 80 height 18
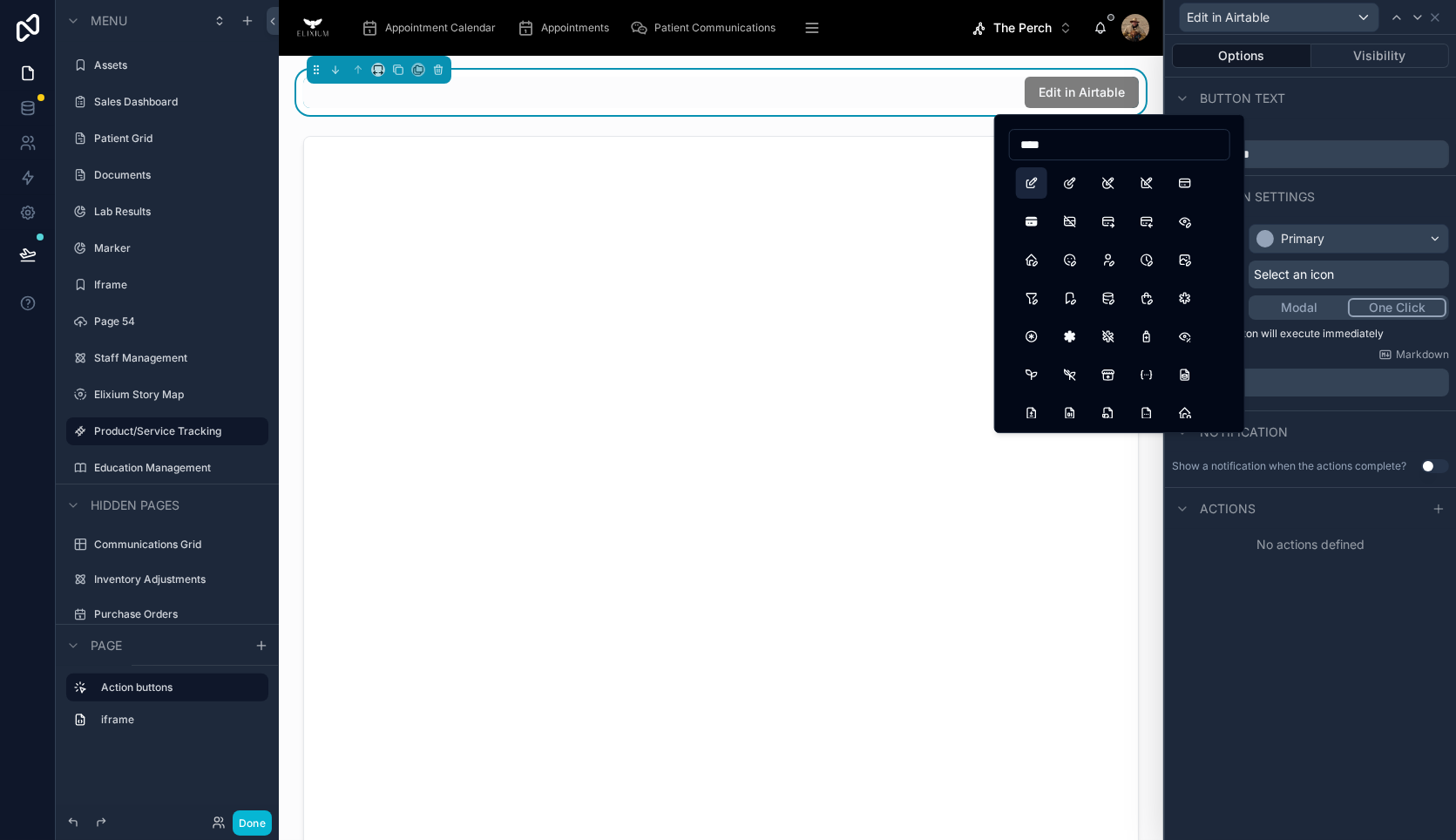
type input "****"
click at [1034, 176] on button "Edit" at bounding box center [1031, 183] width 31 height 31
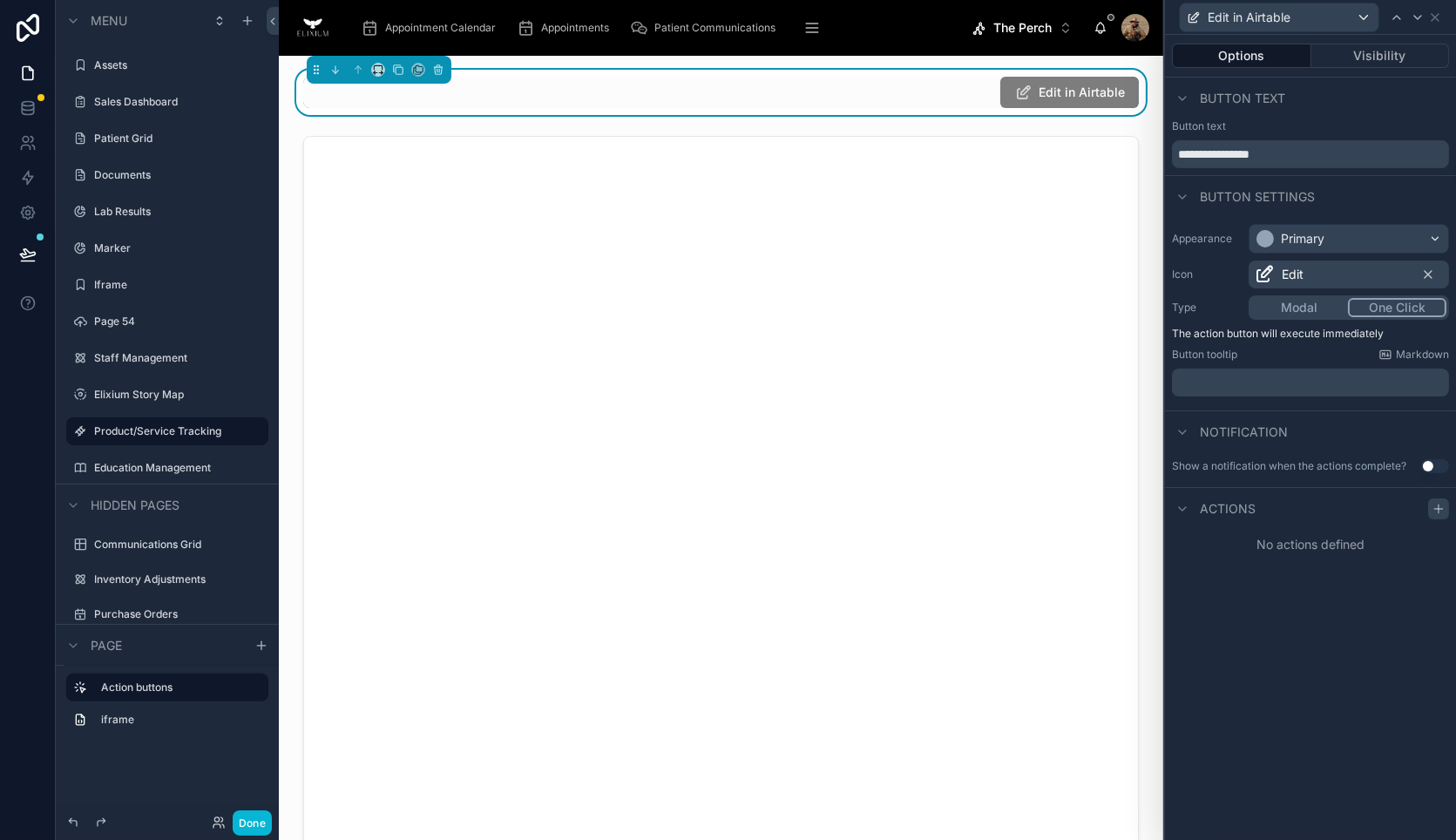
click at [1442, 515] on div at bounding box center [1438, 509] width 21 height 21
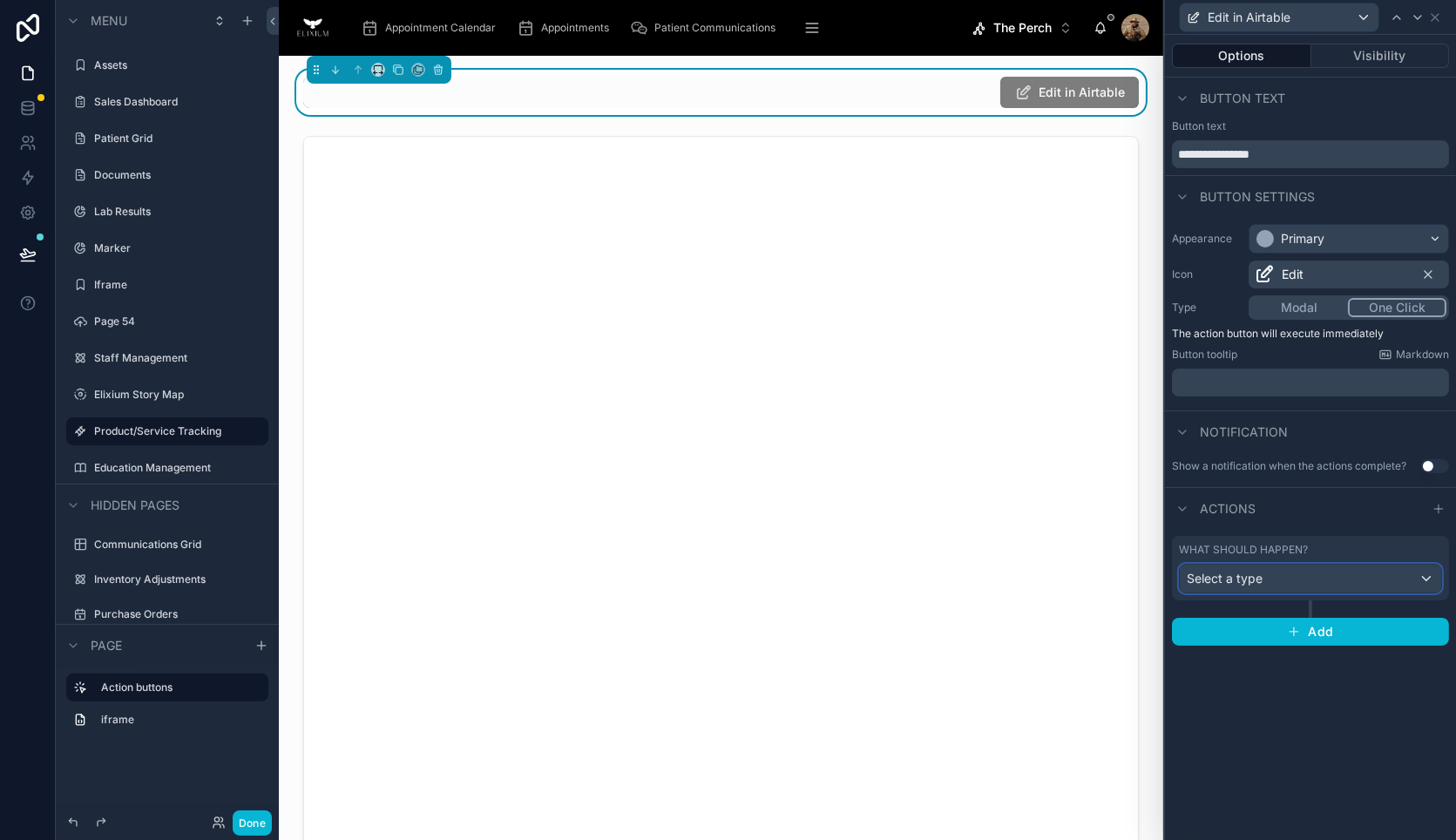
click at [1270, 588] on div "Select a type" at bounding box center [1310, 579] width 262 height 28
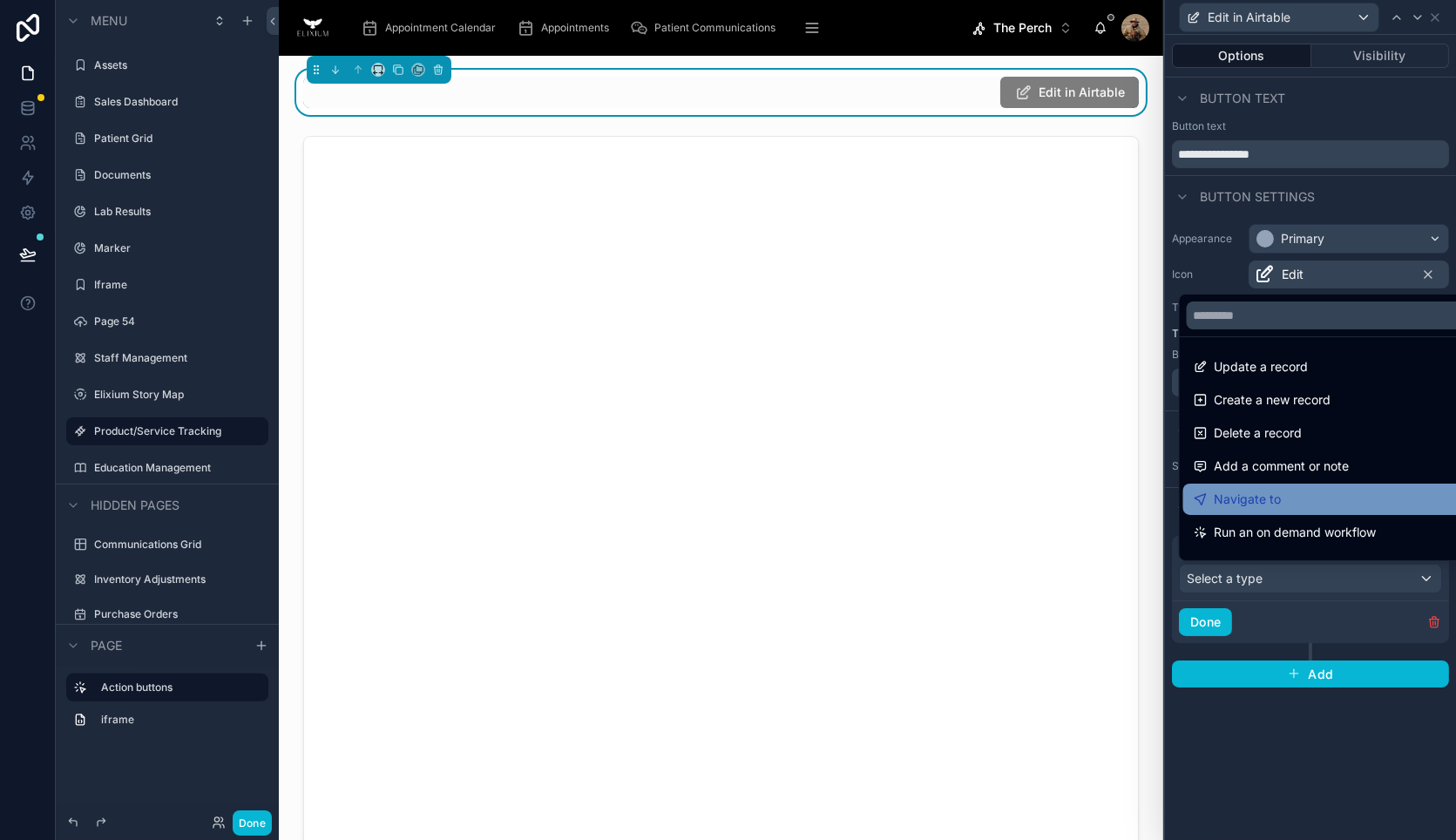
click at [1256, 488] on div "Navigate to" at bounding box center [1331, 500] width 296 height 31
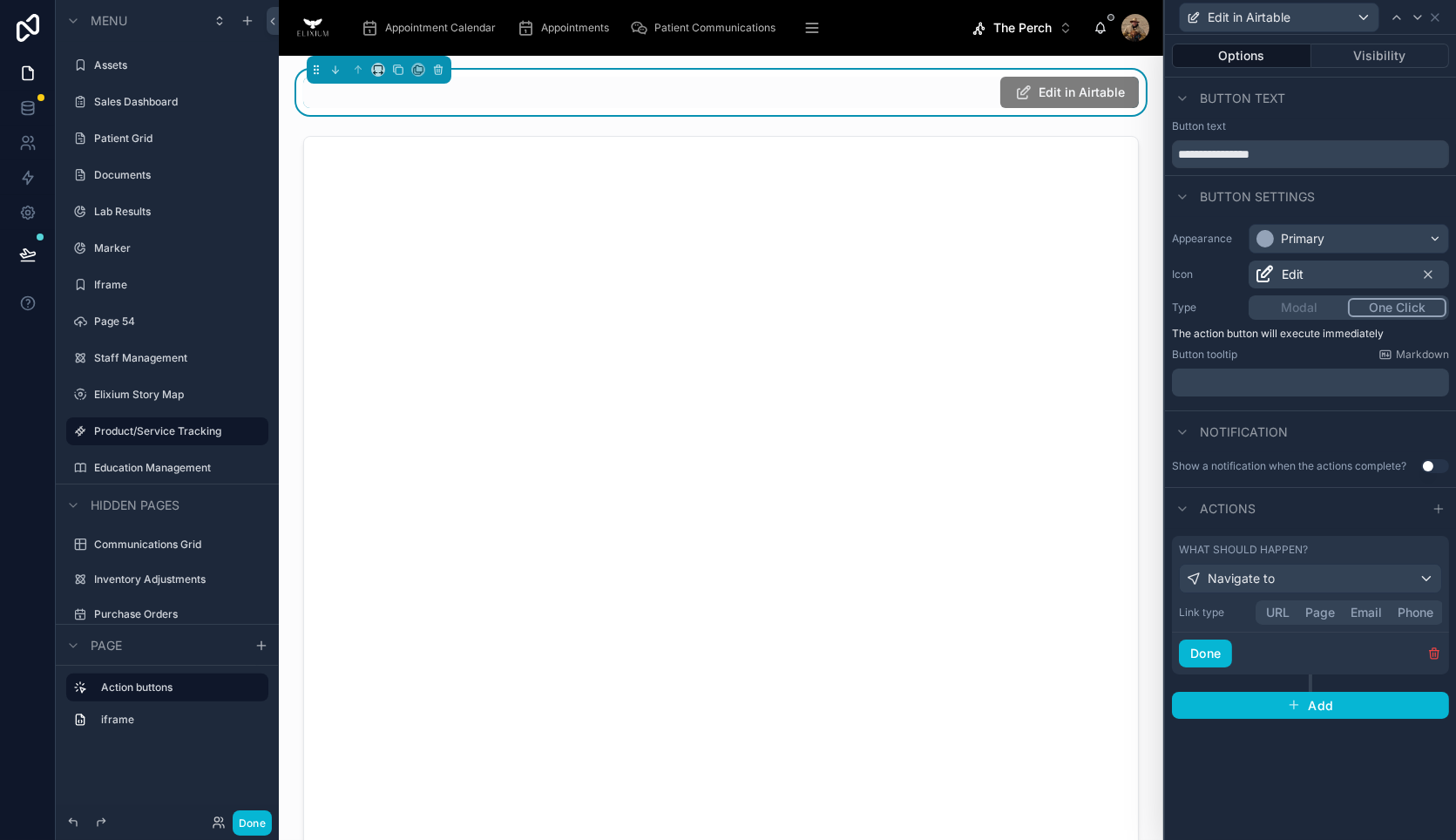
click at [1291, 611] on button "URL" at bounding box center [1277, 612] width 40 height 19
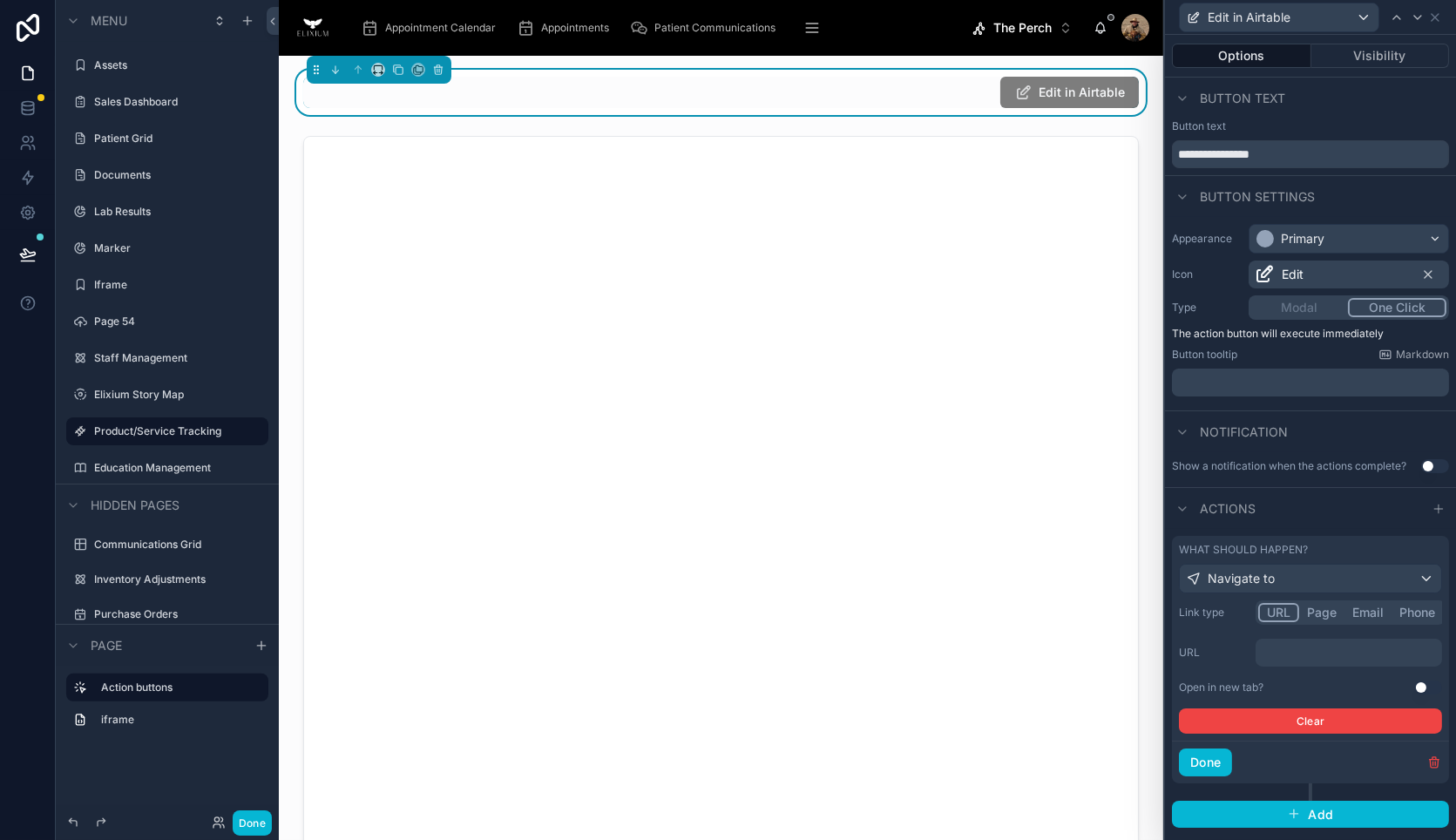
click at [1282, 657] on p "﻿" at bounding box center [1350, 653] width 176 height 18
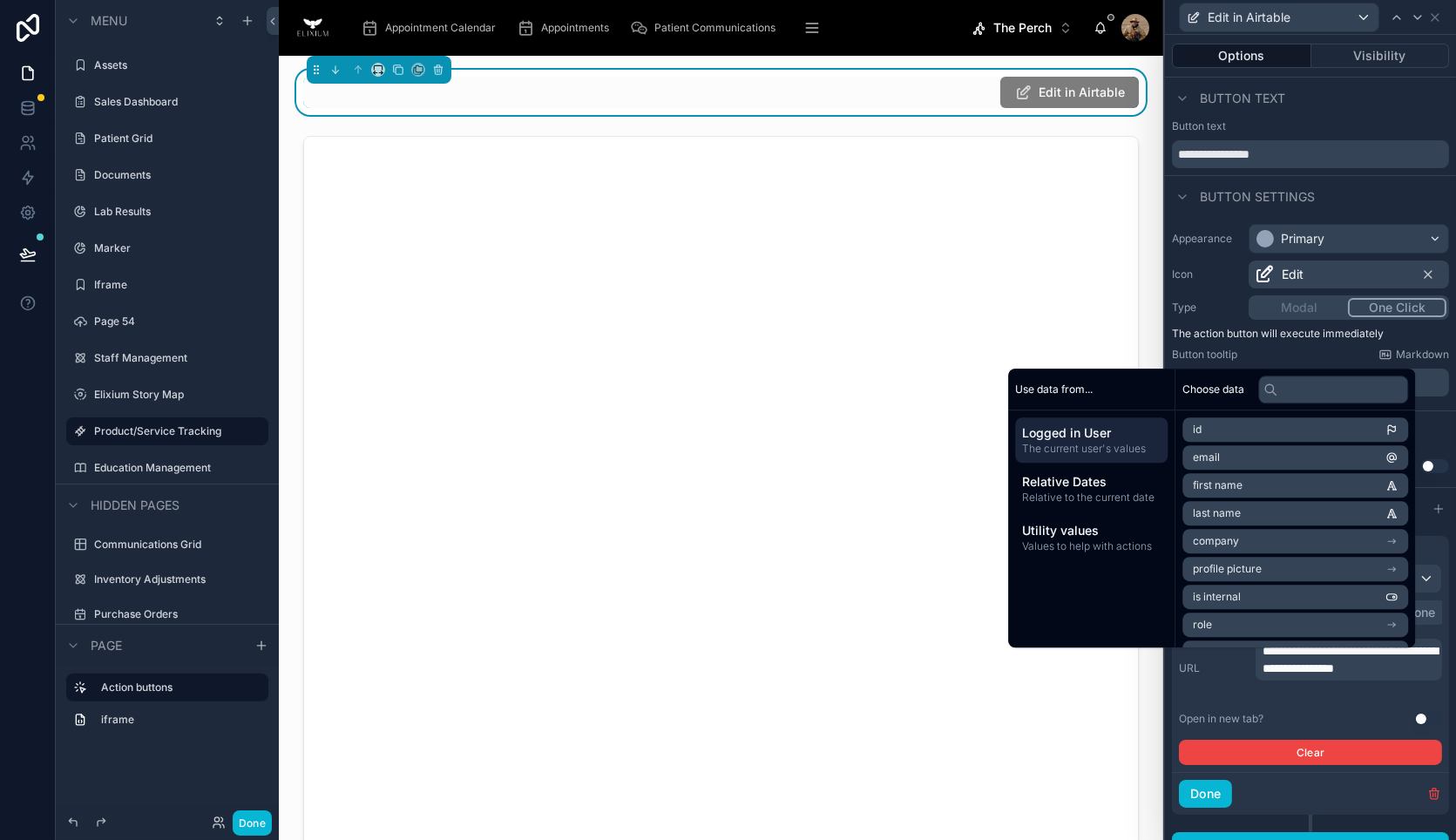
click at [1415, 727] on button "Use setting" at bounding box center [1428, 718] width 28 height 14
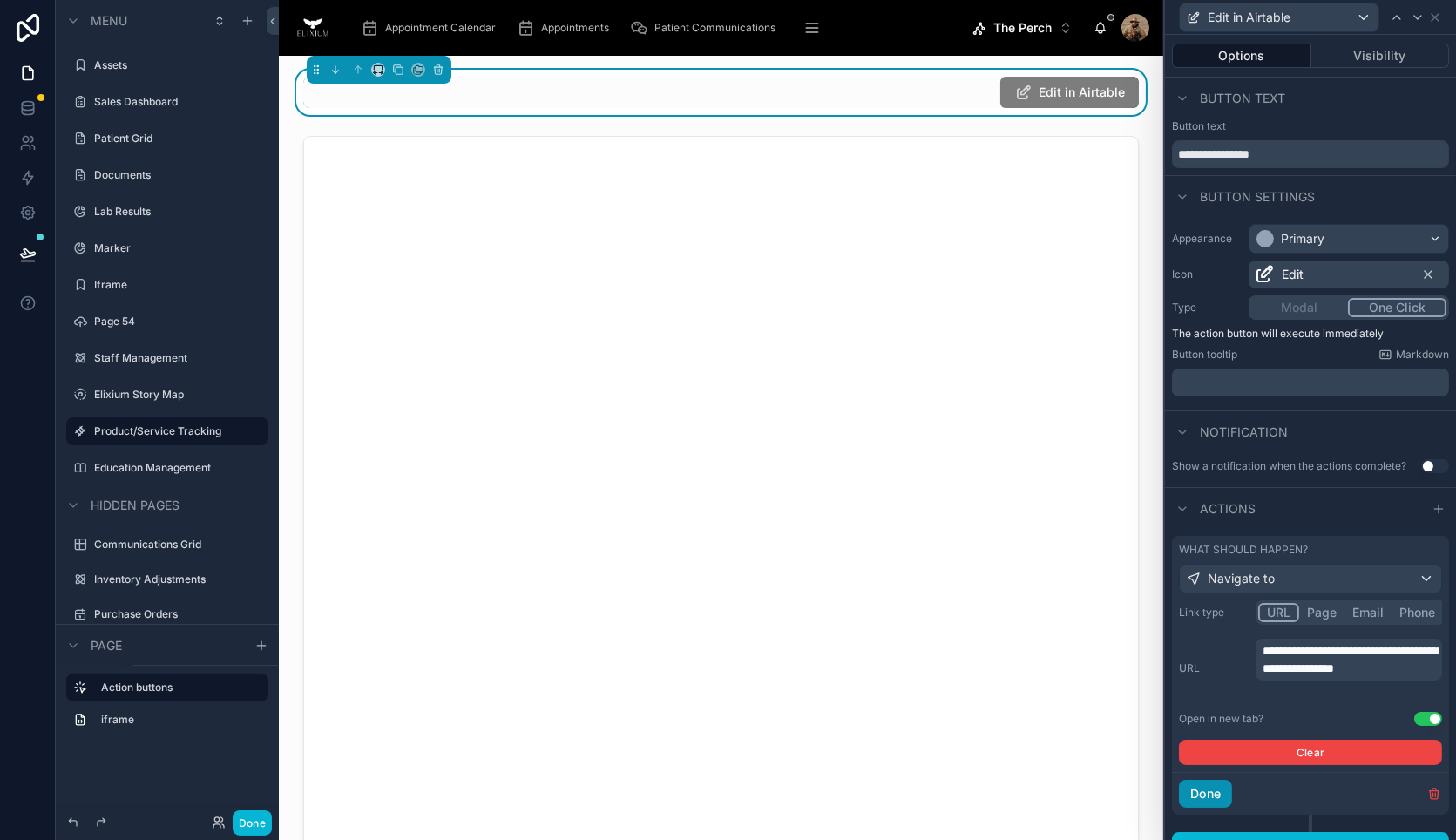
click at [1217, 803] on button "Done" at bounding box center [1205, 794] width 53 height 28
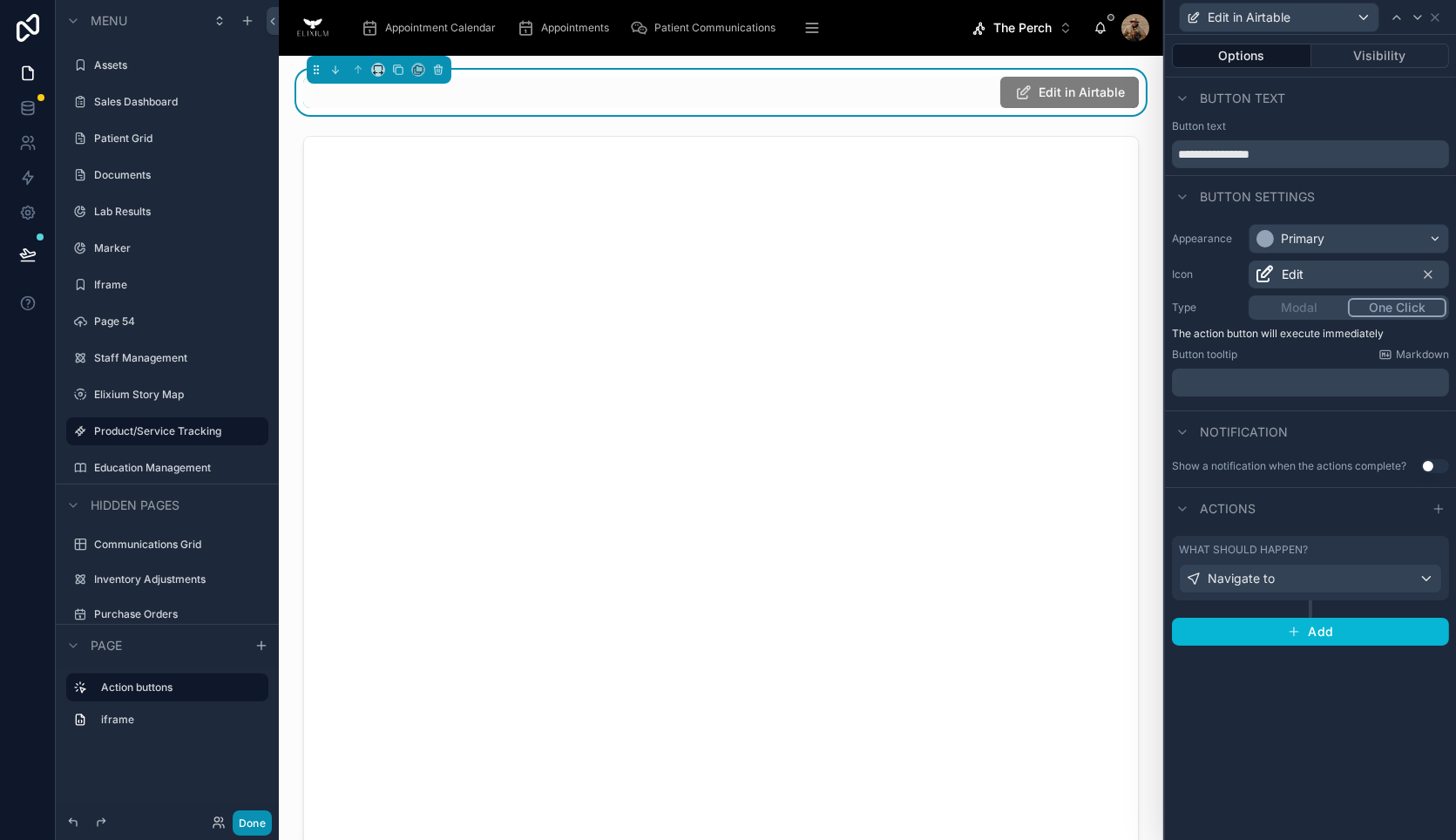
click at [254, 823] on button "Done" at bounding box center [252, 822] width 40 height 25
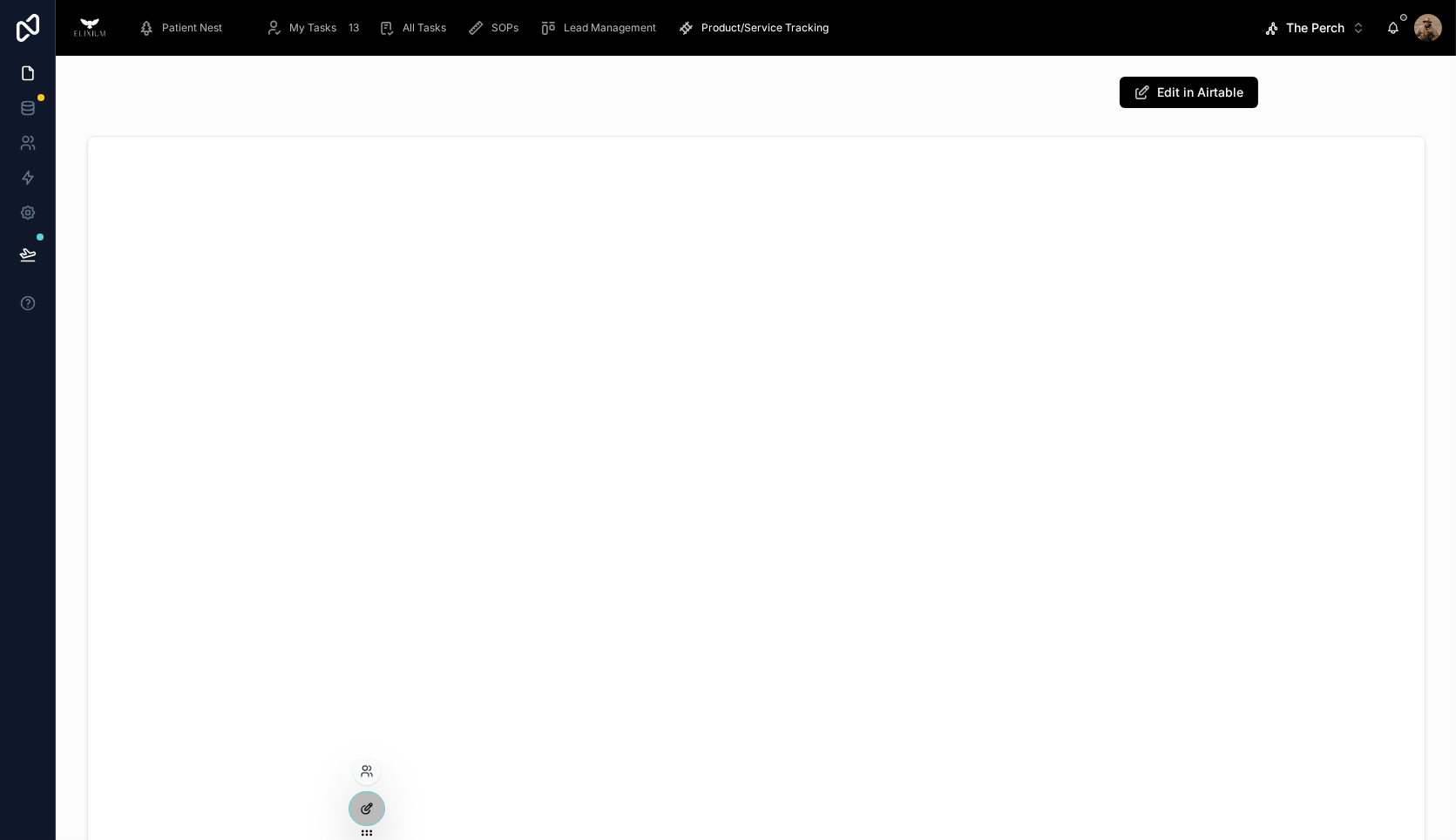
click at [350, 811] on div at bounding box center [367, 809] width 35 height 33
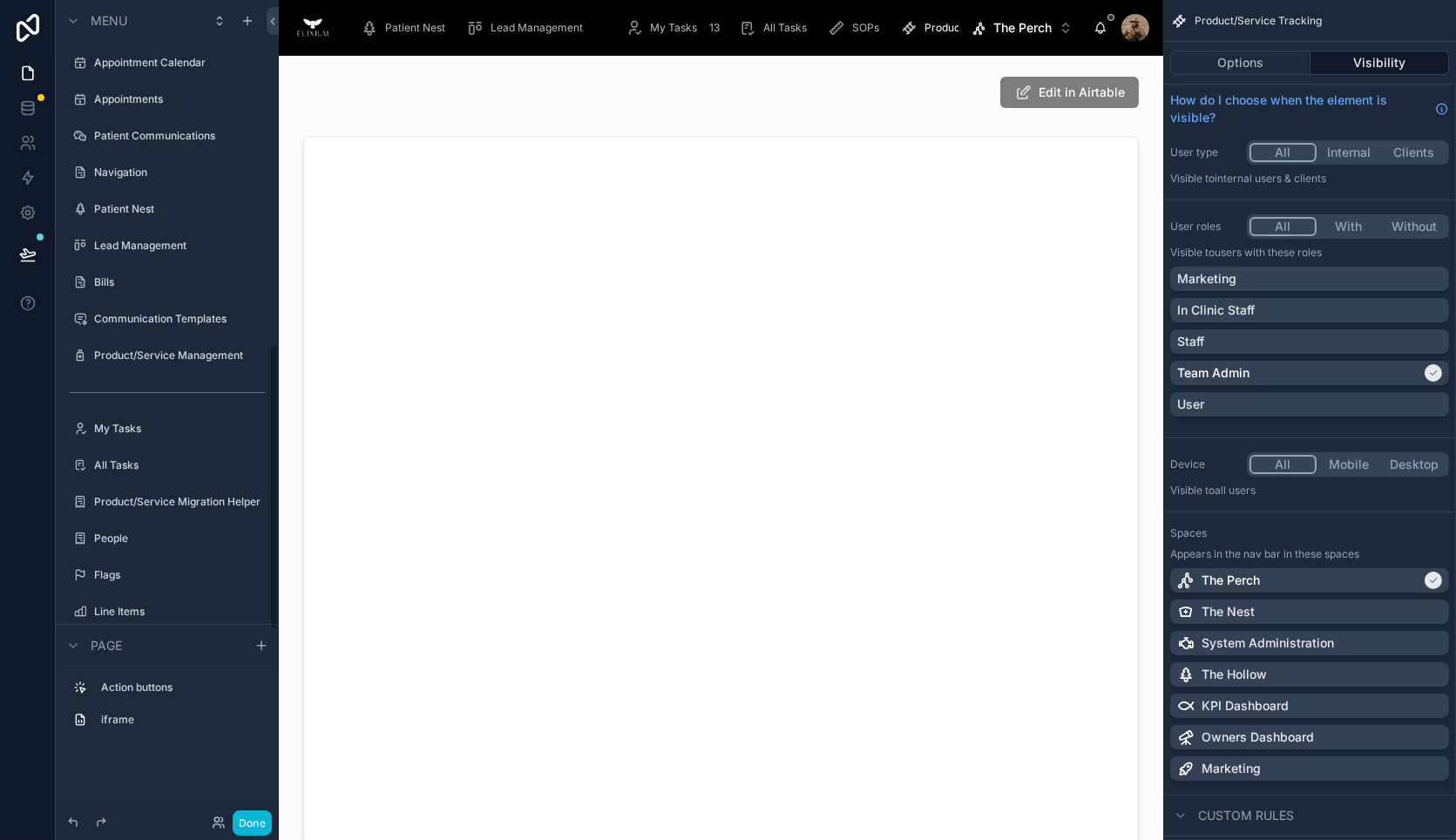
scroll to position [986, 0]
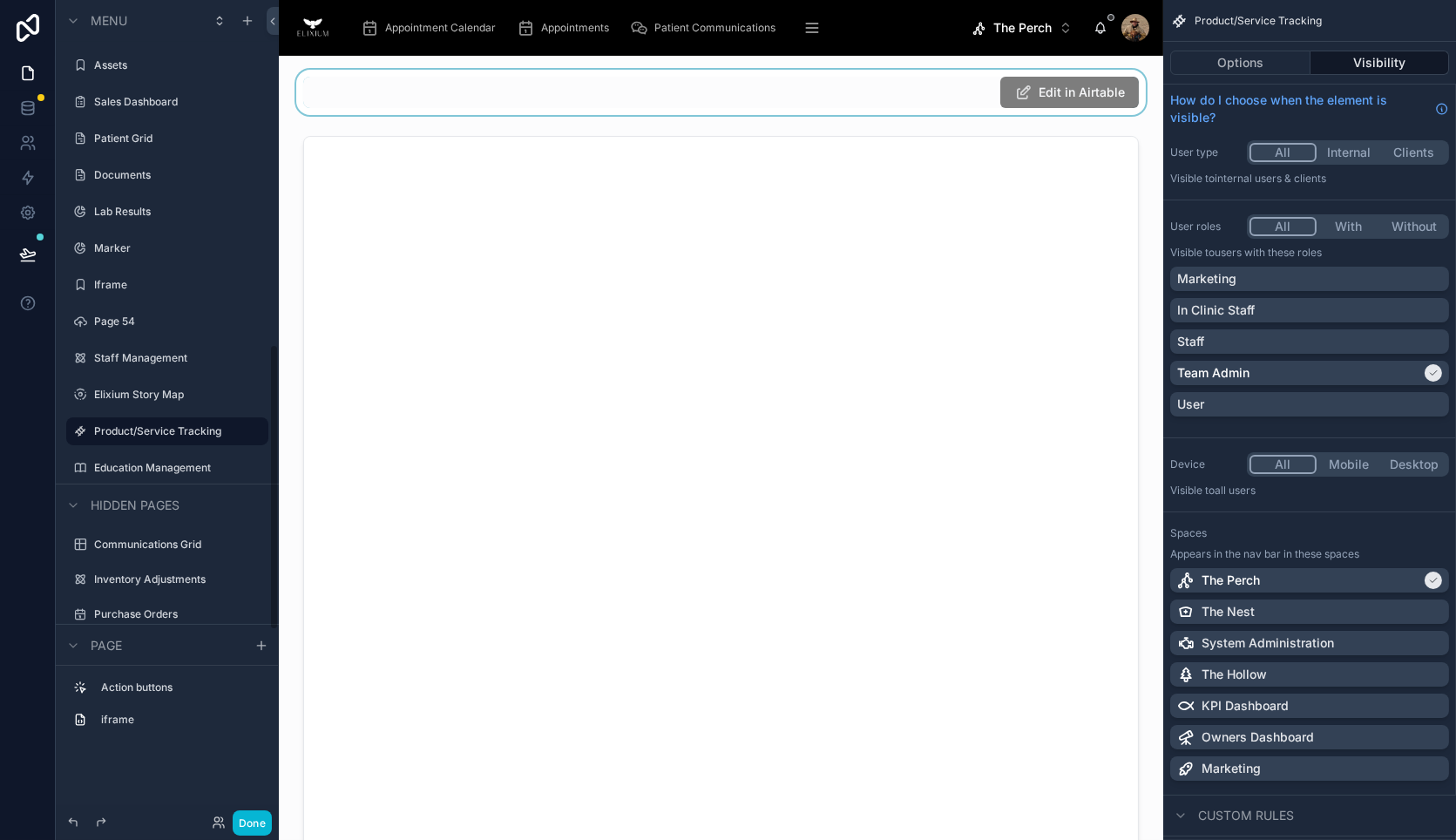
click at [871, 86] on div at bounding box center [721, 92] width 856 height 45
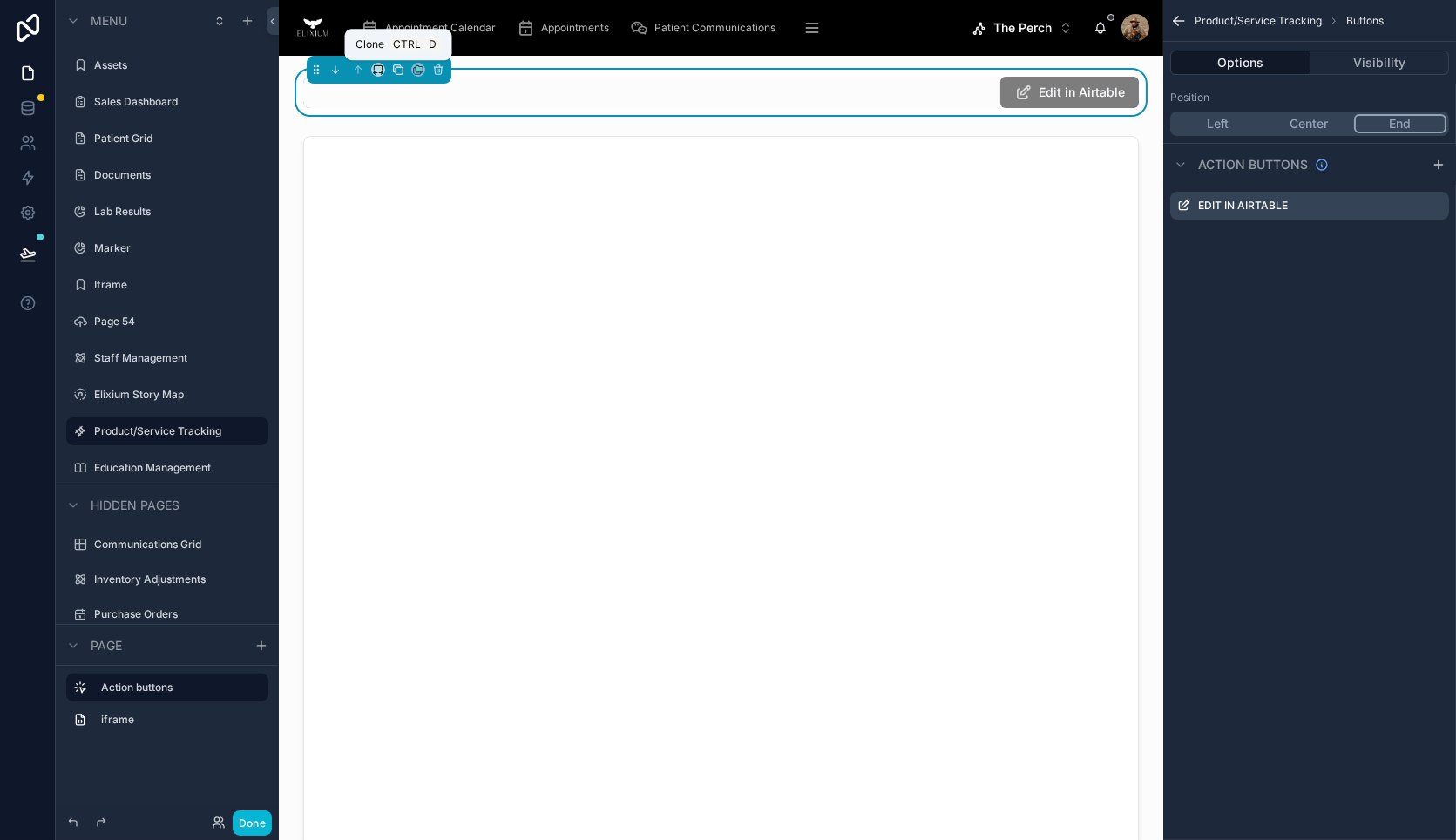
click at [393, 71] on icon at bounding box center [397, 69] width 12 height 12
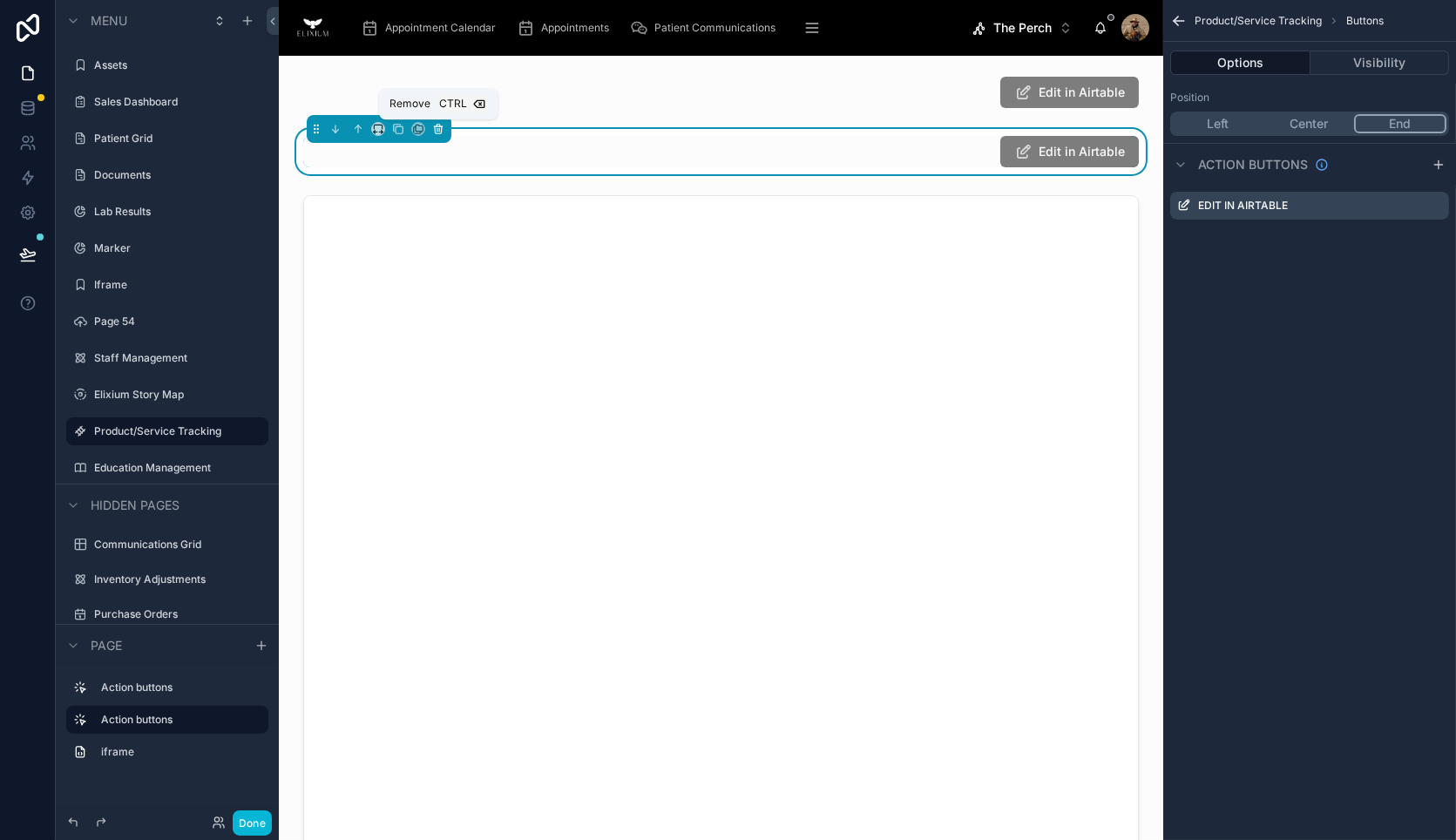
click at [438, 128] on icon at bounding box center [438, 128] width 12 height 12
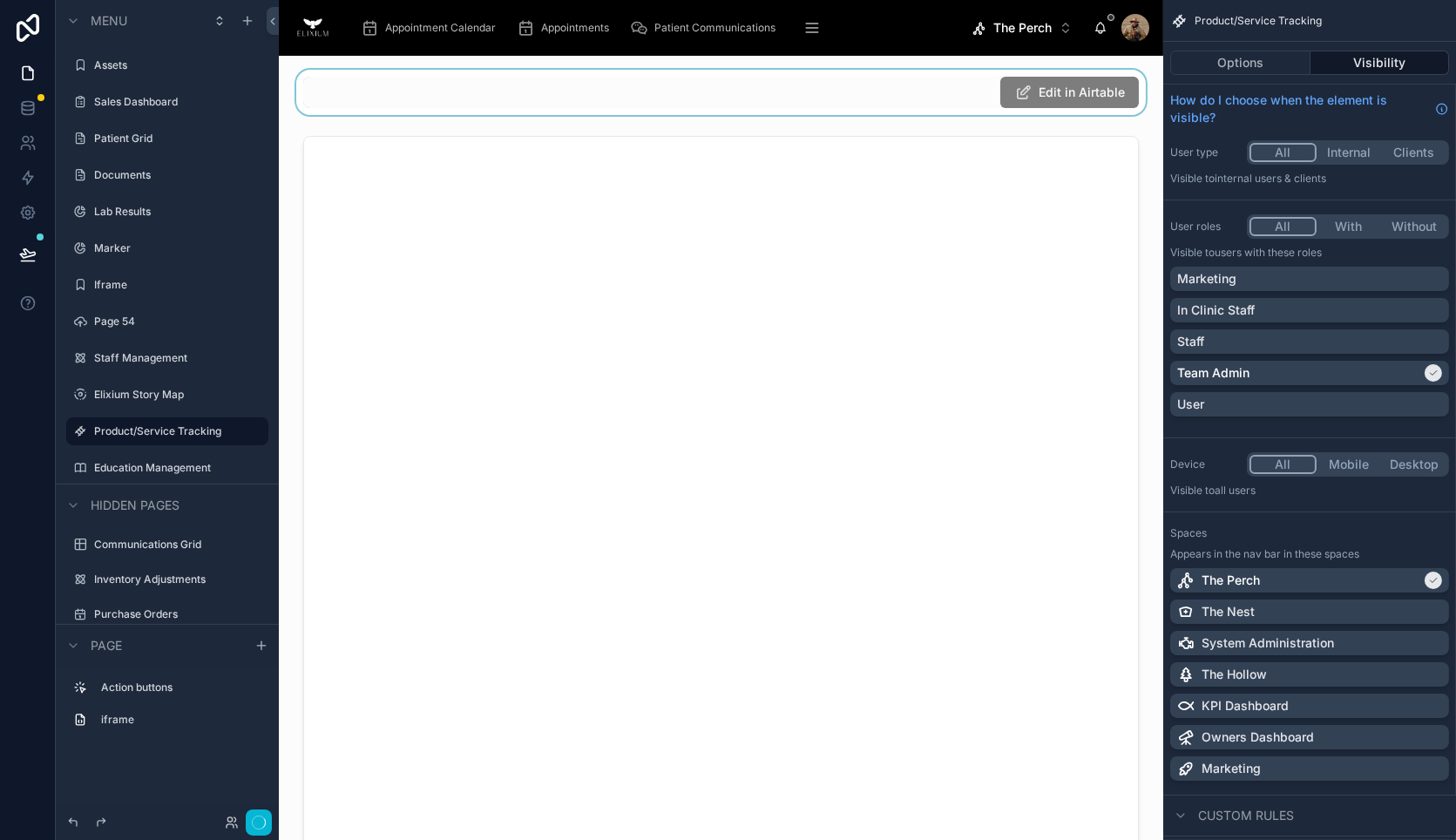
click at [410, 83] on div at bounding box center [721, 92] width 856 height 45
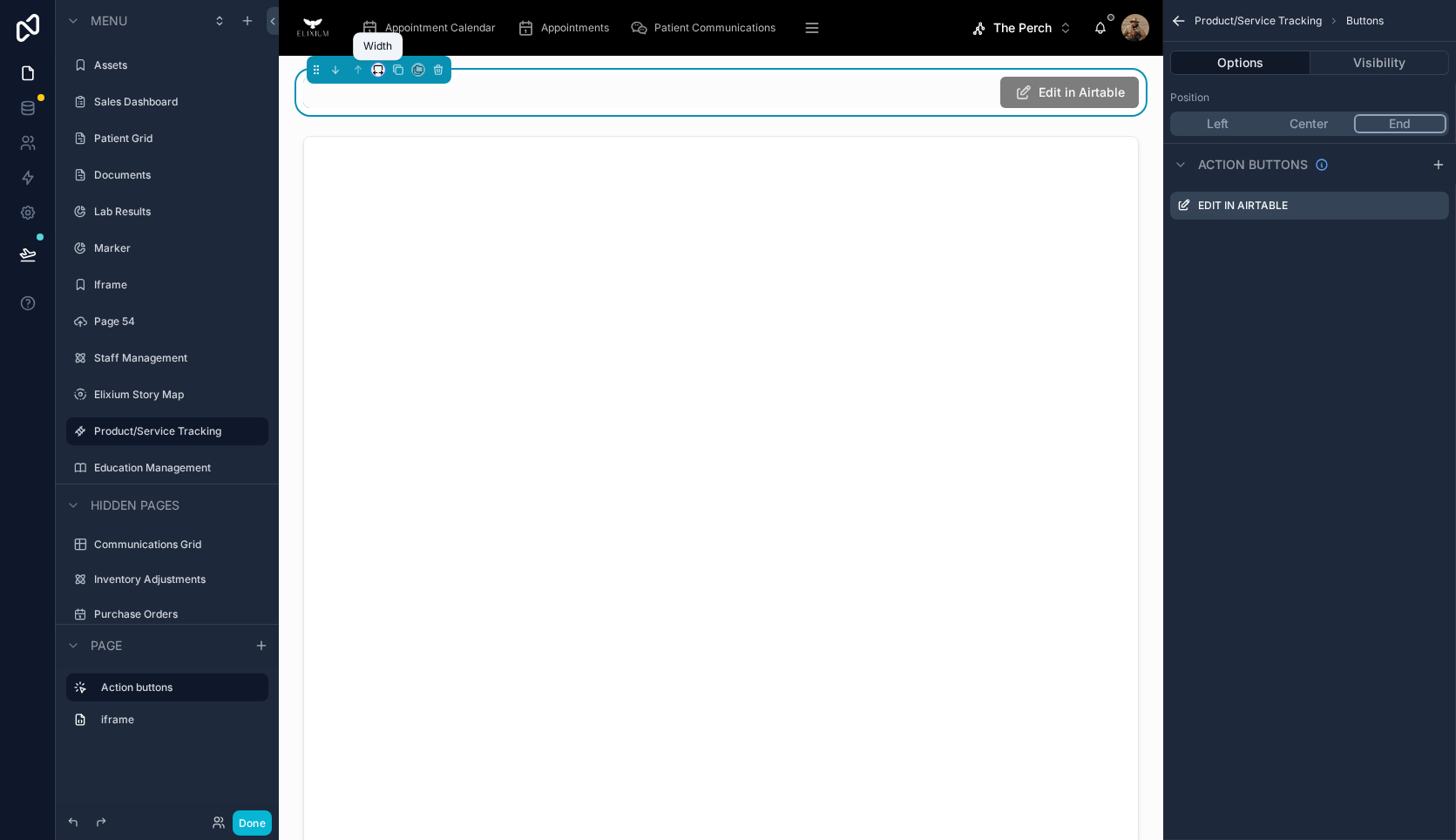
click at [377, 71] on icon at bounding box center [378, 69] width 12 height 12
click at [415, 248] on span "Full width" at bounding box center [413, 254] width 54 height 21
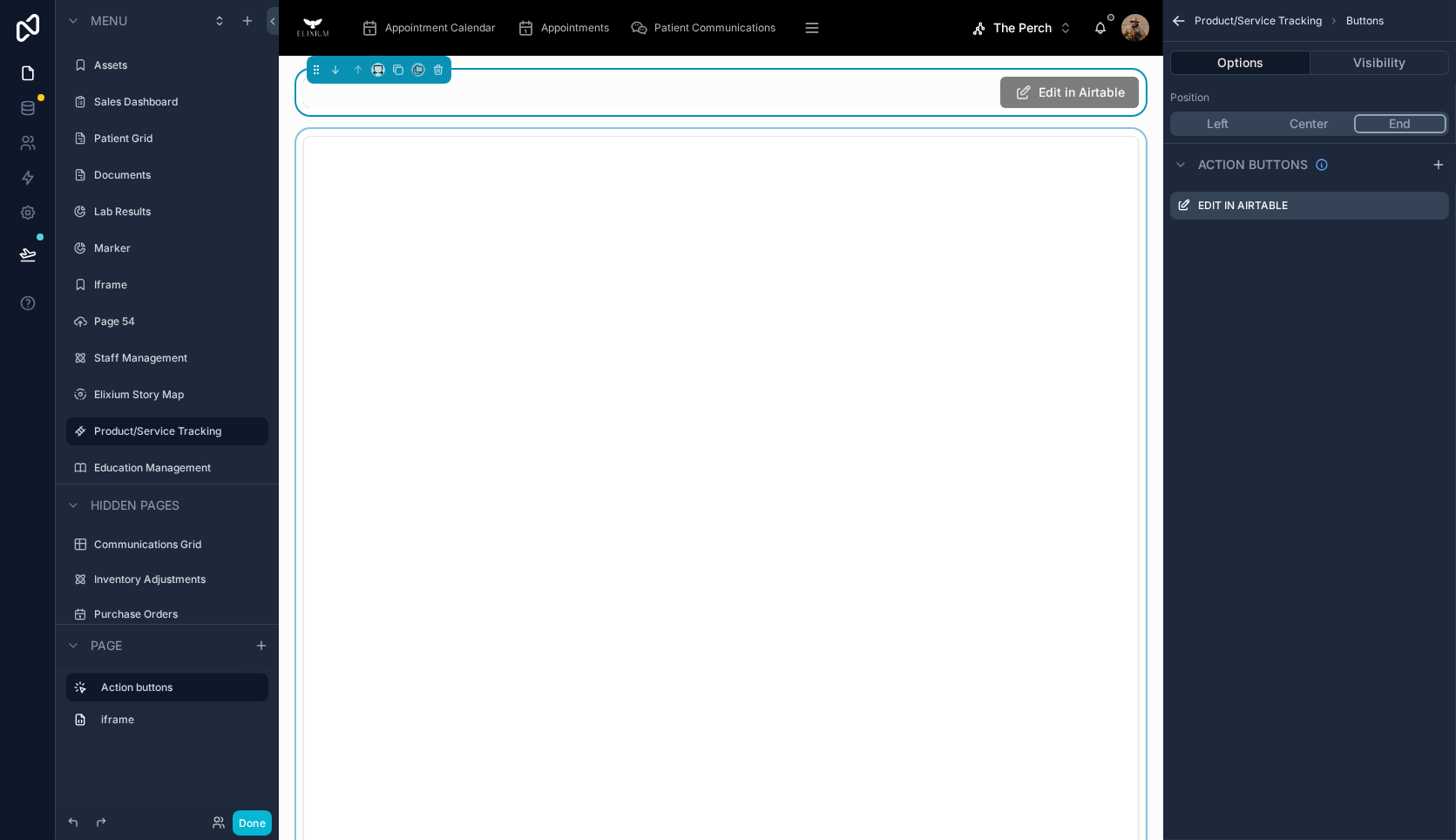
click at [440, 140] on div at bounding box center [721, 557] width 856 height 856
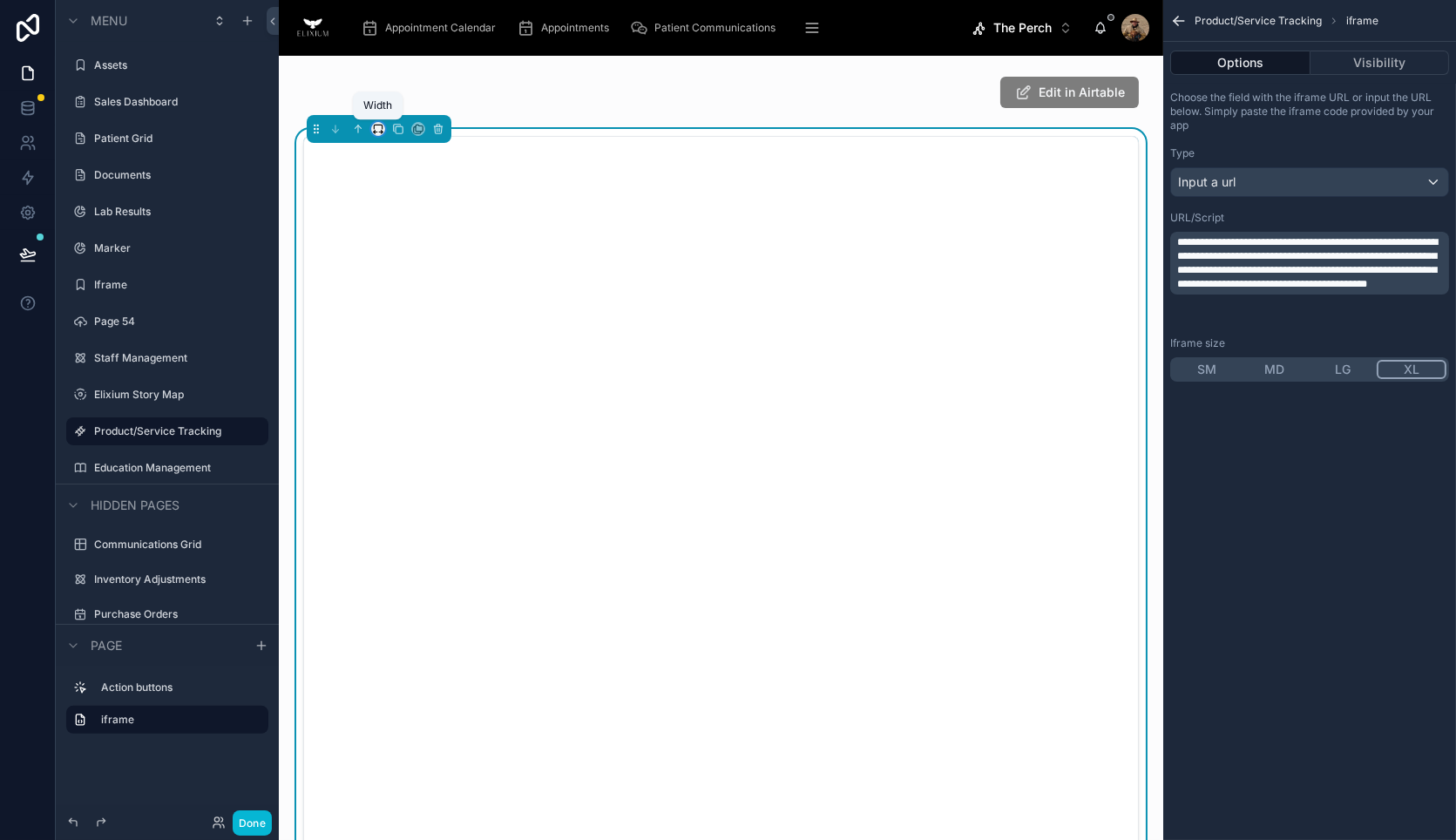
click at [378, 130] on icon at bounding box center [378, 128] width 12 height 12
click at [404, 318] on span "Full width" at bounding box center [413, 314] width 54 height 21
click at [251, 828] on button "Done" at bounding box center [252, 822] width 40 height 25
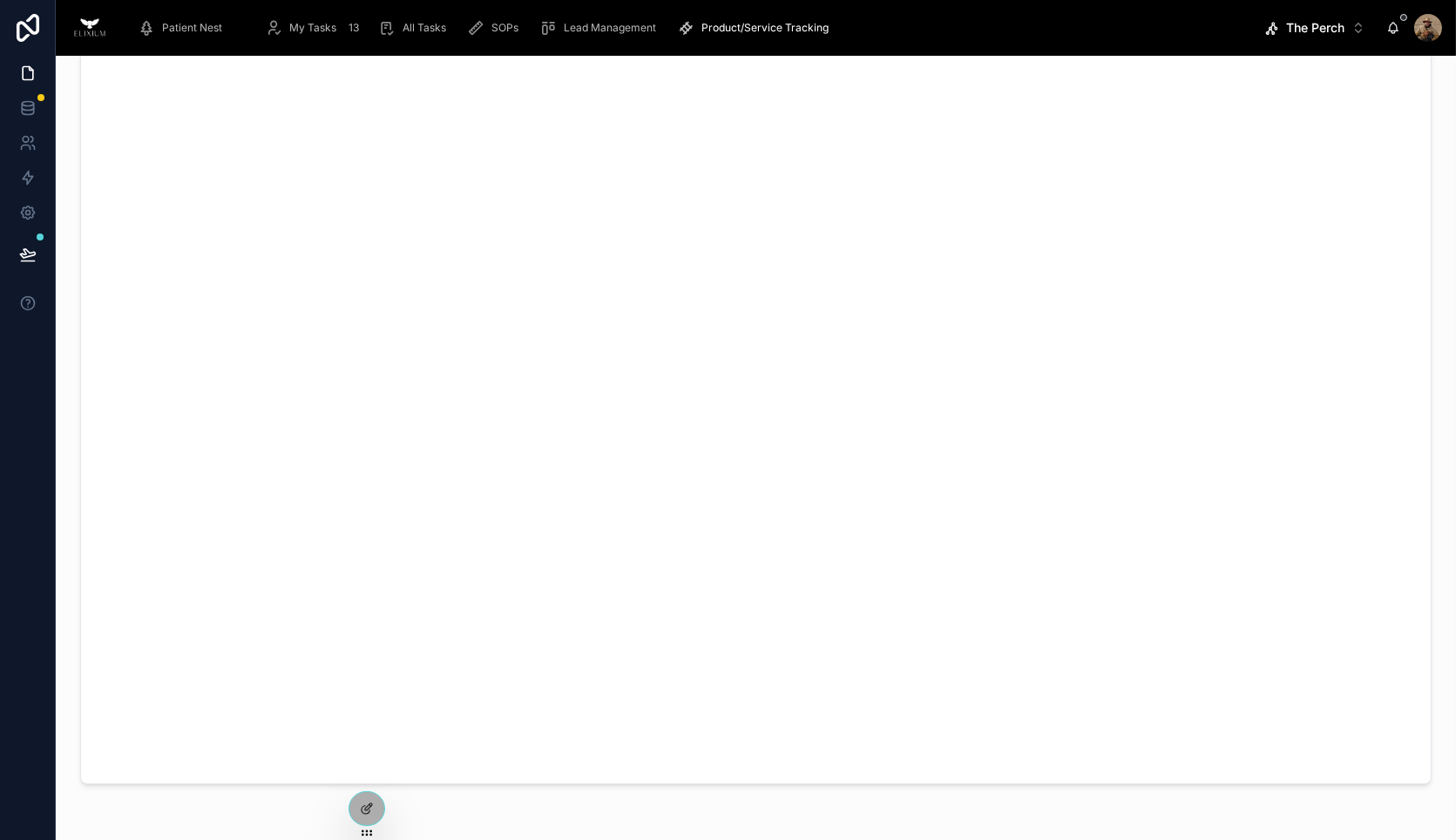
scroll to position [0, 0]
click at [1332, 89] on span "Edit in Airtable" at bounding box center [1375, 92] width 87 height 18
click at [1323, 19] on span "The Perch" at bounding box center [1315, 28] width 58 height 18
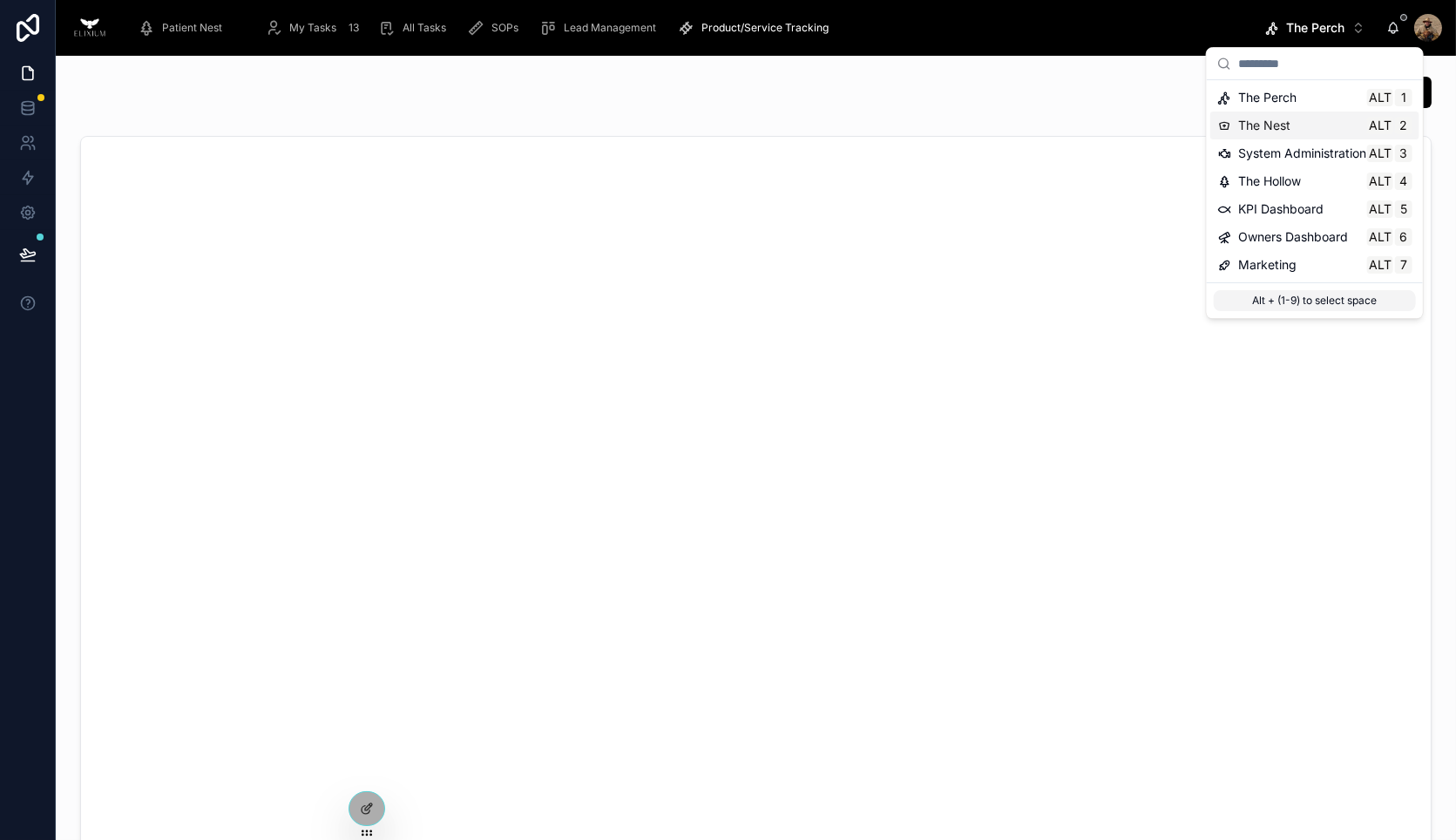
click at [1262, 133] on div "The Nest Alt 2" at bounding box center [1314, 125] width 209 height 28
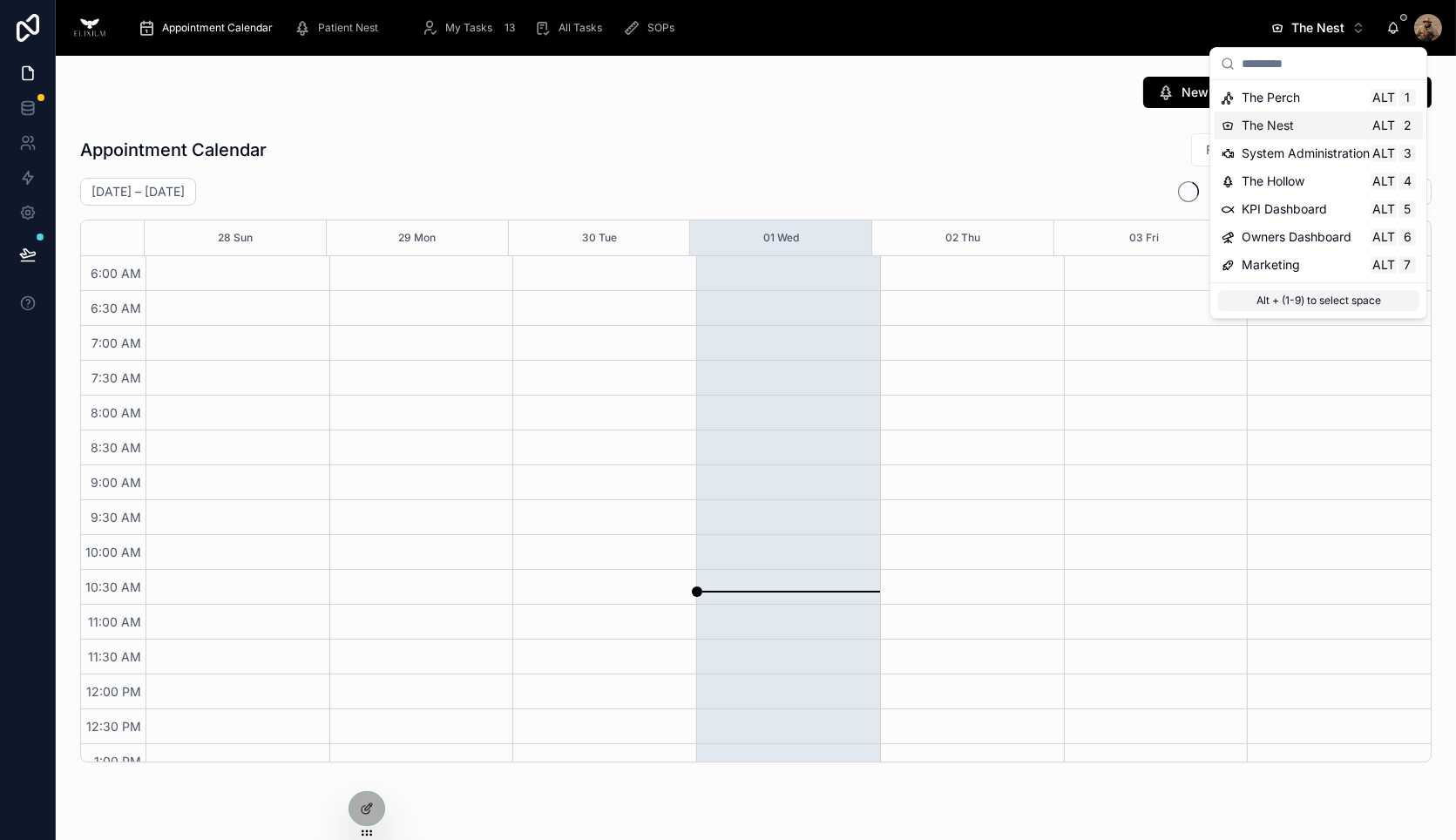
scroll to position [419, 0]
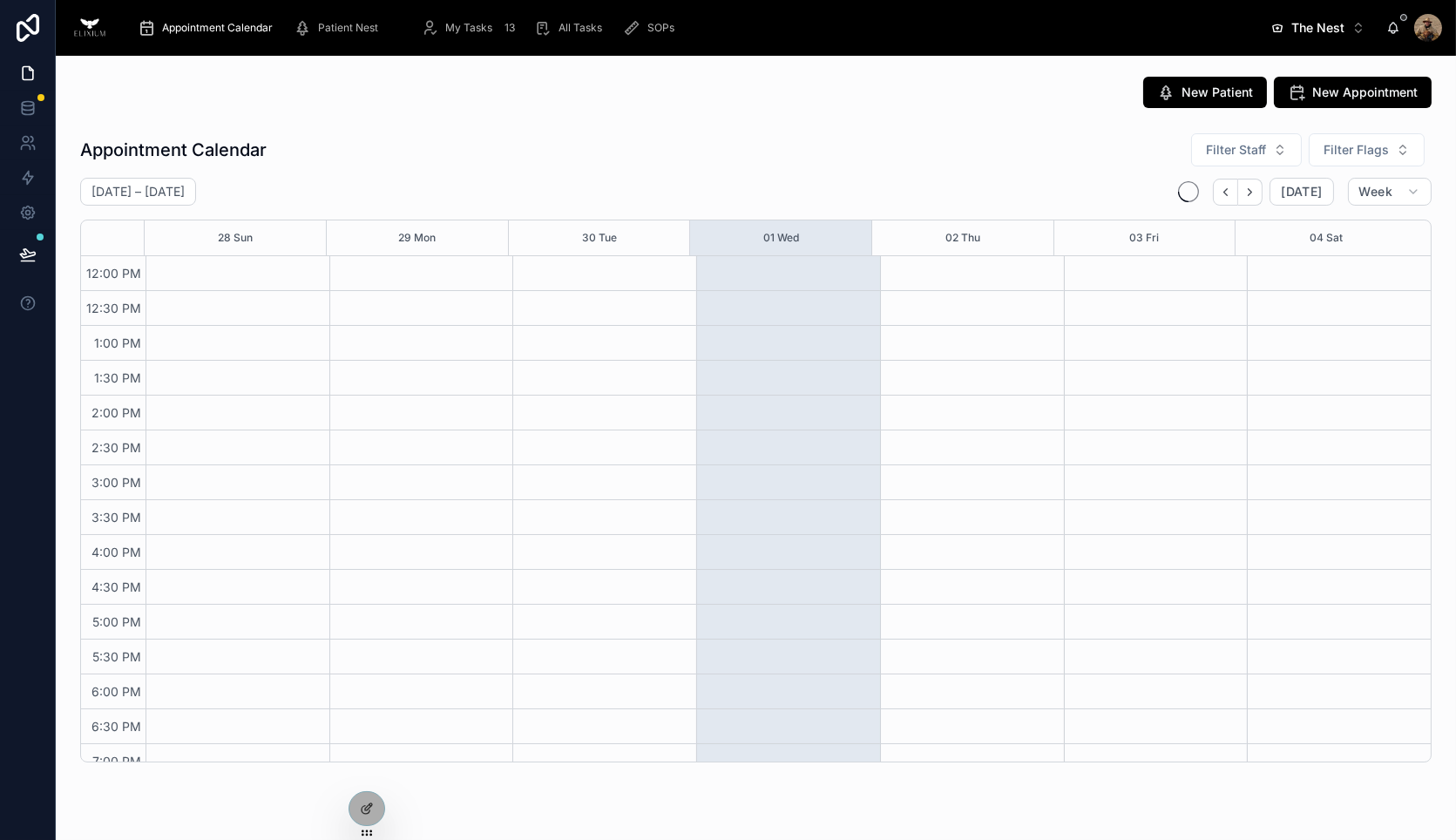
click at [1329, 30] on span "The Nest" at bounding box center [1318, 28] width 53 height 18
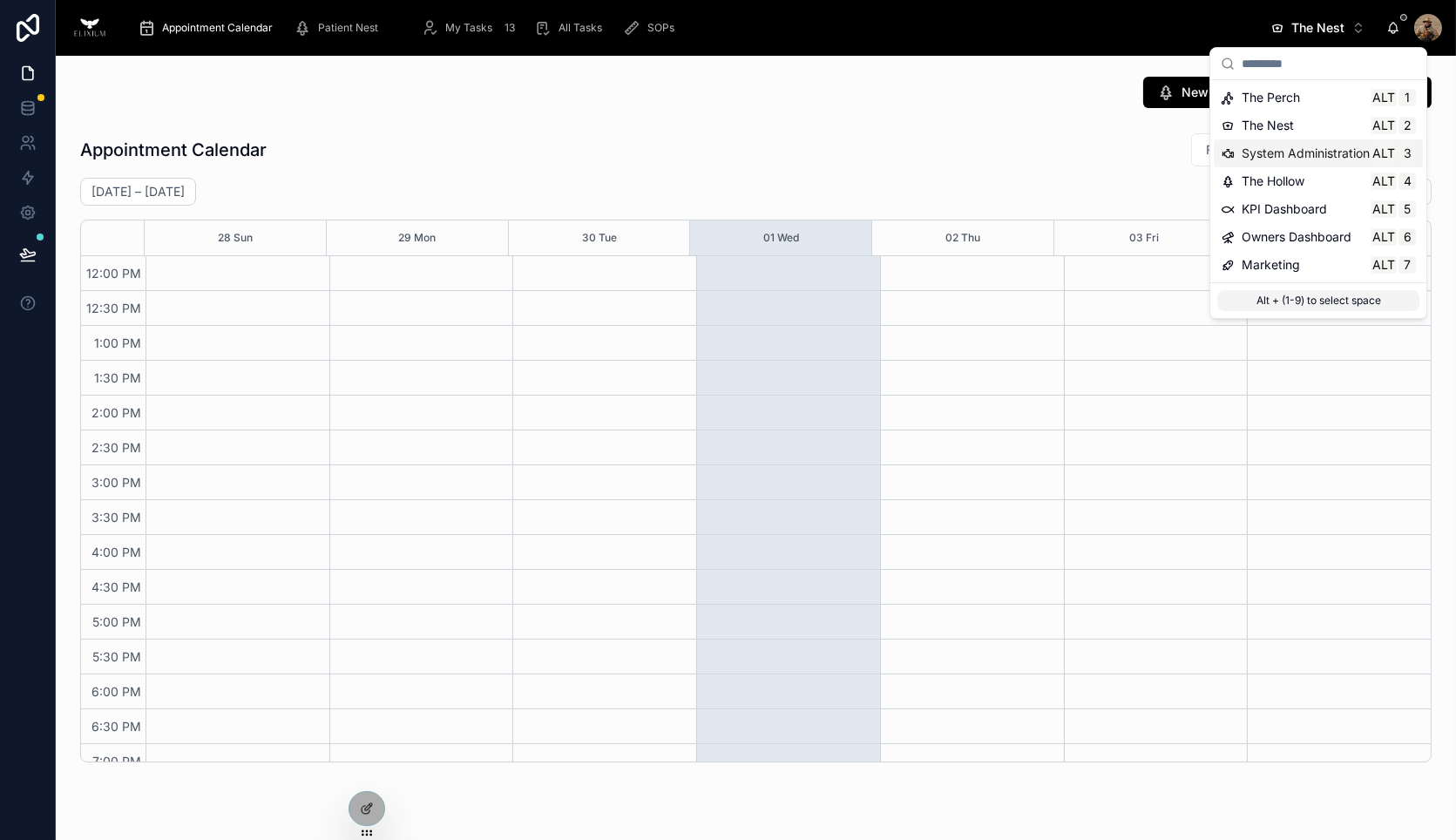
click at [1286, 158] on span "System Administration" at bounding box center [1305, 153] width 128 height 18
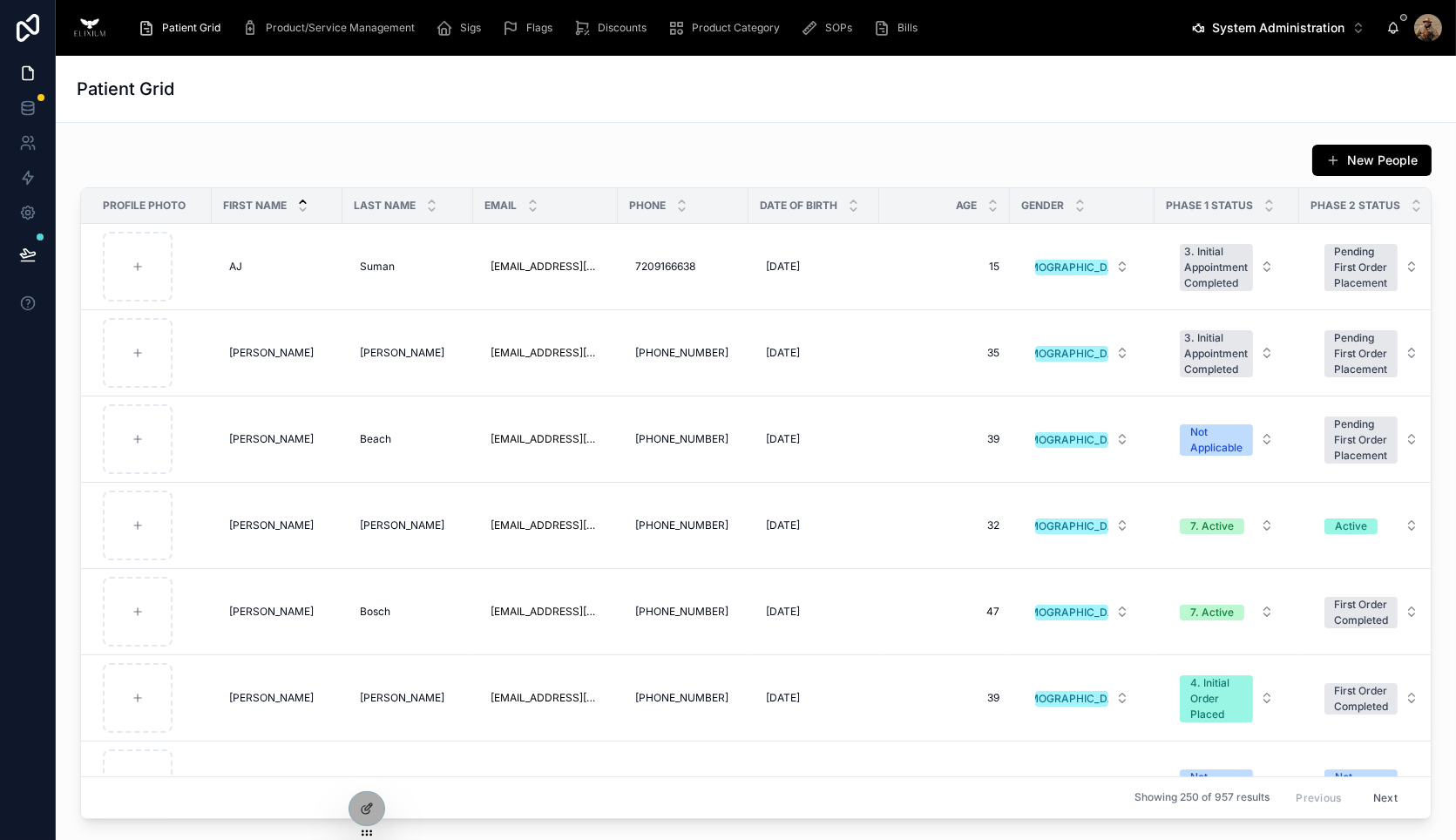
click at [1299, 22] on span "System Administration" at bounding box center [1278, 28] width 133 height 18
